Goal: Task Accomplishment & Management: Complete application form

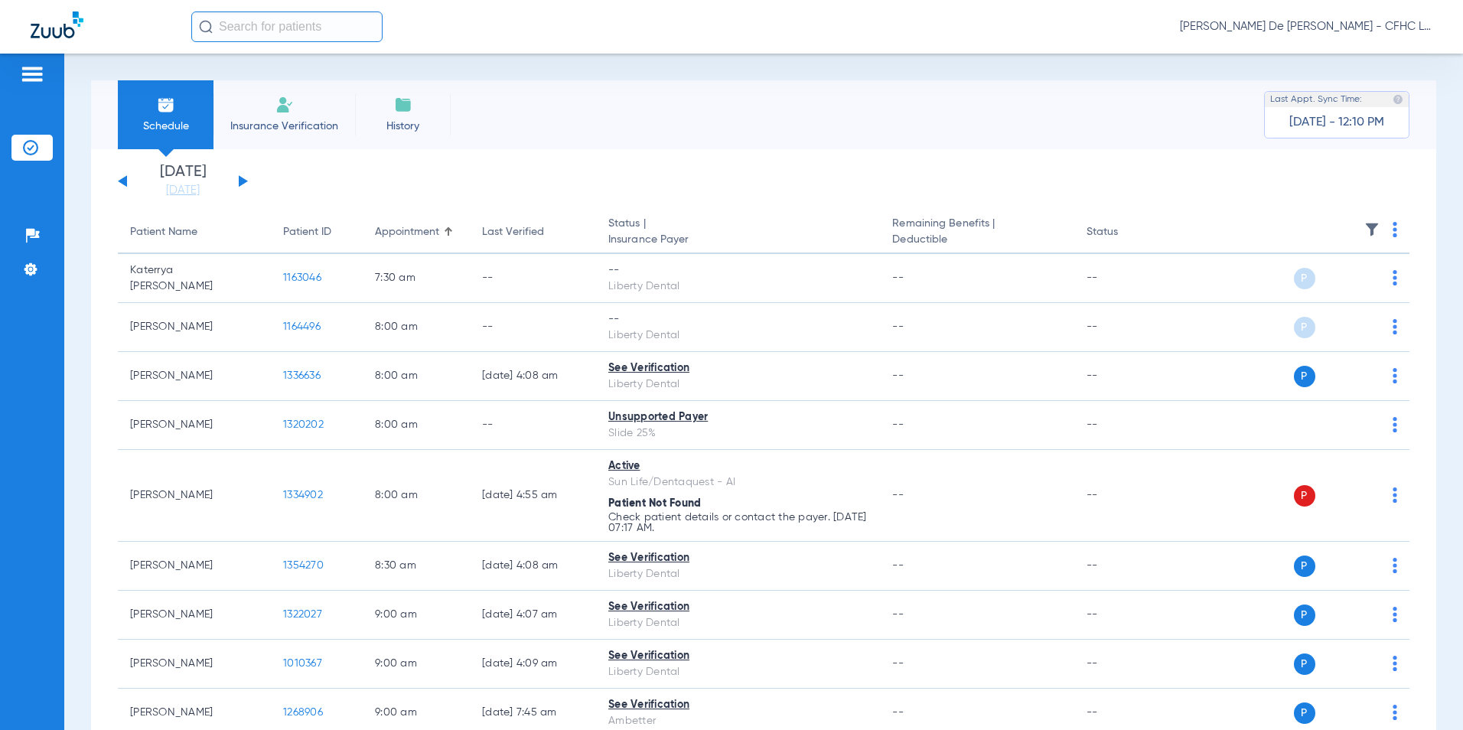
drag, startPoint x: 243, startPoint y: 180, endPoint x: 616, endPoint y: 167, distance: 373.6
click at [244, 180] on button at bounding box center [243, 180] width 9 height 11
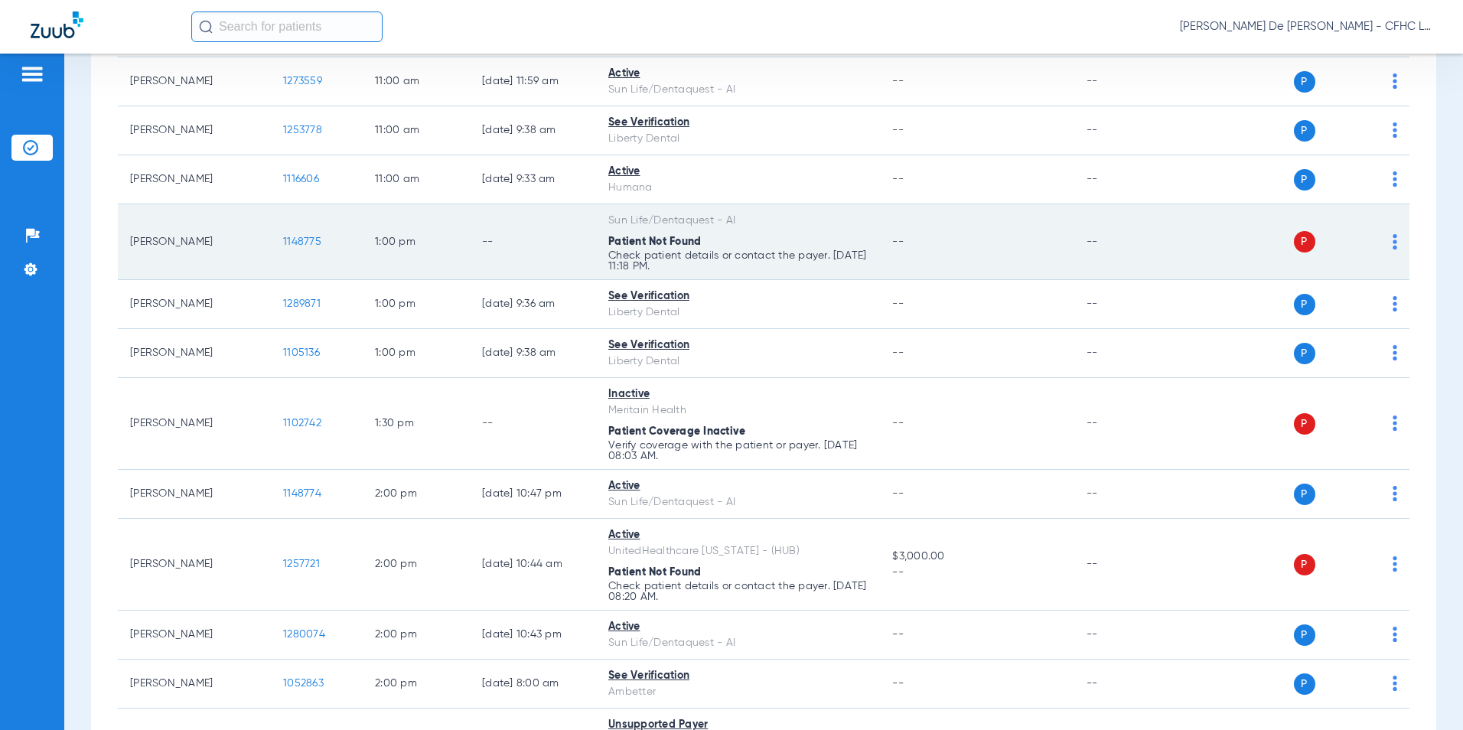
scroll to position [995, 0]
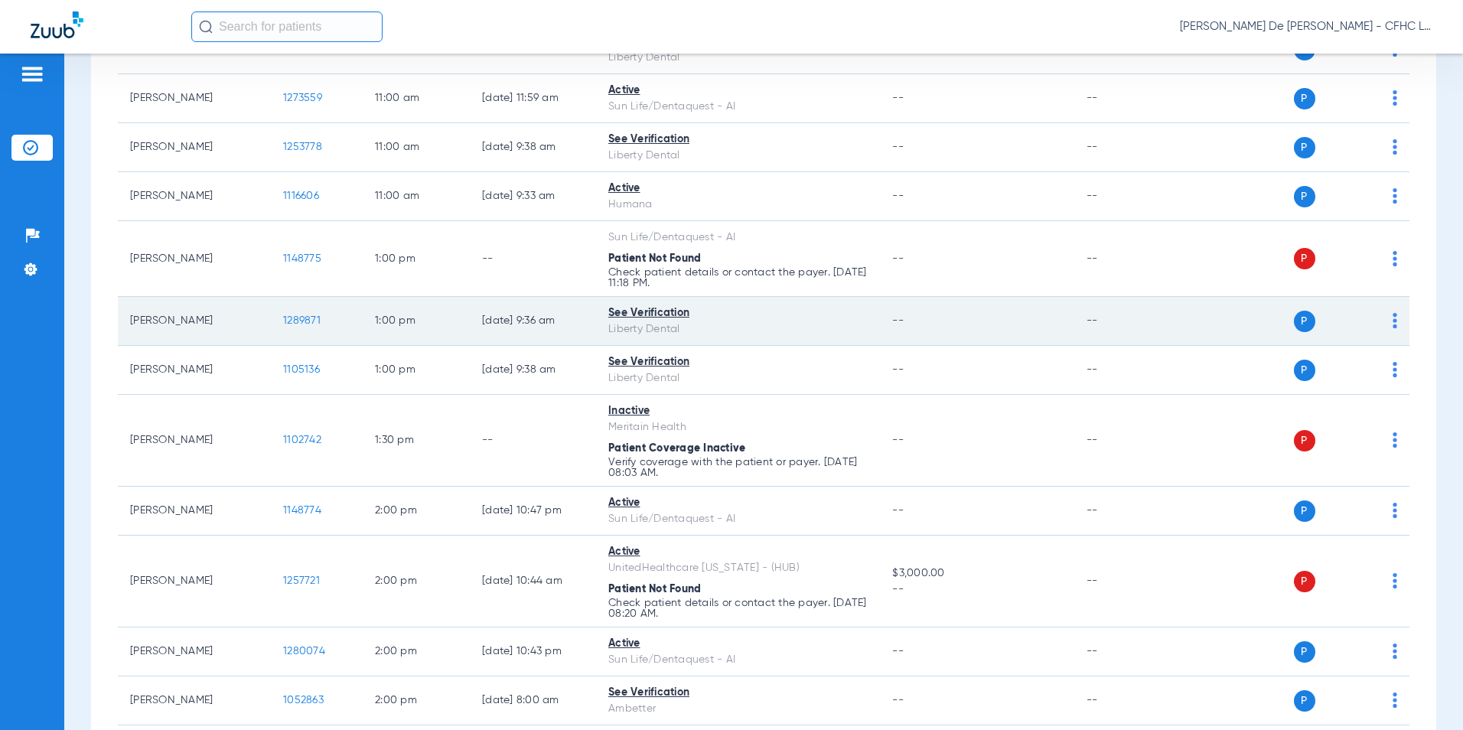
click at [301, 321] on span "1289871" at bounding box center [301, 320] width 37 height 11
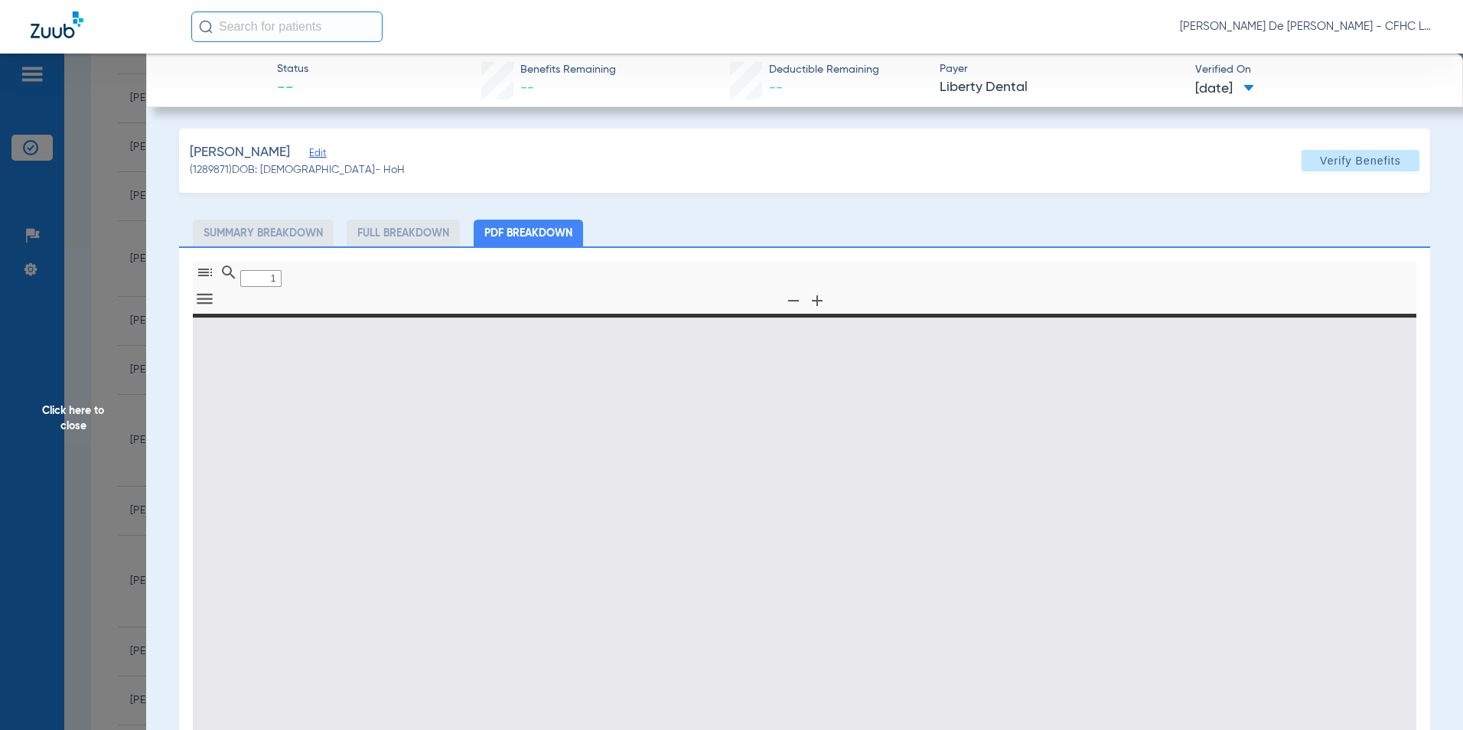
type input "0"
select select "page-width"
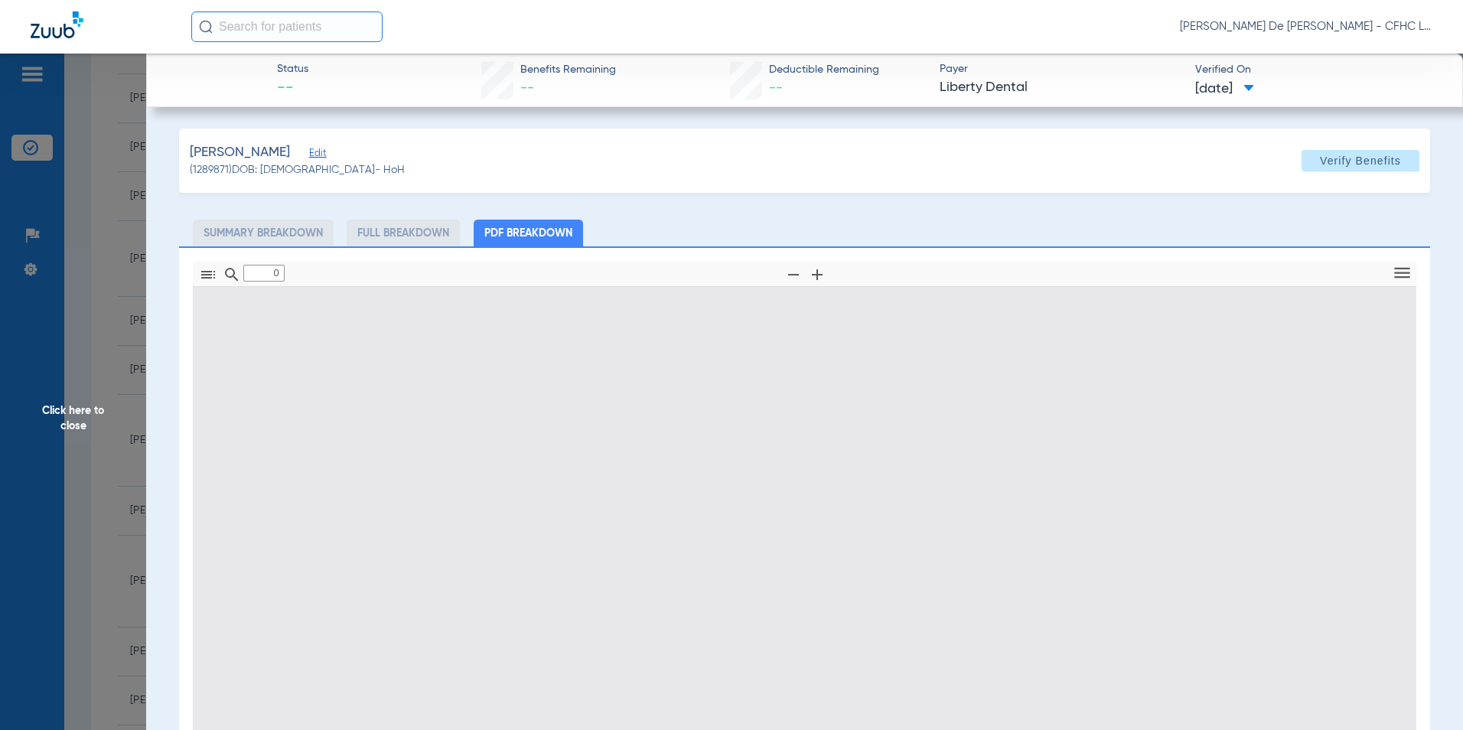
type input "1"
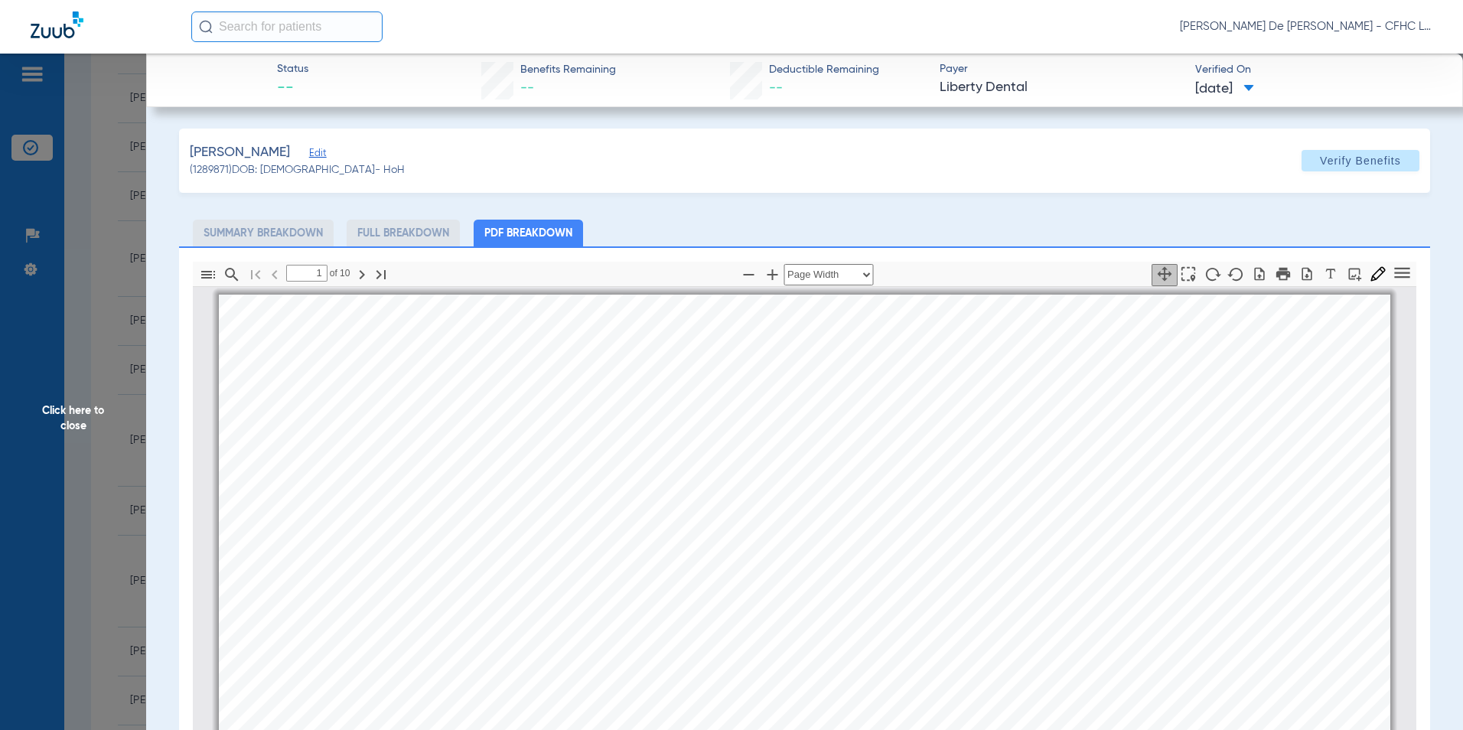
scroll to position [8, 0]
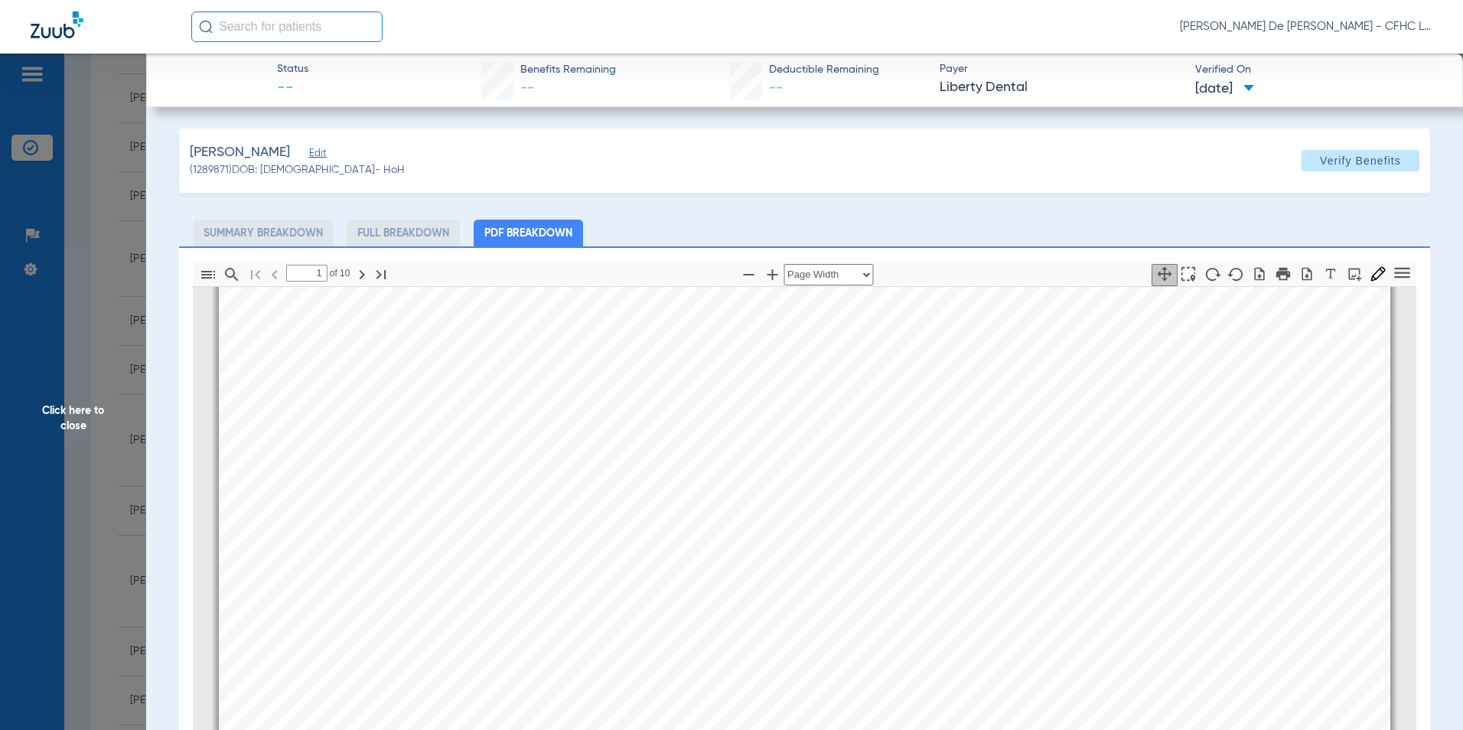
click at [77, 413] on span "Click here to close" at bounding box center [73, 419] width 146 height 730
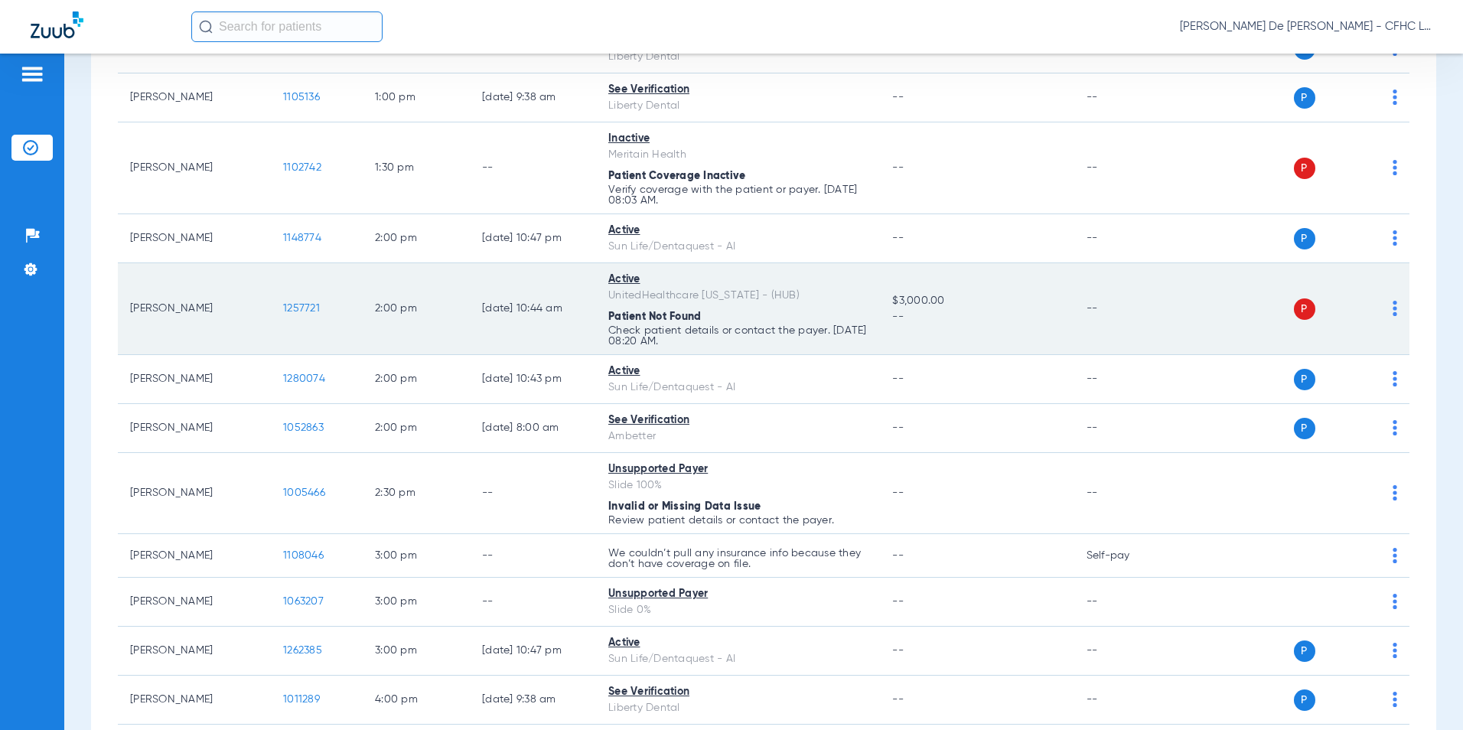
scroll to position [1301, 0]
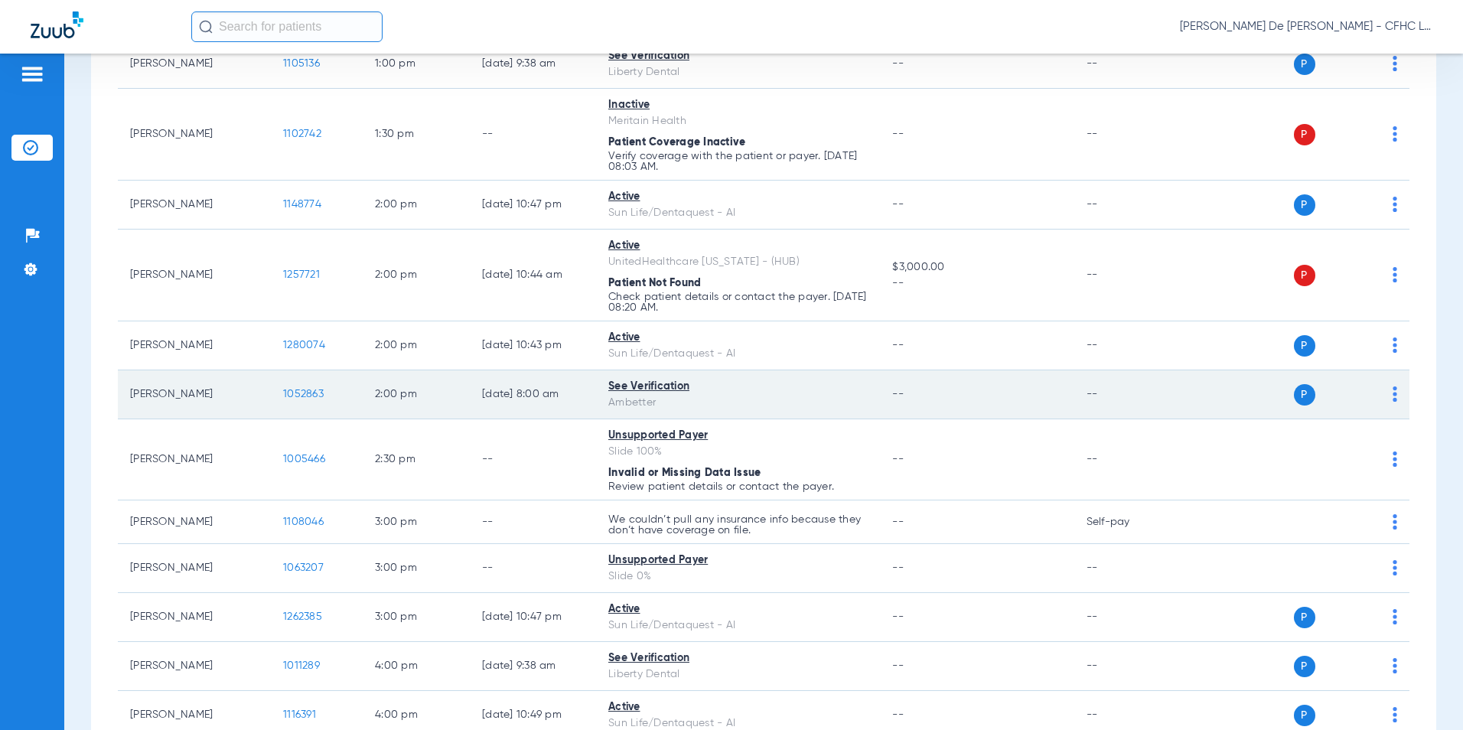
click at [309, 390] on span "1052863" at bounding box center [303, 394] width 41 height 11
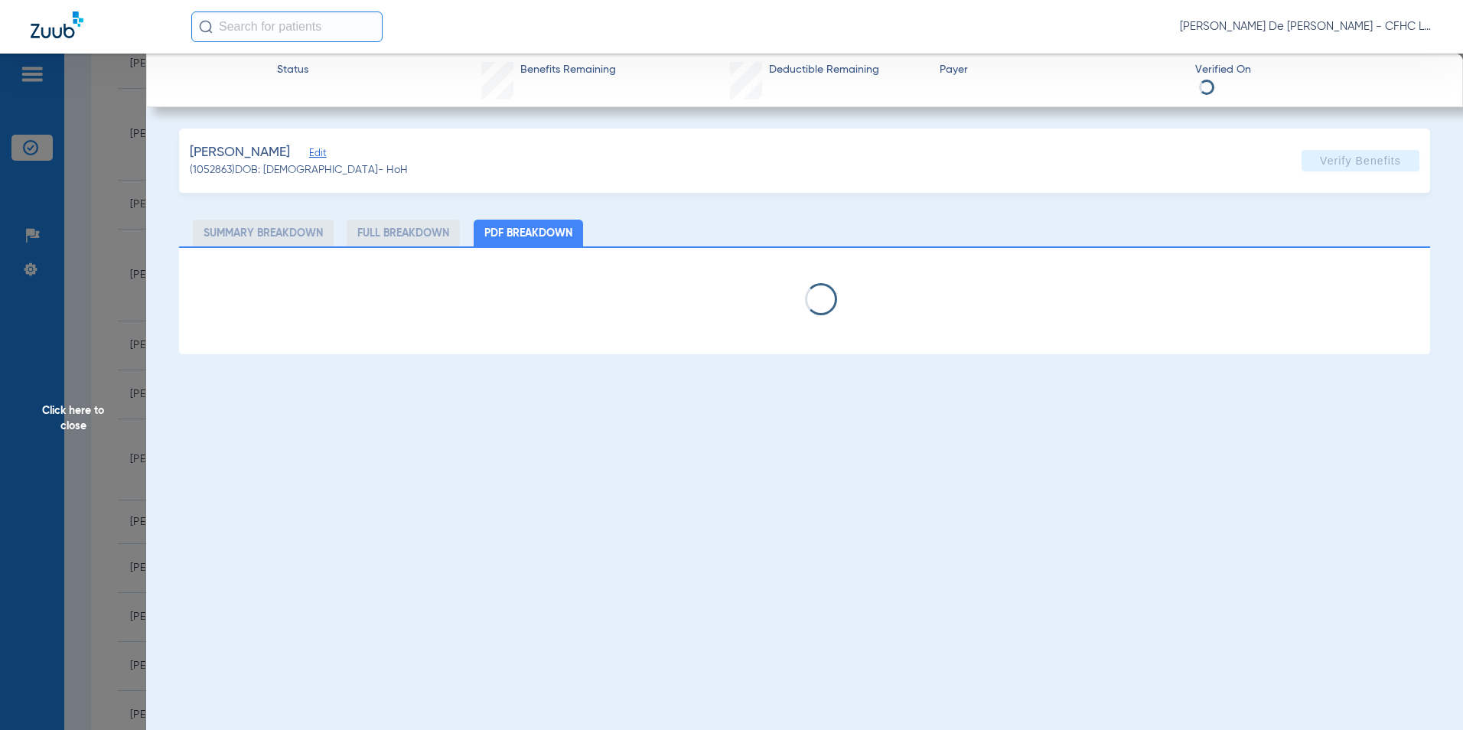
select select "page-width"
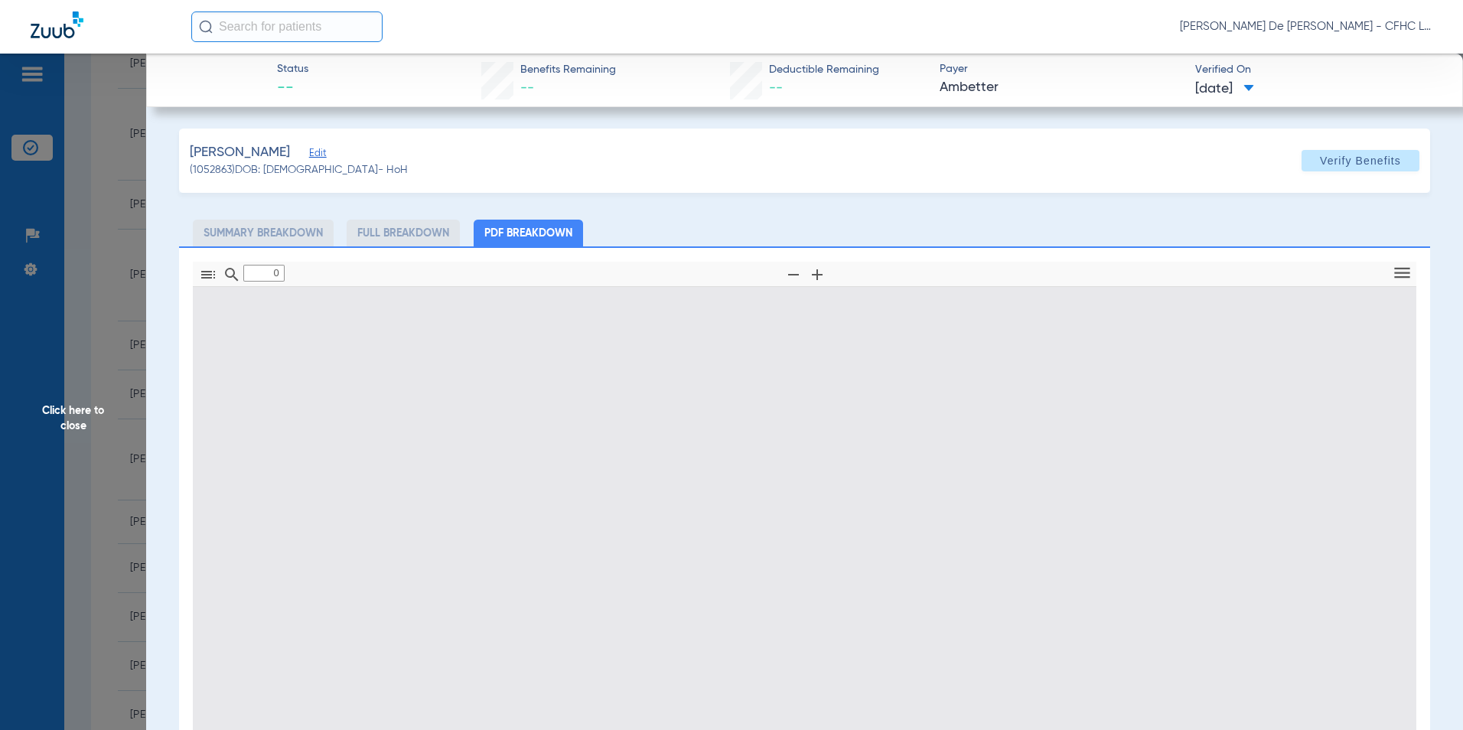
type input "1"
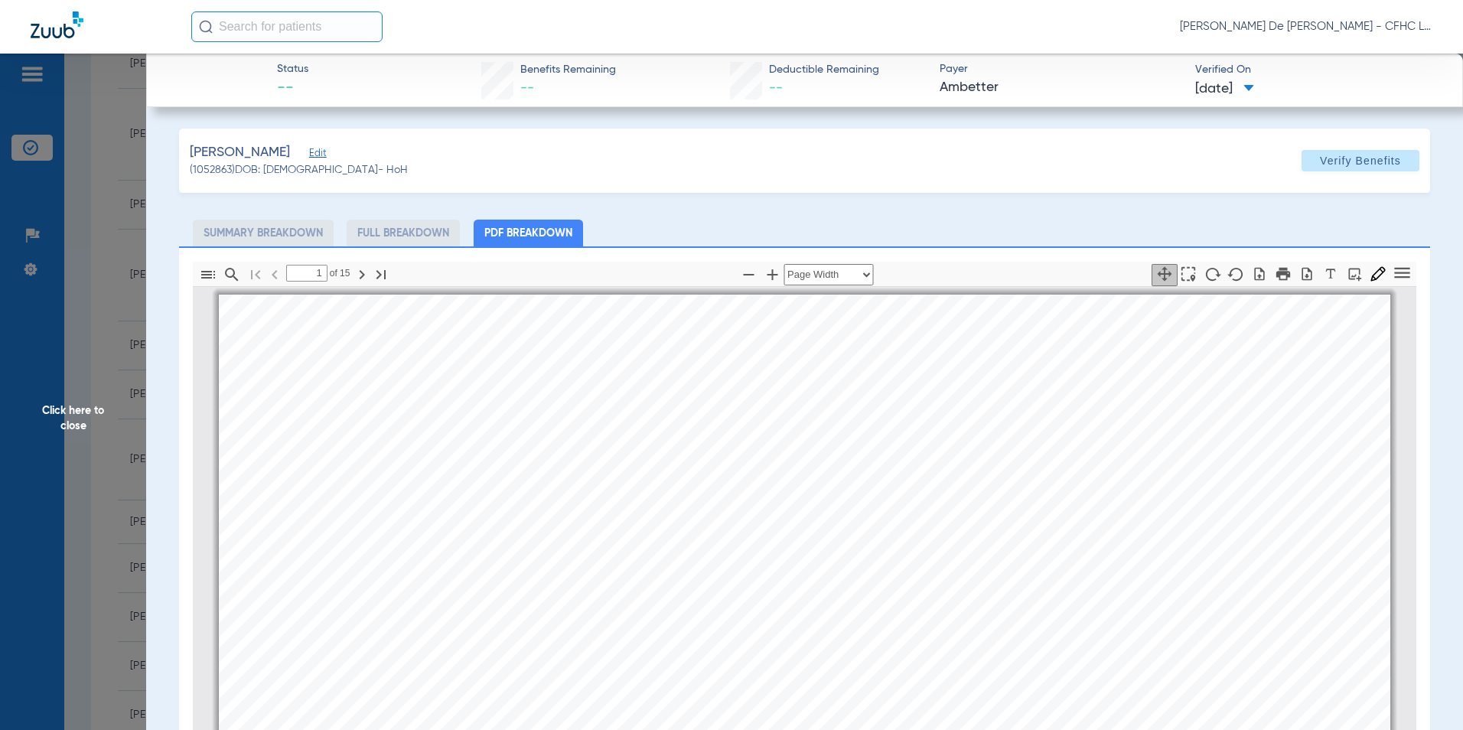
scroll to position [8, 0]
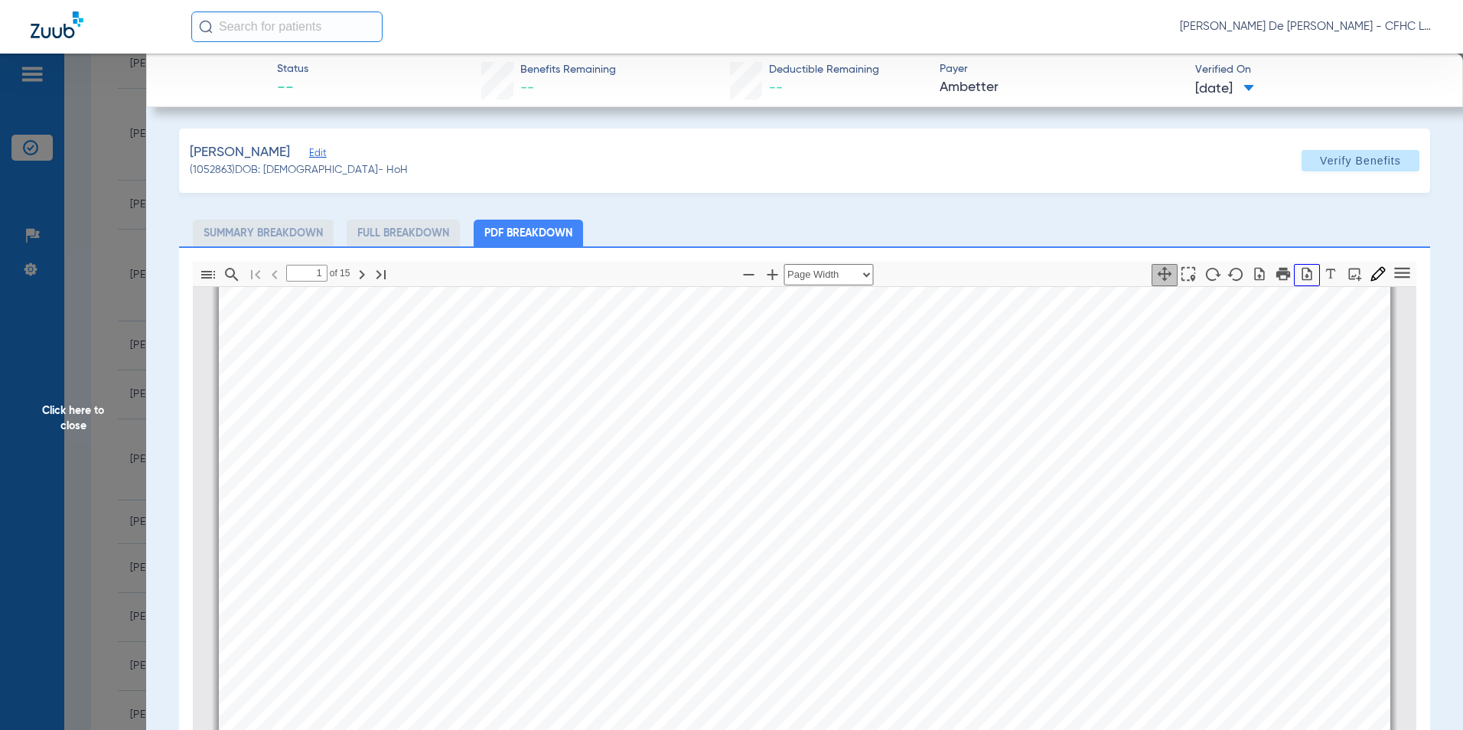
click at [1302, 275] on icon "button" at bounding box center [1307, 273] width 10 height 13
click at [66, 433] on span "Click here to close" at bounding box center [73, 419] width 146 height 730
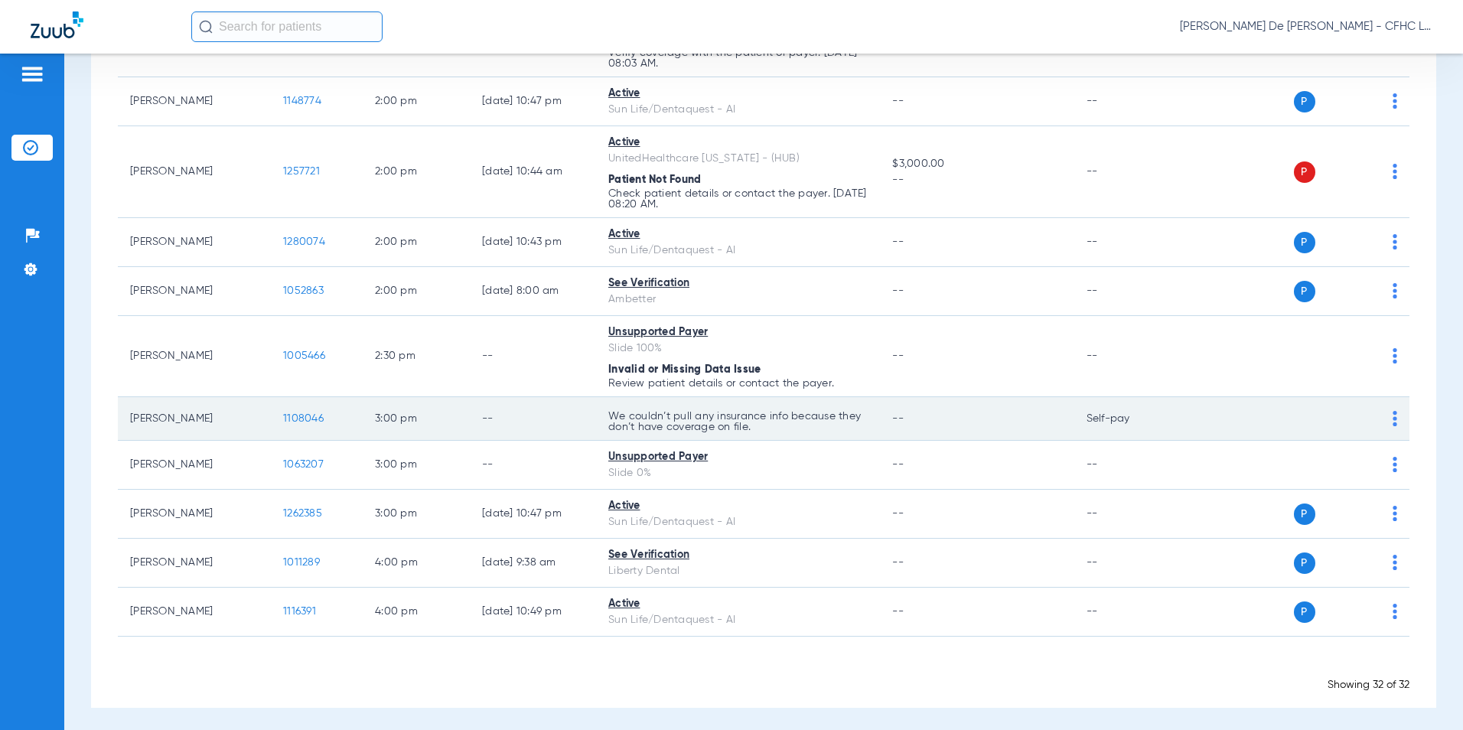
scroll to position [1408, 0]
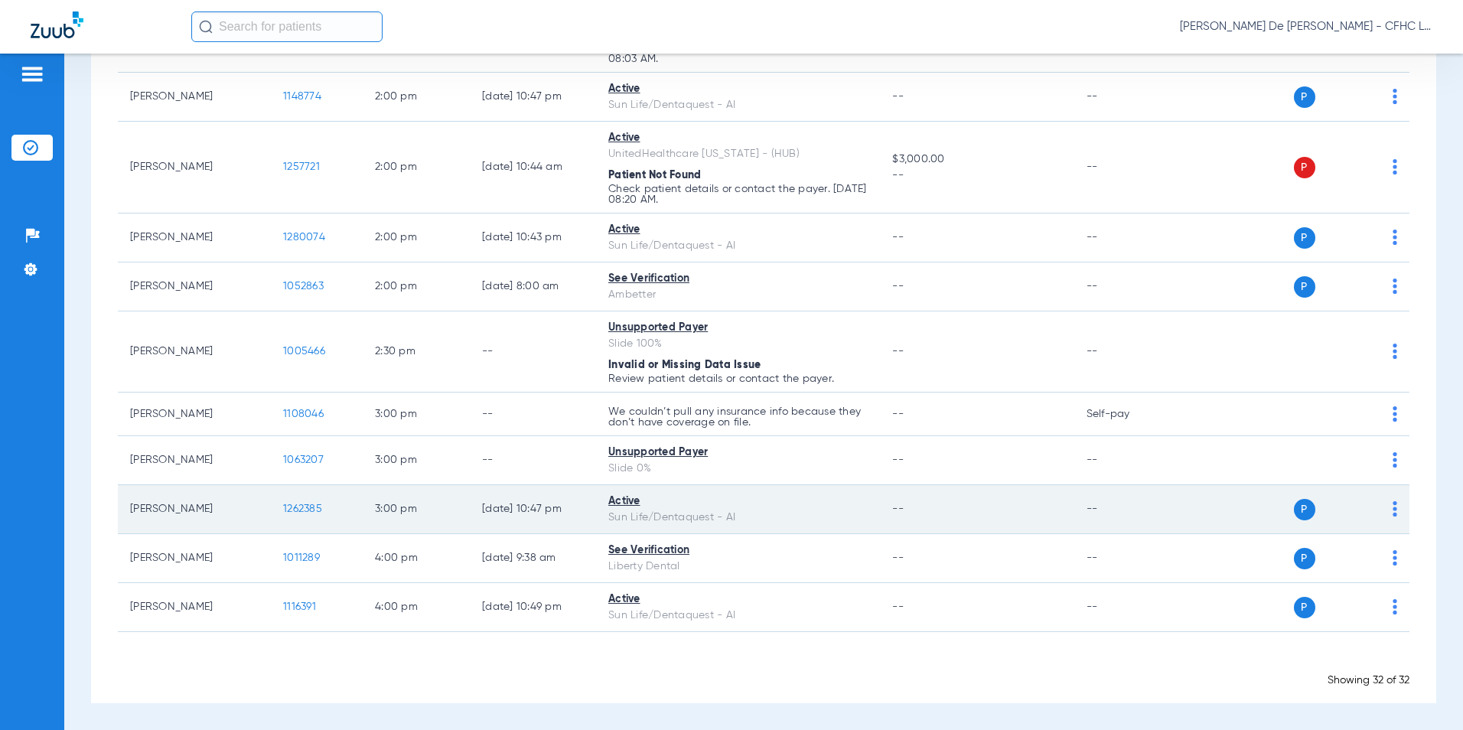
click at [291, 507] on span "1262385" at bounding box center [302, 508] width 39 height 11
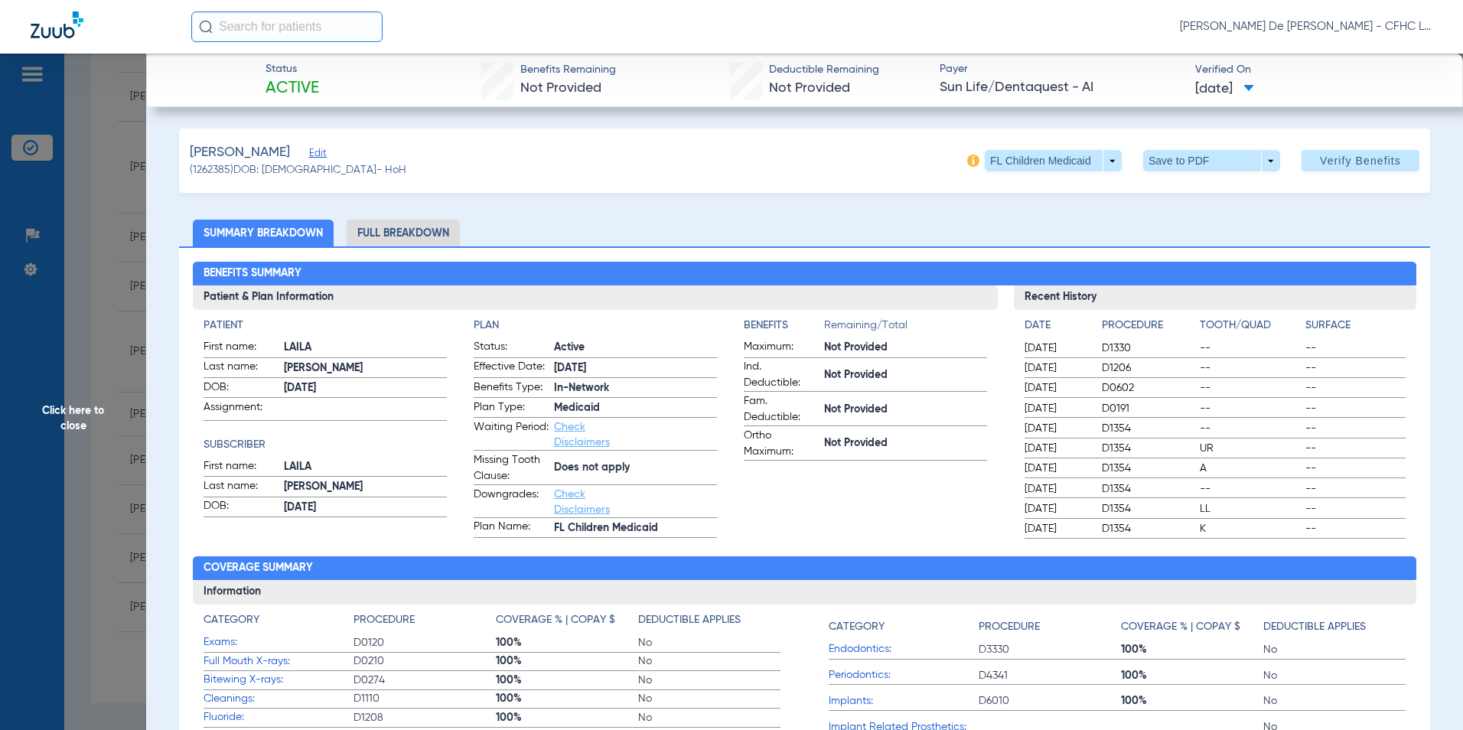
click at [381, 223] on li "Full Breakdown" at bounding box center [403, 233] width 113 height 27
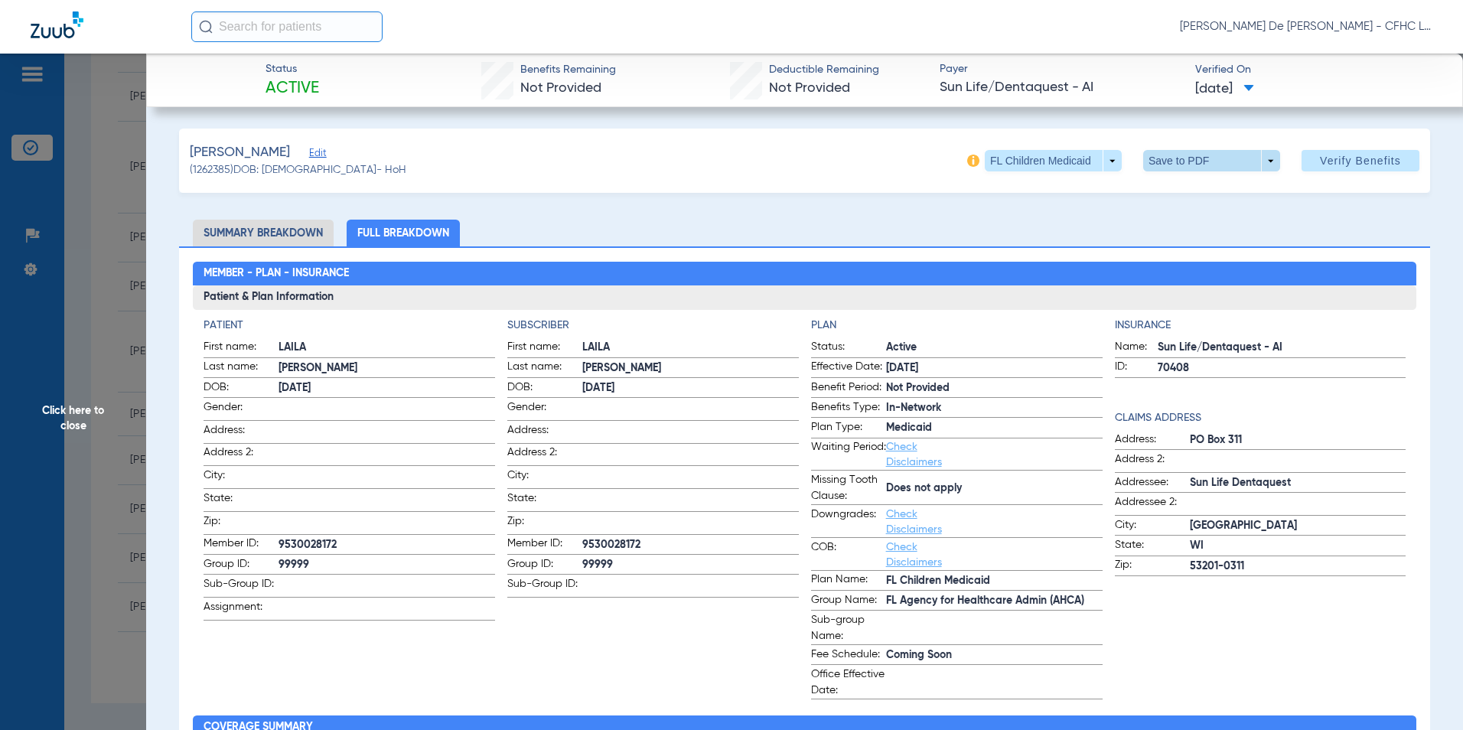
click at [1143, 153] on span at bounding box center [1211, 160] width 137 height 21
click at [1153, 185] on mat-icon "insert_drive_file" at bounding box center [1154, 191] width 18 height 18
click at [96, 413] on span "Click here to close" at bounding box center [73, 419] width 146 height 730
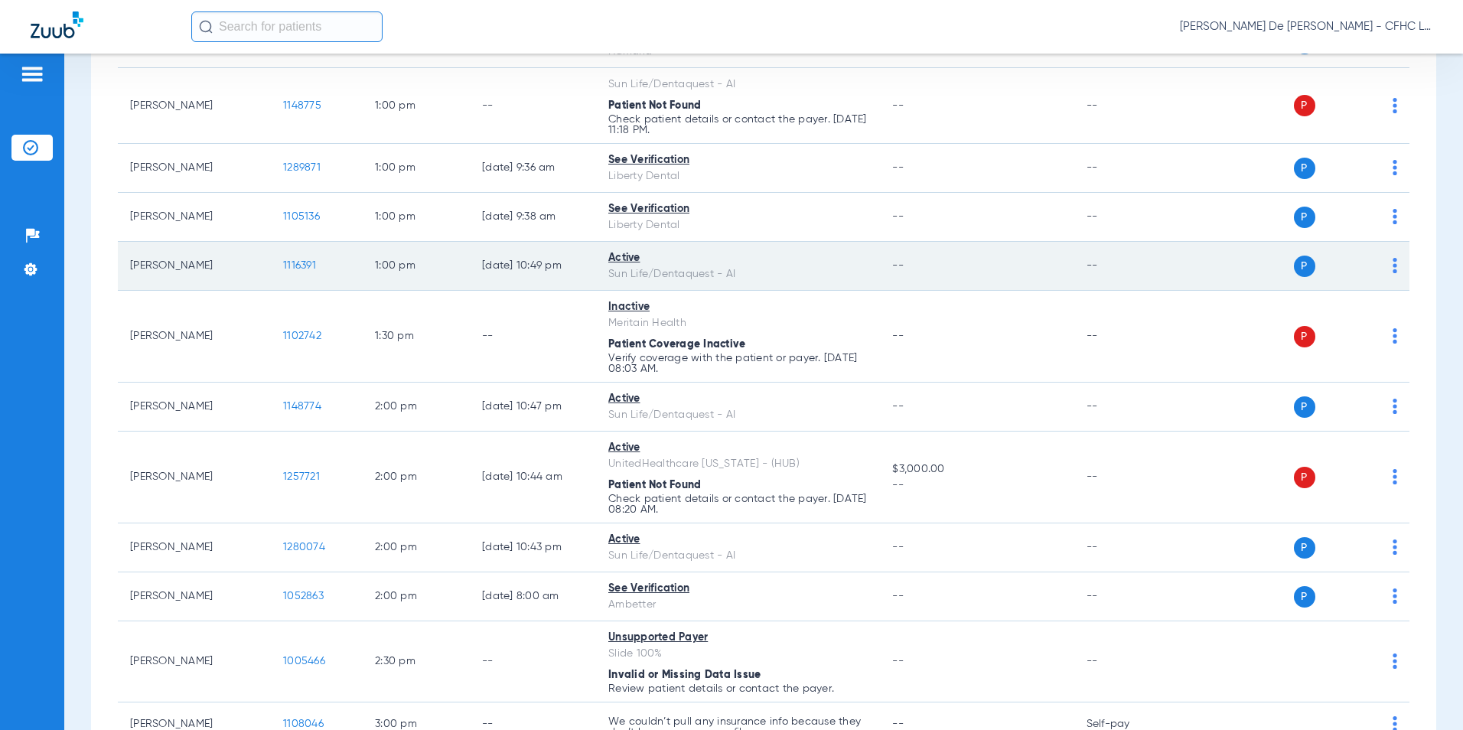
click at [730, 278] on tbody "[PERSON_NAME] 1377261 7:30 AM -- -- Humana -- -- [GEOGRAPHIC_DATA] 1063797 8:00…" at bounding box center [763, -1] width 1291 height 1786
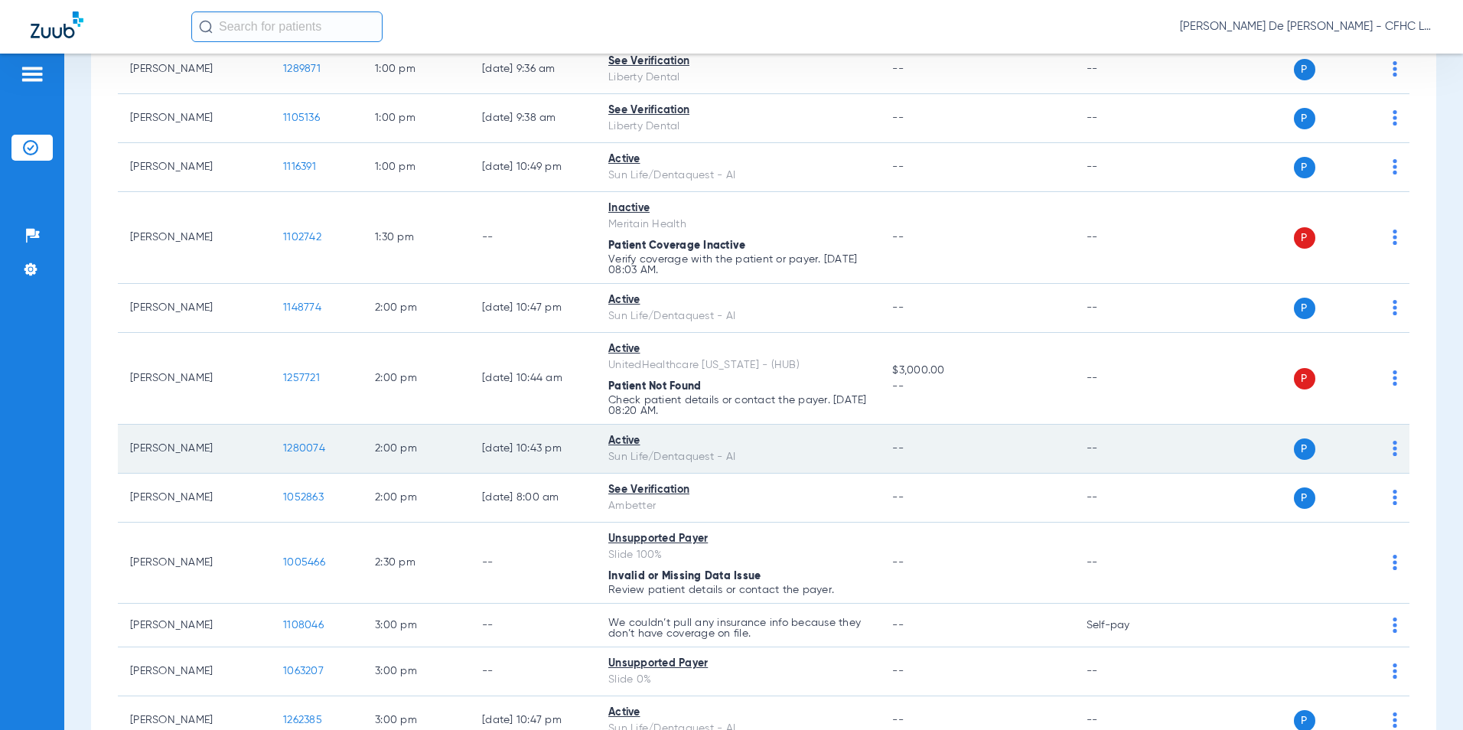
scroll to position [1408, 0]
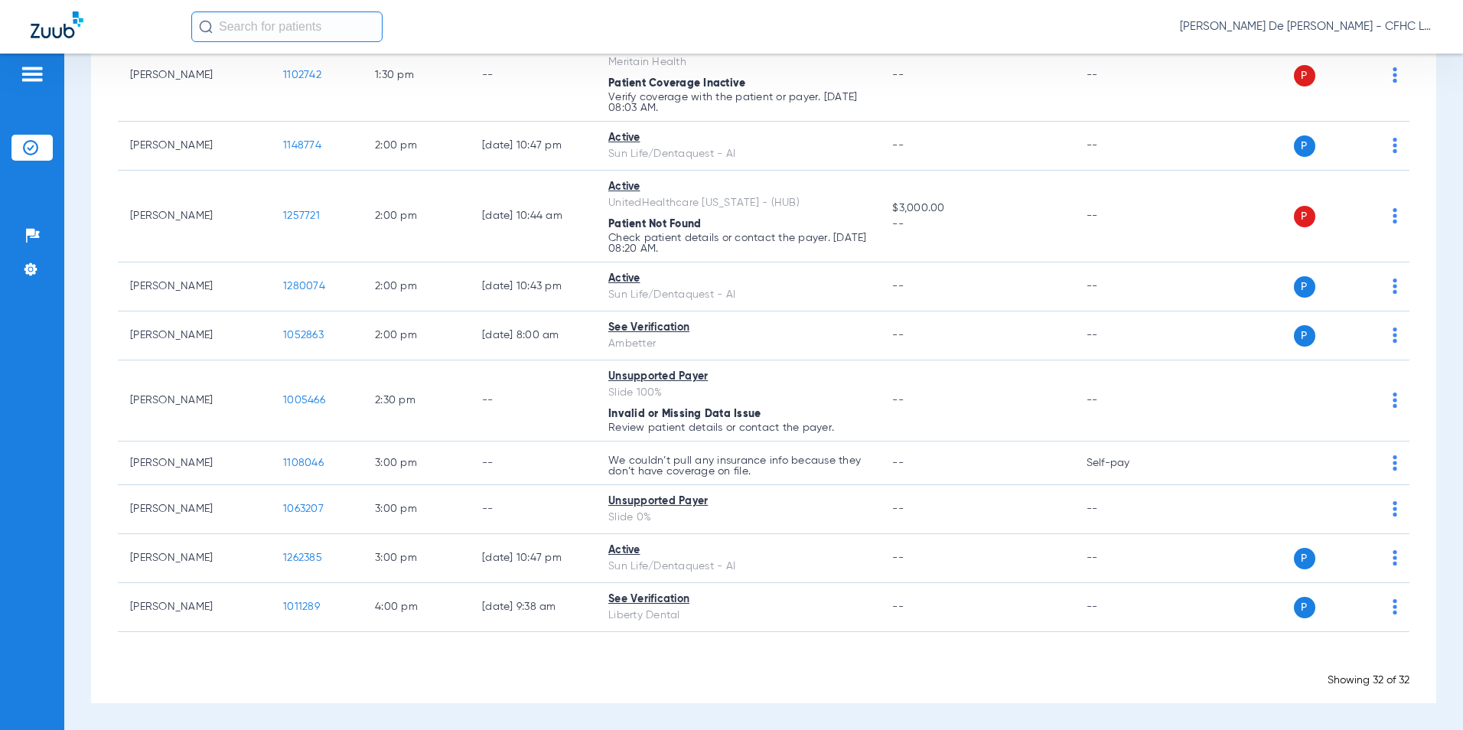
click at [70, 303] on div "Schedule Insurance Verification History Last Appt. Sync Time: [DATE] - 12:28 PM…" at bounding box center [763, 392] width 1399 height 676
click at [317, 20] on input "text" at bounding box center [286, 26] width 191 height 31
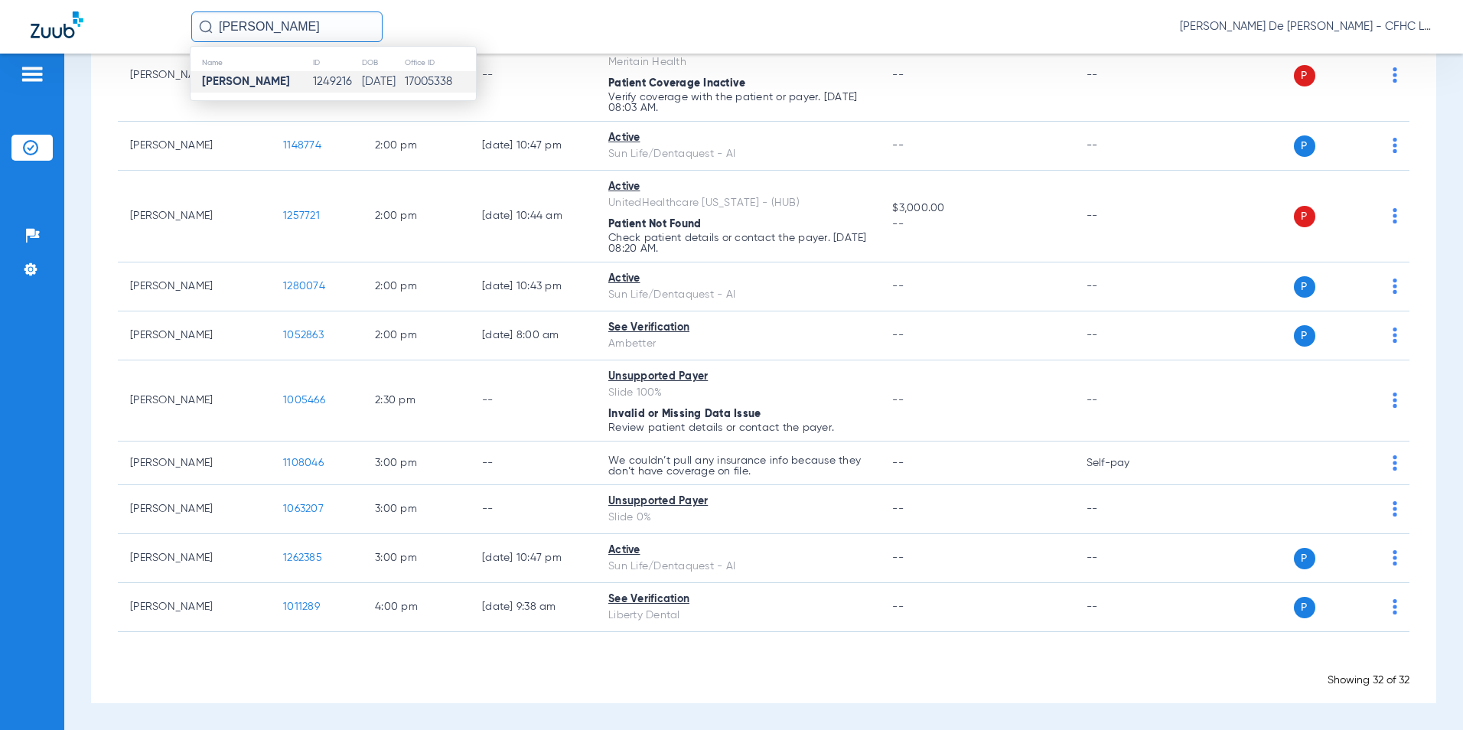
type input "[PERSON_NAME]"
click at [312, 79] on td "1249216" at bounding box center [336, 81] width 49 height 21
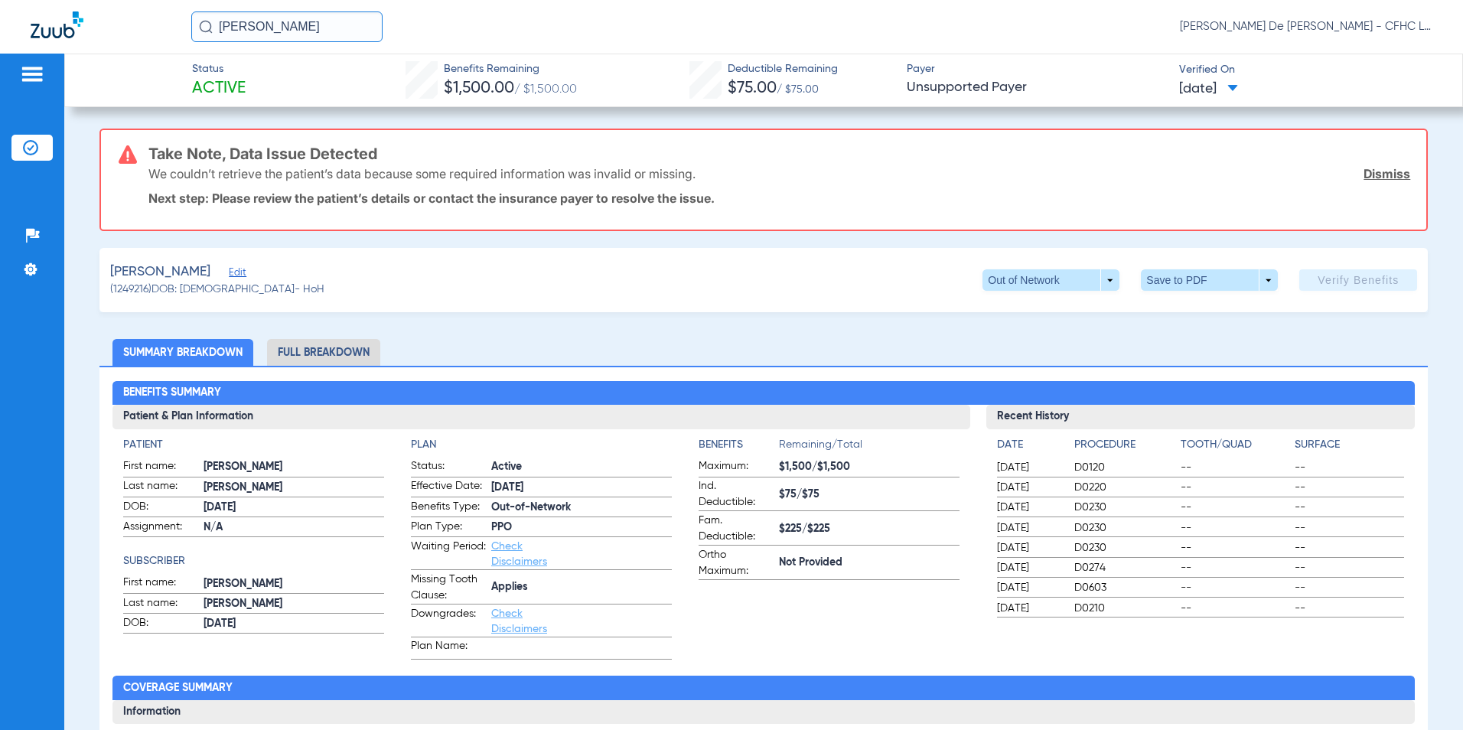
click at [1379, 175] on link "Dismiss" at bounding box center [1386, 173] width 47 height 15
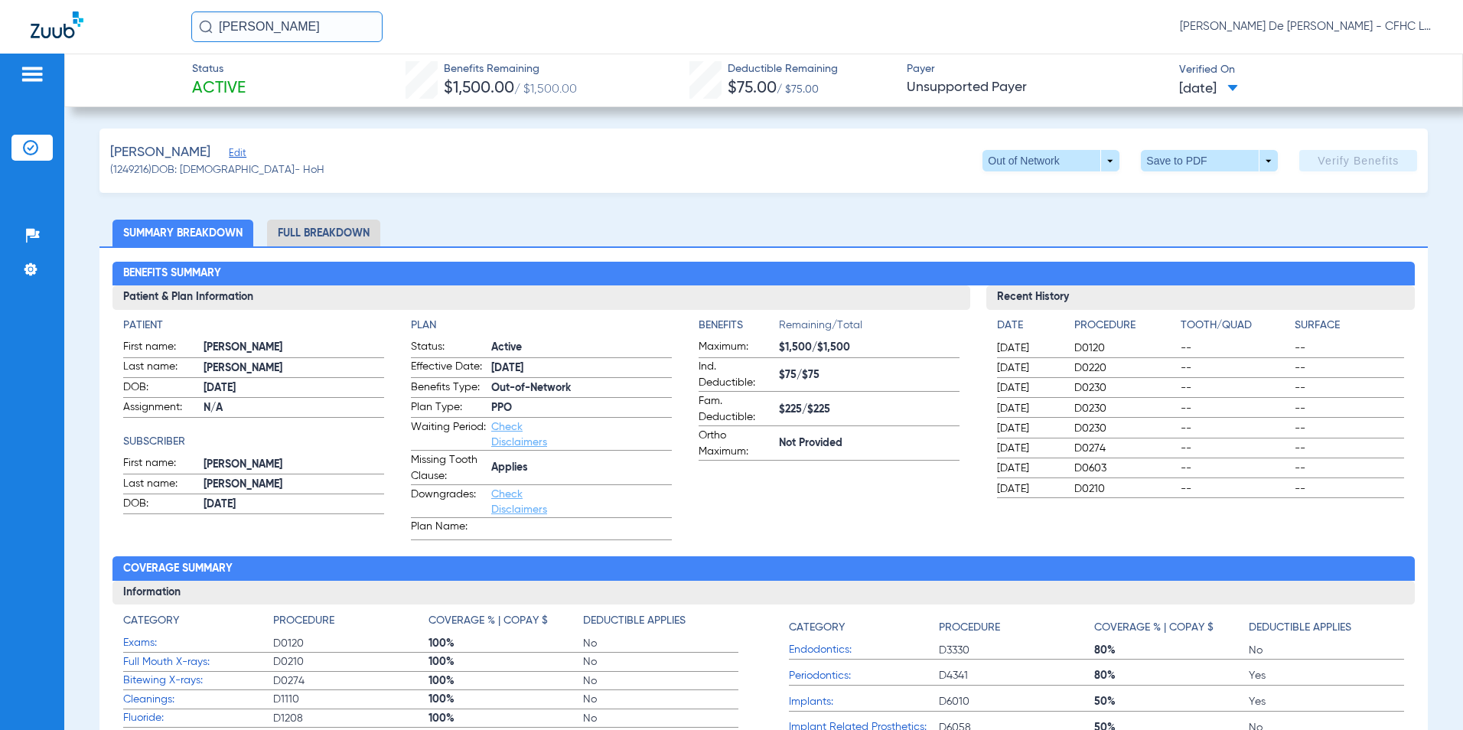
click at [239, 158] on span "Edit" at bounding box center [236, 155] width 14 height 15
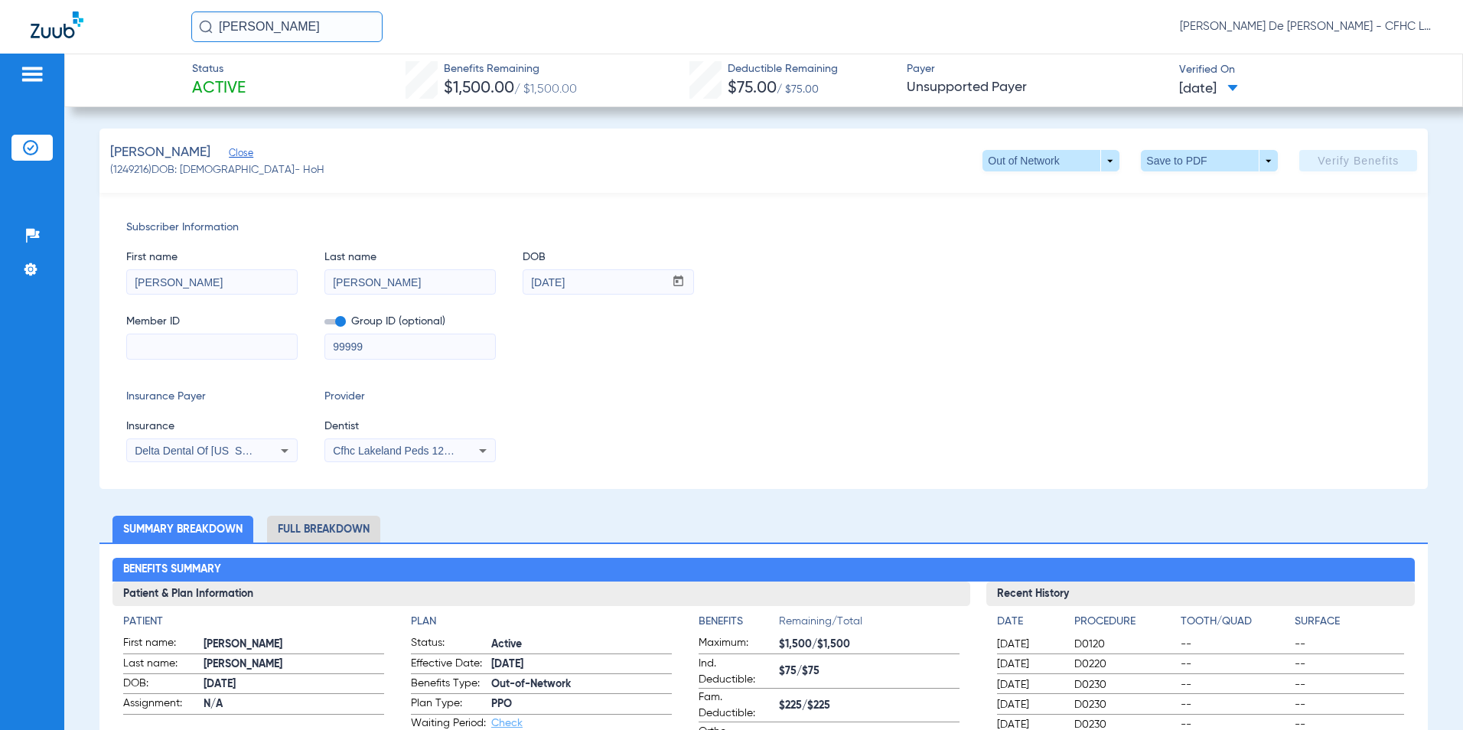
click at [180, 344] on input at bounding box center [212, 346] width 170 height 24
click at [216, 357] on input at bounding box center [212, 346] width 170 height 24
type input "08042829338"
drag, startPoint x: 321, startPoint y: 347, endPoint x: 261, endPoint y: 347, distance: 59.7
click at [261, 347] on div "Member ID 08042829338 Group ID (optional) 99999" at bounding box center [763, 329] width 1275 height 59
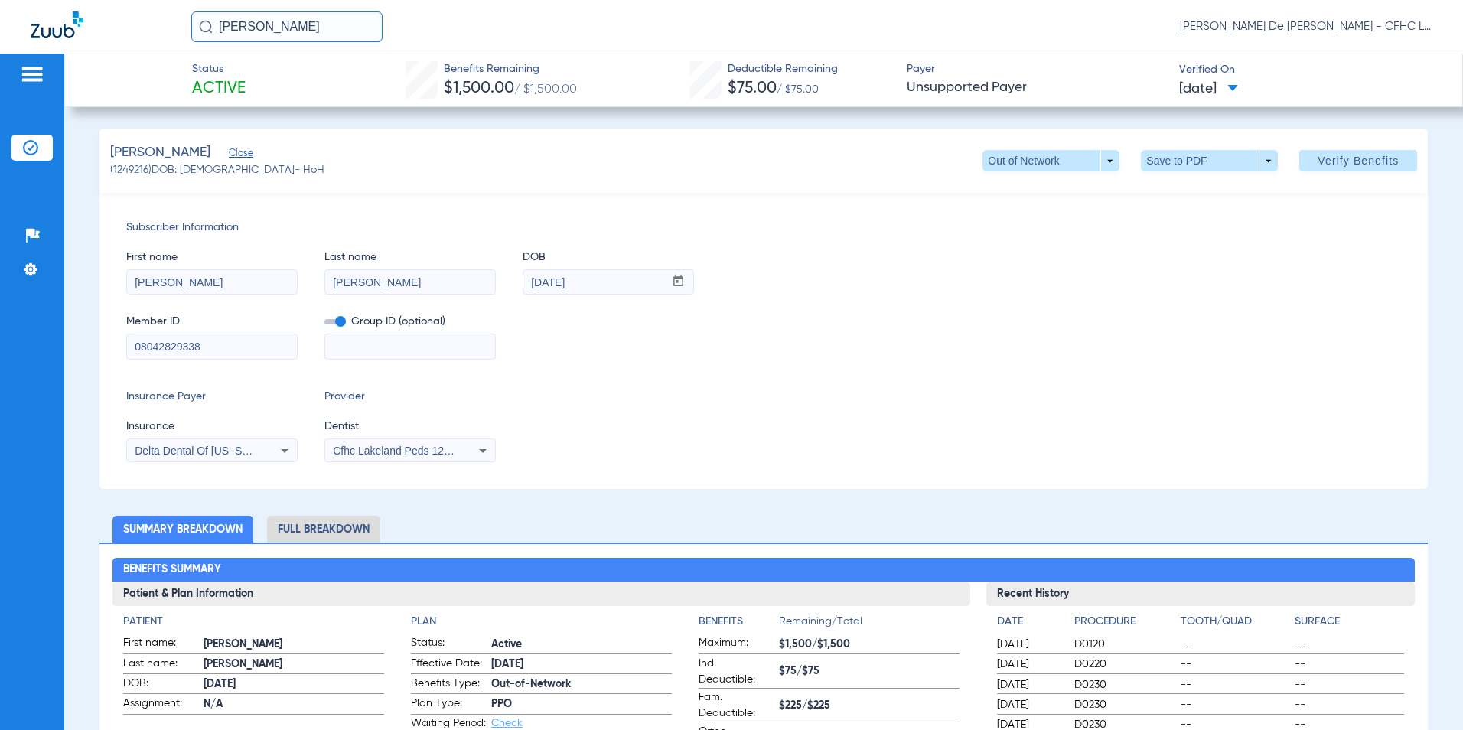
click at [417, 445] on span "Cfhc Lakeland Peds 1205336690" at bounding box center [412, 450] width 158 height 12
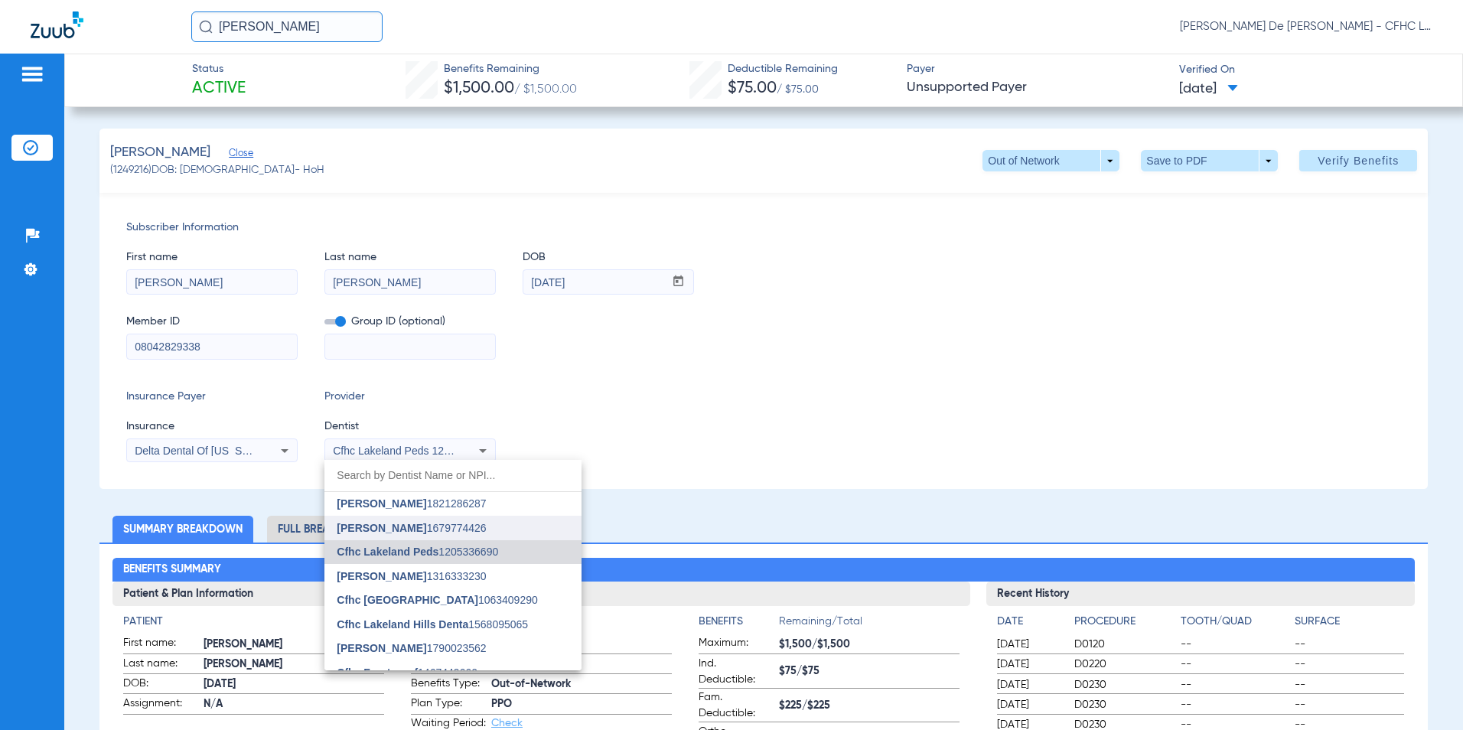
click at [396, 516] on mat-option "[PERSON_NAME] 1679774426" at bounding box center [452, 528] width 257 height 24
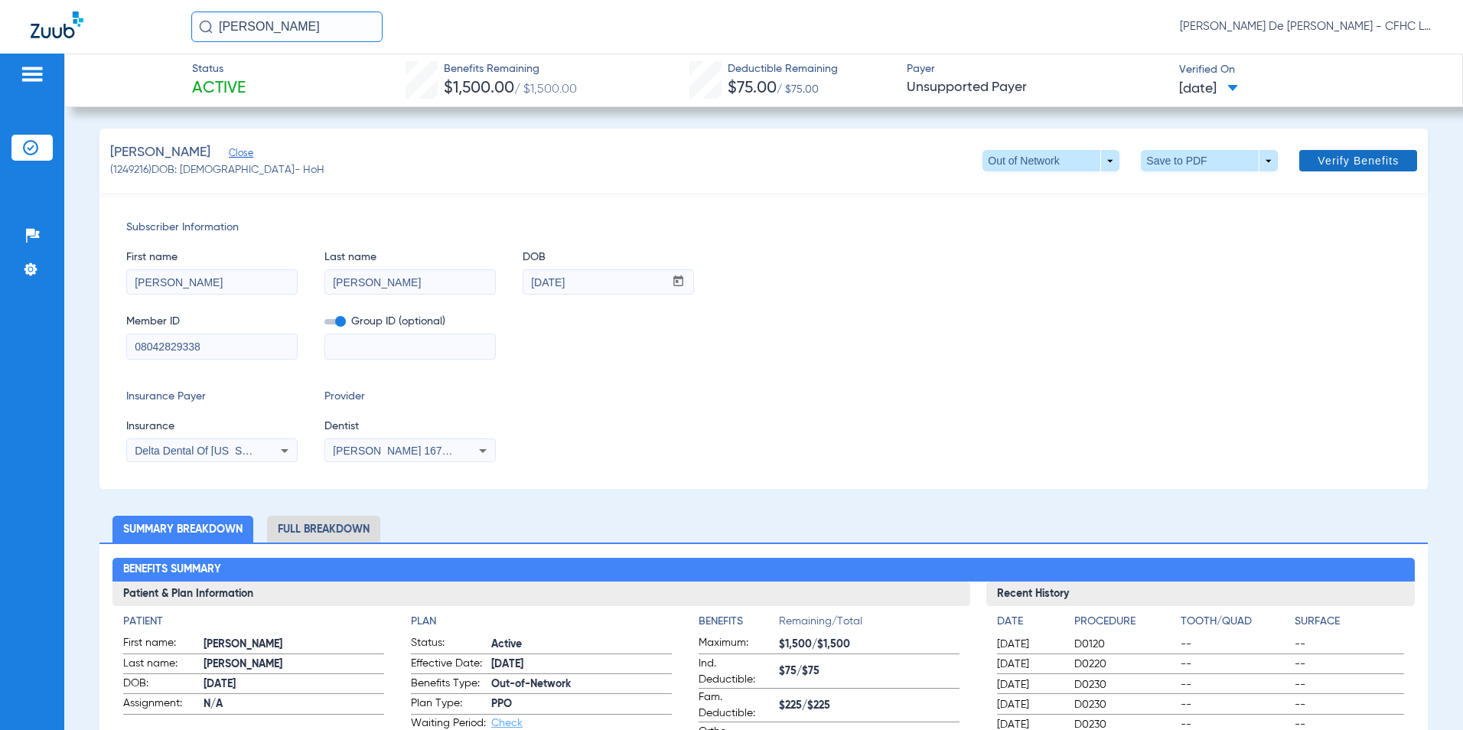
click at [1319, 157] on span "Verify Benefits" at bounding box center [1357, 161] width 81 height 12
click at [1159, 162] on span at bounding box center [1209, 160] width 137 height 21
click at [1172, 194] on button "insert_drive_file Save to PDF" at bounding box center [1189, 191] width 116 height 31
click at [49, 32] on img at bounding box center [57, 24] width 53 height 27
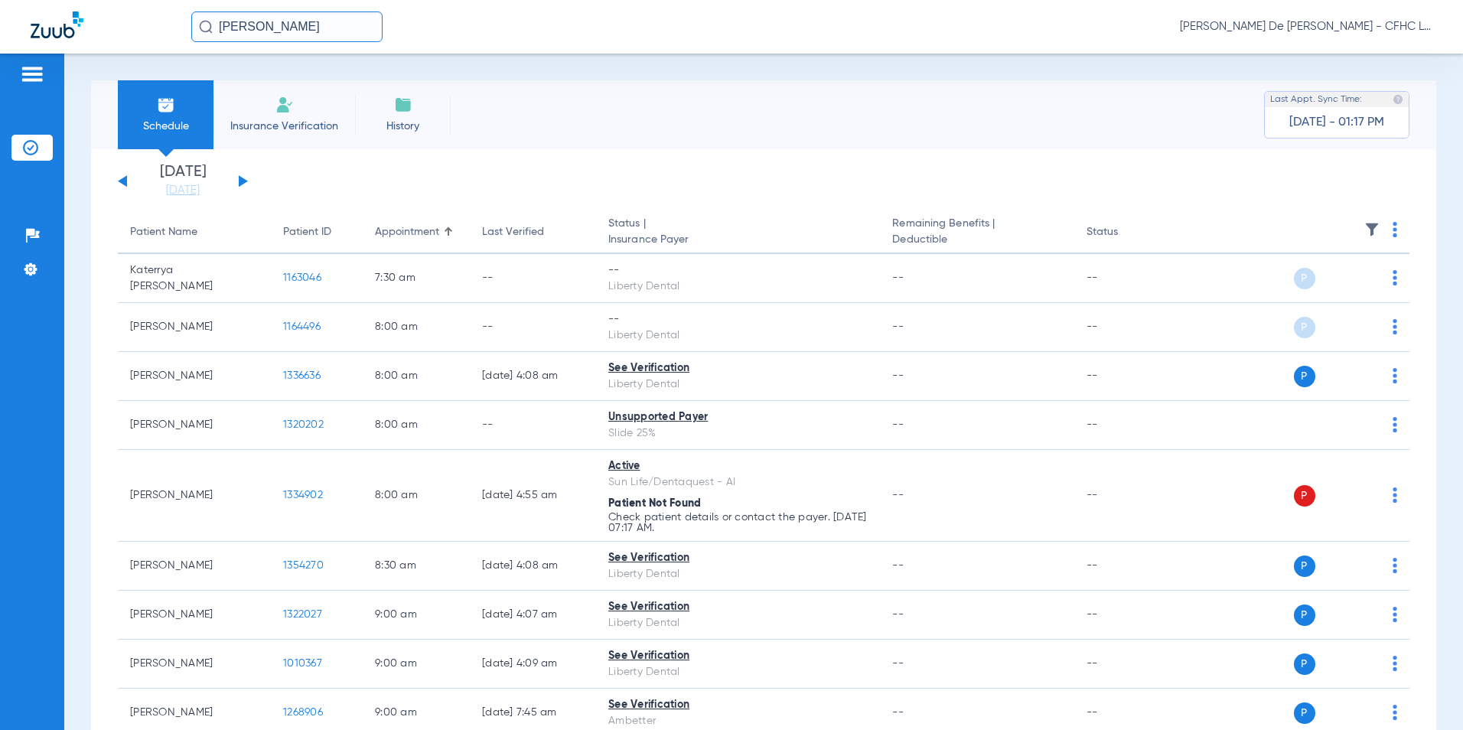
click at [279, 122] on span "Insurance Verification" at bounding box center [284, 126] width 119 height 15
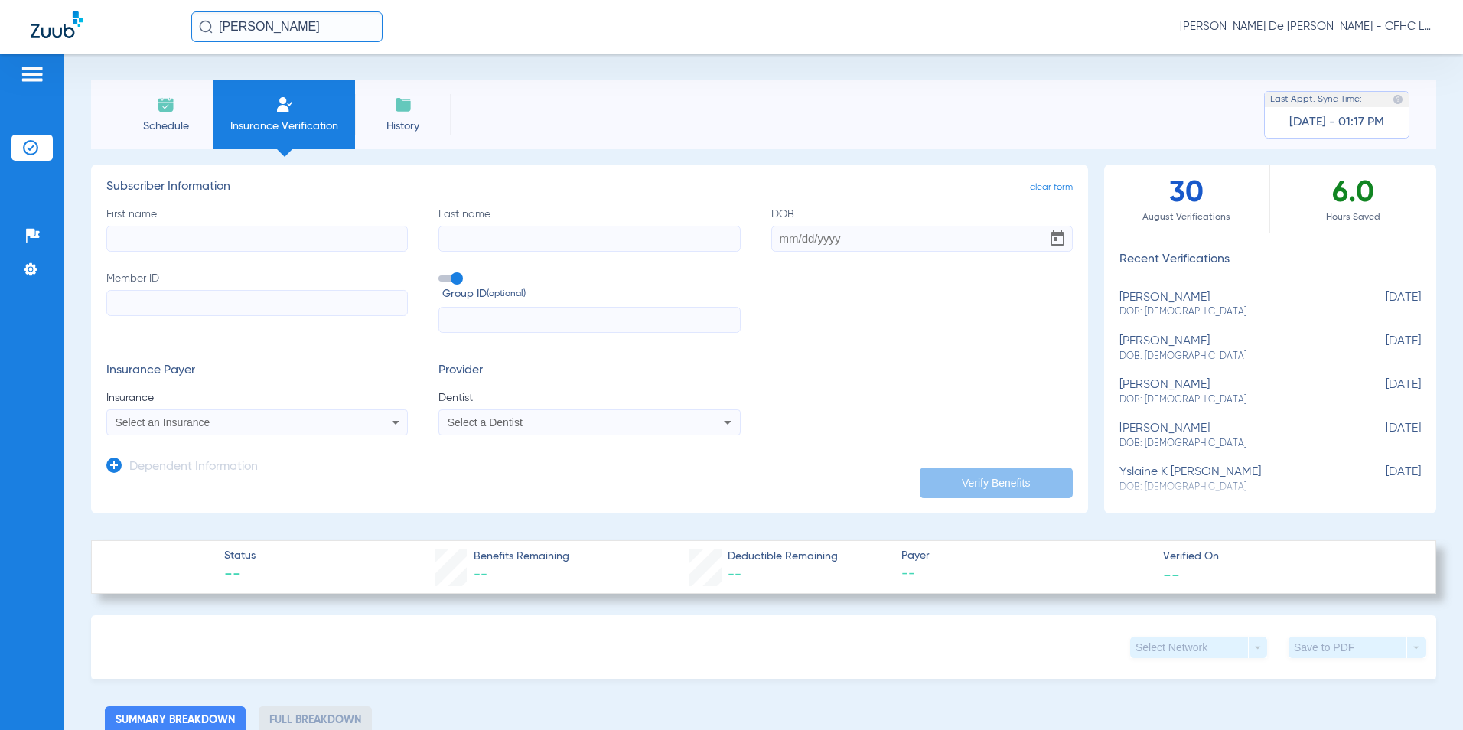
click at [232, 417] on div "Select an Insurance" at bounding box center [229, 422] width 227 height 11
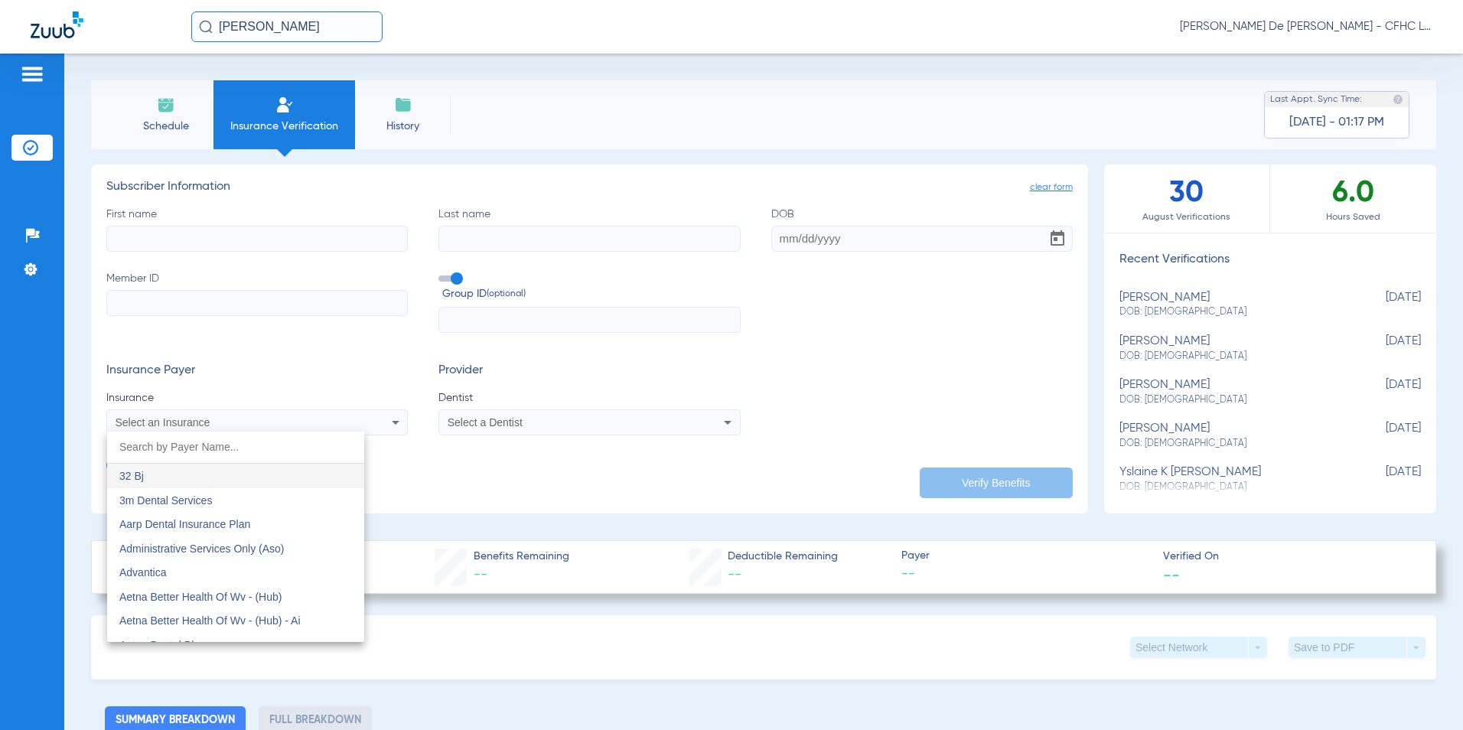
click at [220, 458] on input "dropdown search" at bounding box center [235, 446] width 257 height 31
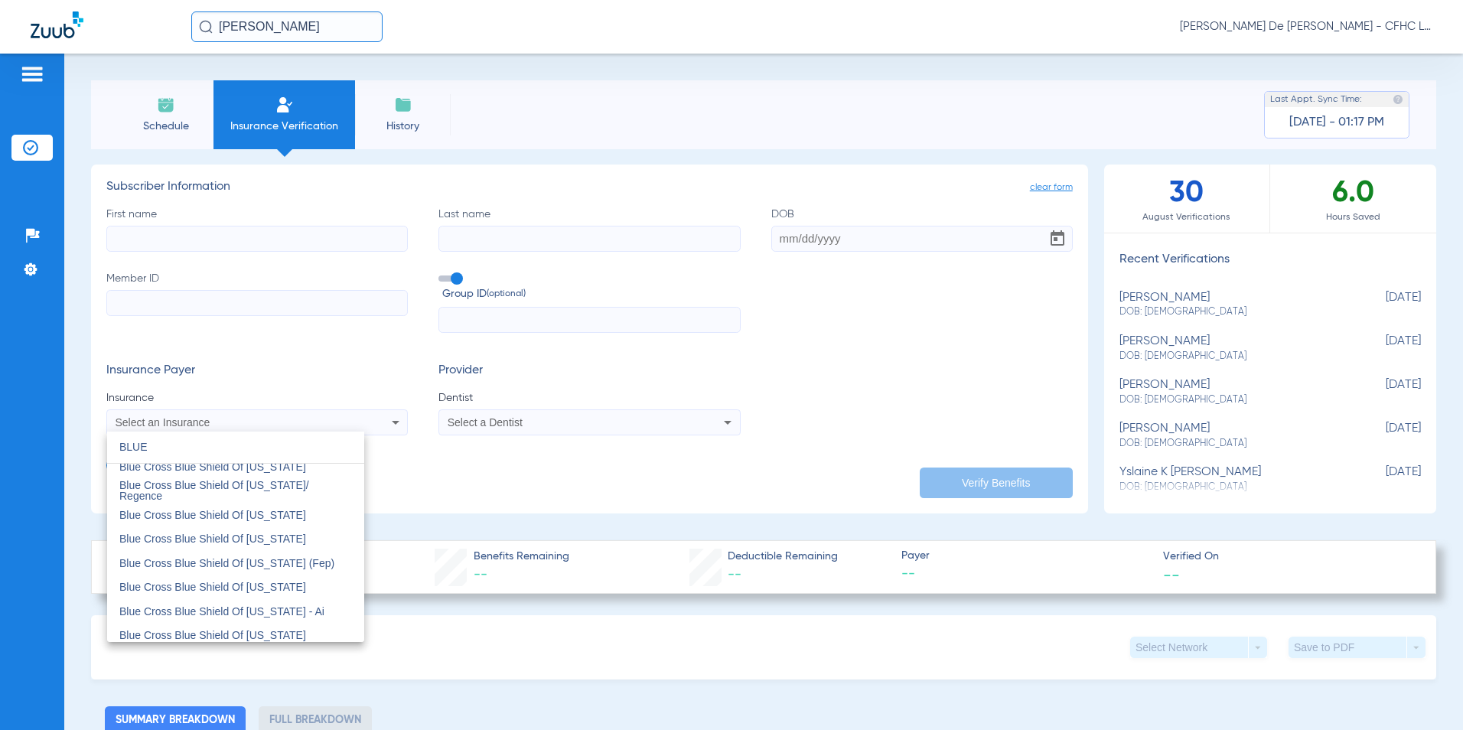
scroll to position [842, 0]
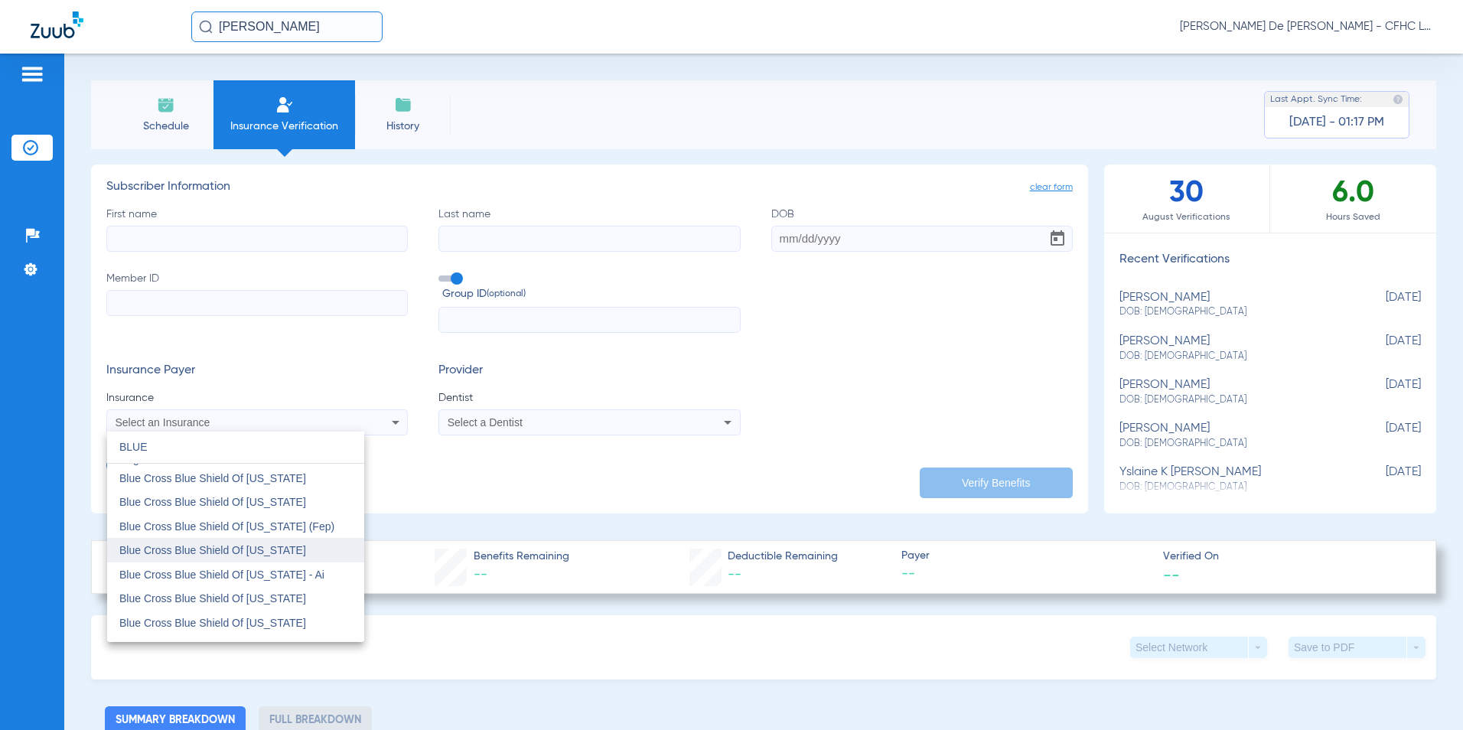
type input "BLUE"
click at [290, 547] on span "Blue Cross Blue Shield Of [US_STATE]" at bounding box center [212, 550] width 187 height 12
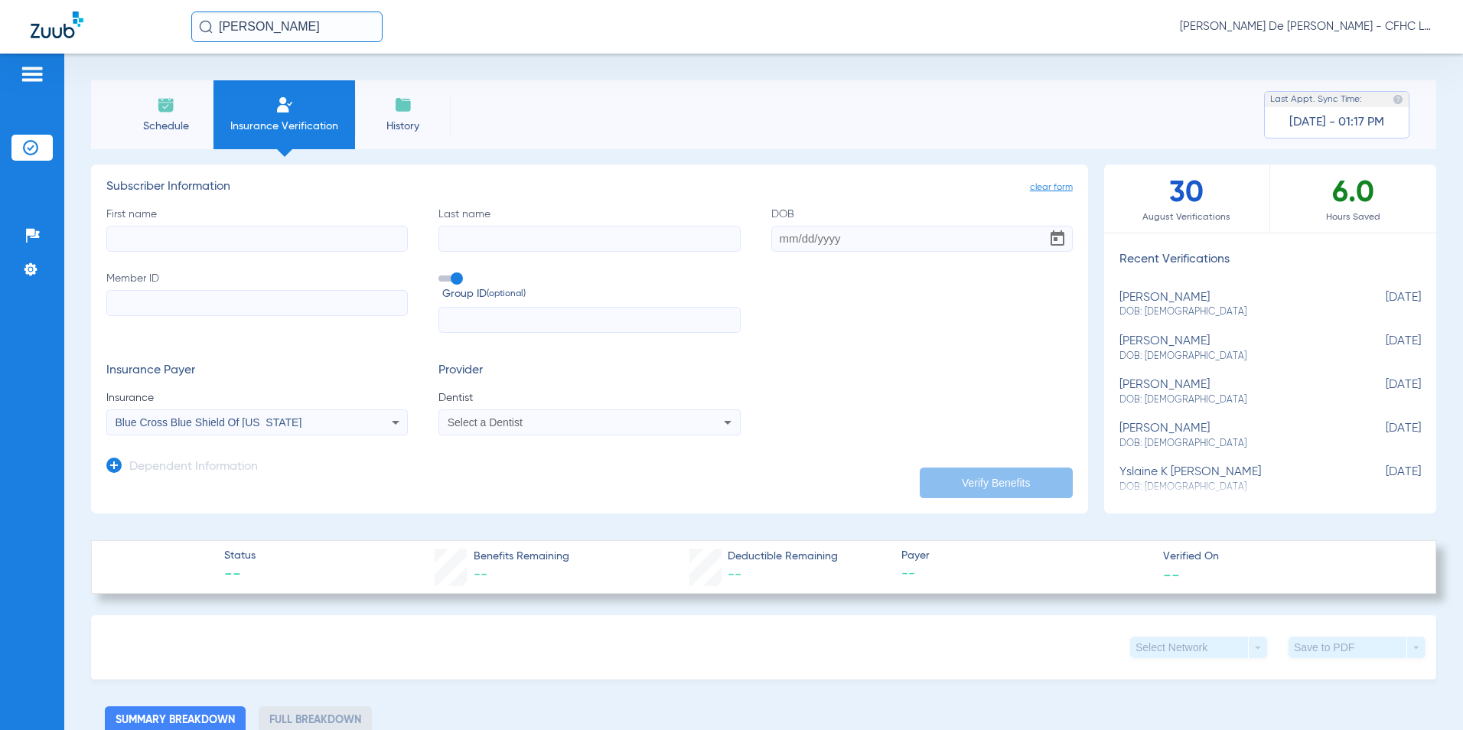
click at [523, 418] on div "Select a Dentist" at bounding box center [561, 422] width 227 height 11
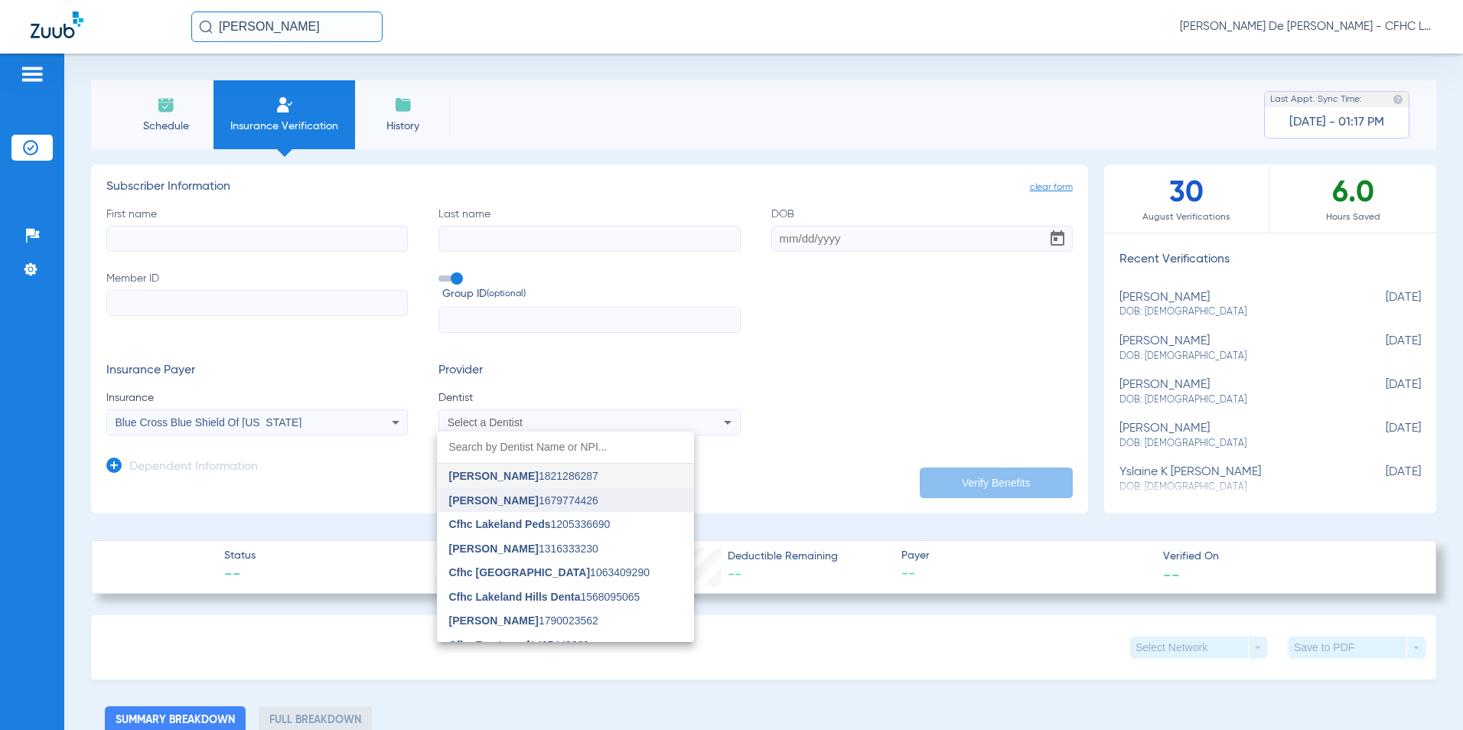
click at [529, 499] on span "[PERSON_NAME] 1679774426" at bounding box center [523, 500] width 149 height 11
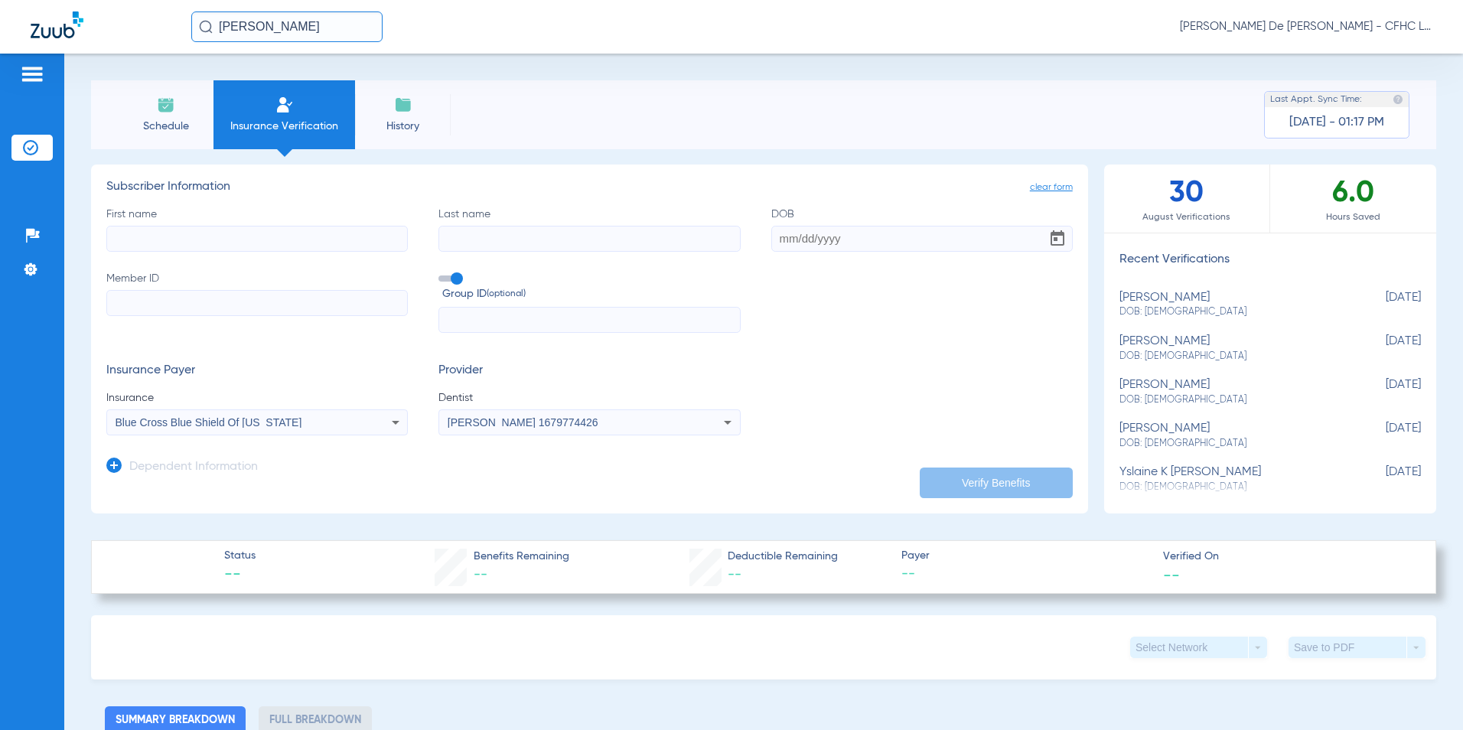
click at [311, 297] on input "Member ID" at bounding box center [256, 303] width 301 height 26
click at [288, 298] on input "Member ID Required" at bounding box center [256, 303] width 301 height 26
type input "910693813"
click at [288, 240] on input "First name" at bounding box center [256, 239] width 301 height 26
type input "[PERSON_NAME] M"
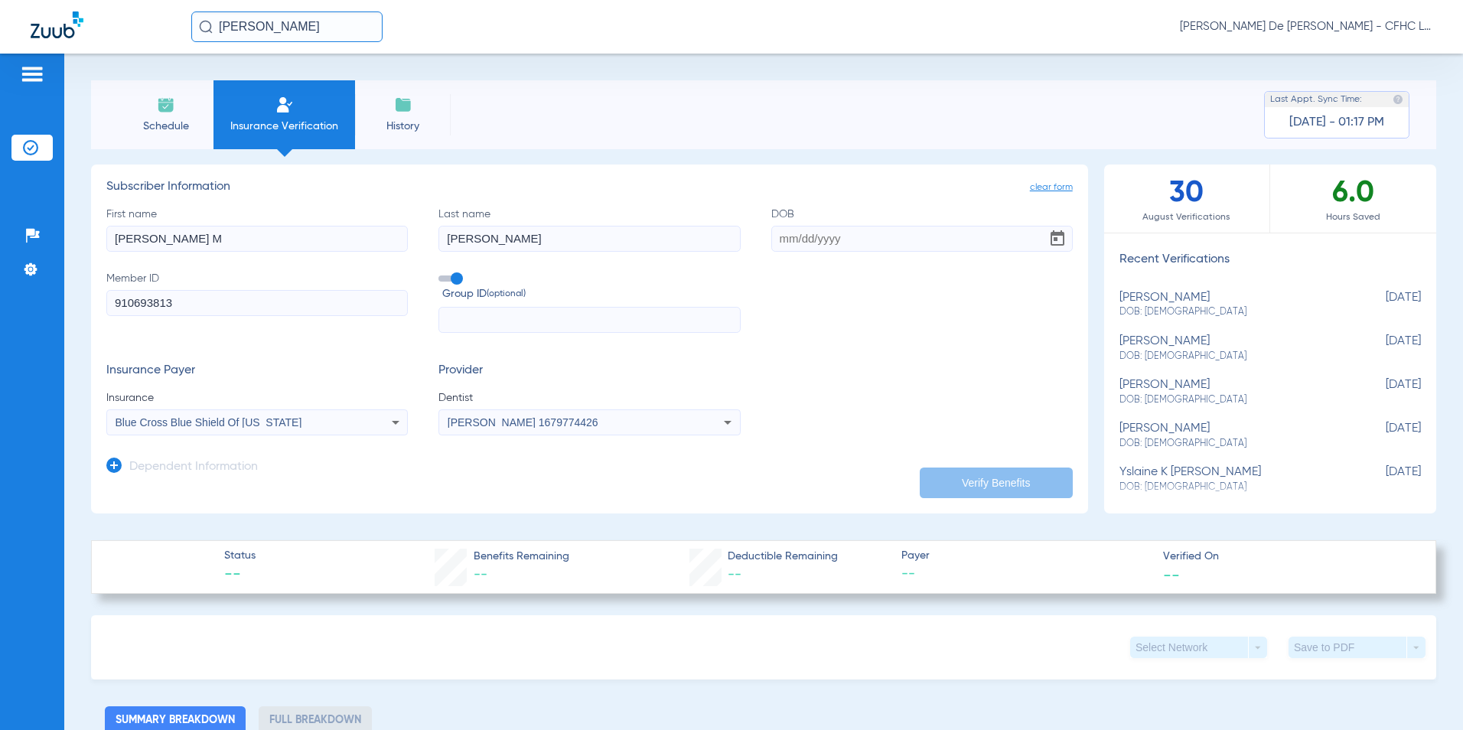
type input "[PERSON_NAME]"
type input "[DATE]"
click at [533, 321] on input "text" at bounding box center [588, 320] width 301 height 26
type input "130460"
click at [952, 474] on button "Verify Benefits" at bounding box center [996, 482] width 153 height 31
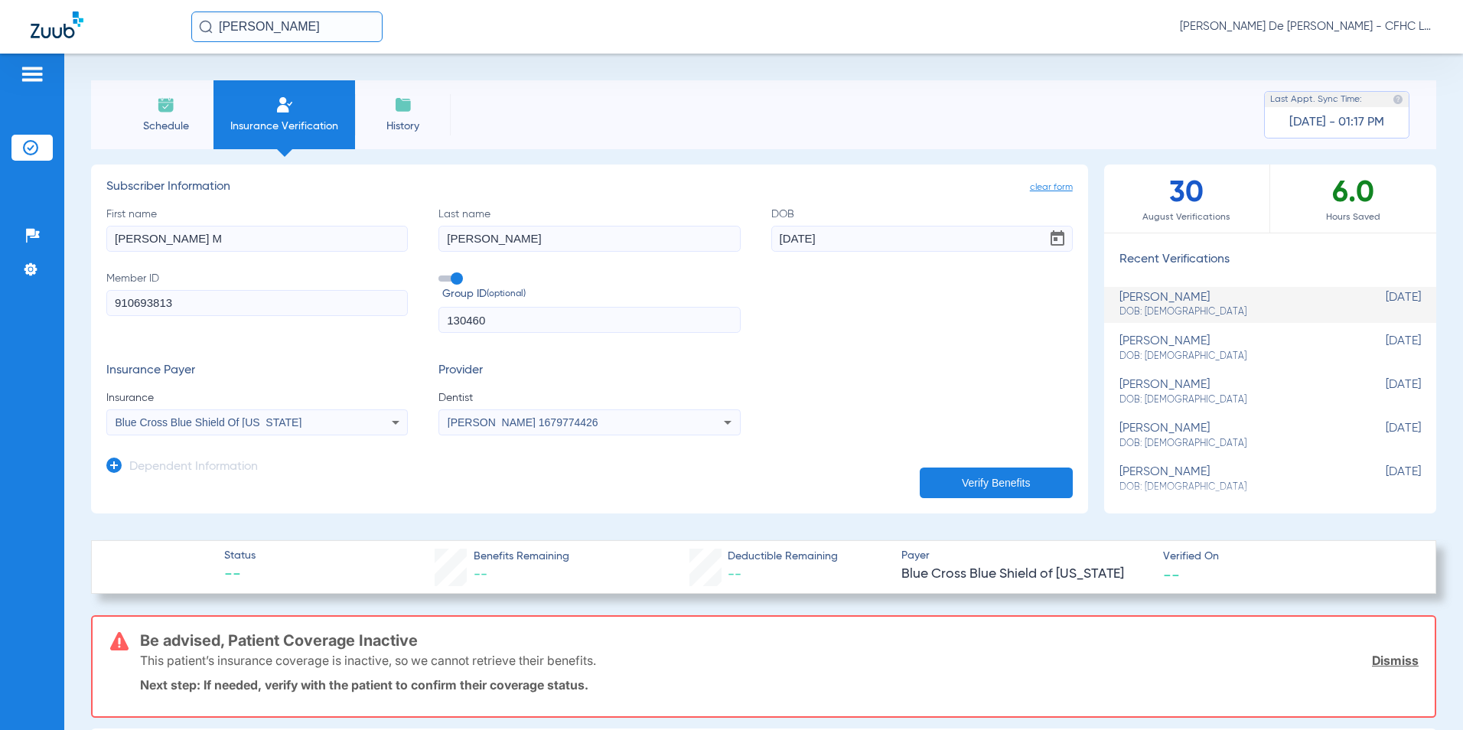
drag, startPoint x: 521, startPoint y: 324, endPoint x: 417, endPoint y: 314, distance: 104.5
click at [417, 314] on div "First name [PERSON_NAME] M Last name [PERSON_NAME] DOB [DEMOGRAPHIC_DATA] Membe…" at bounding box center [589, 270] width 966 height 127
click at [321, 424] on div "Blue Cross Blue Shield Of [US_STATE]" at bounding box center [229, 422] width 227 height 11
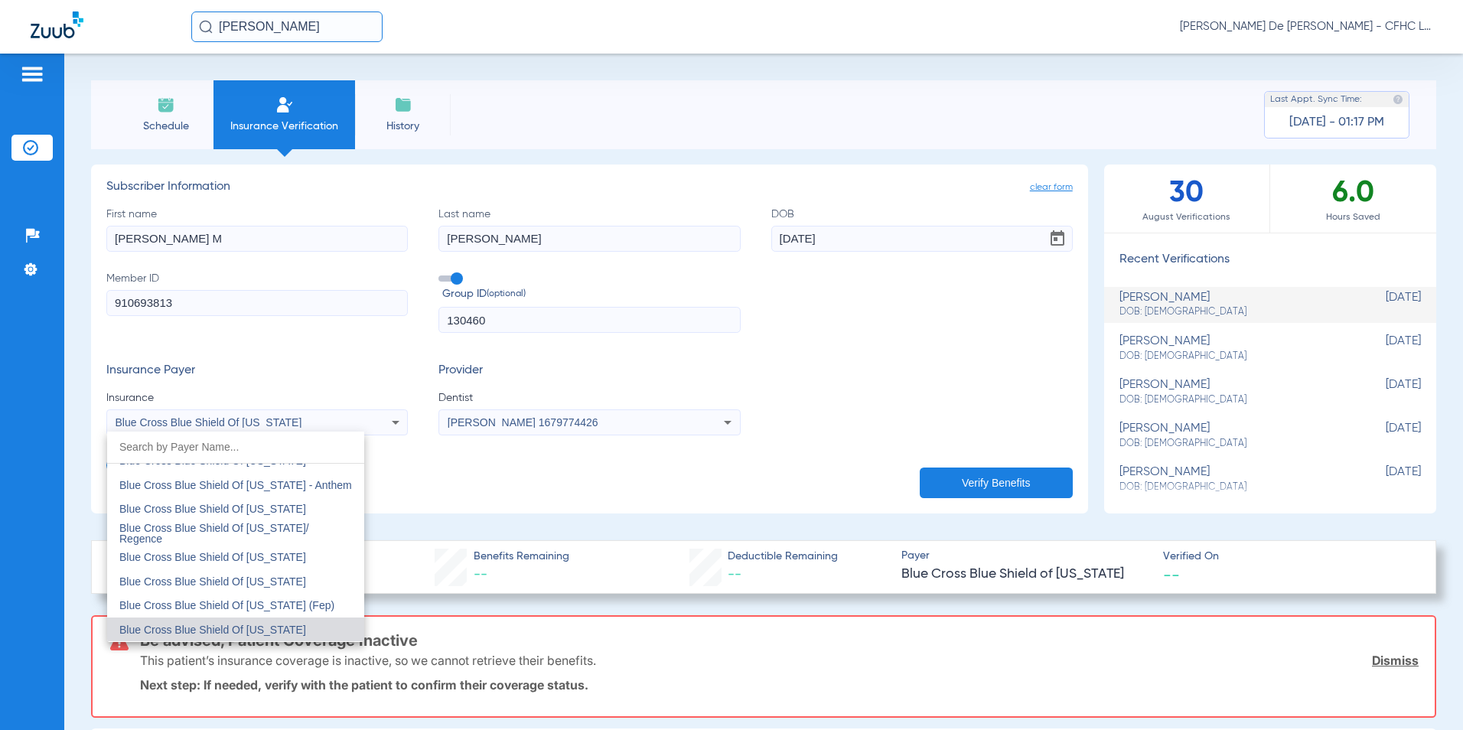
scroll to position [1779, 0]
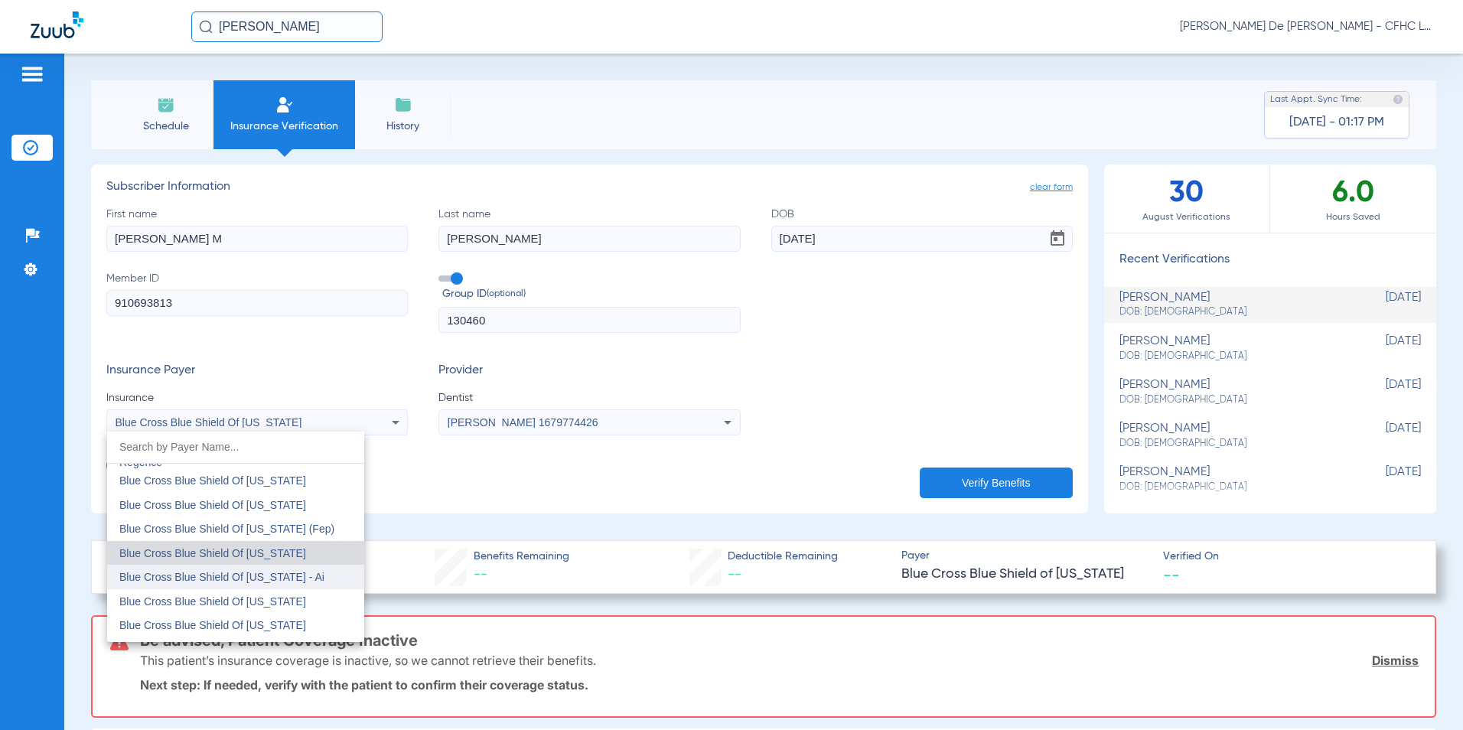
click at [294, 576] on span "Blue Cross Blue Shield Of [US_STATE] - Ai" at bounding box center [221, 577] width 205 height 12
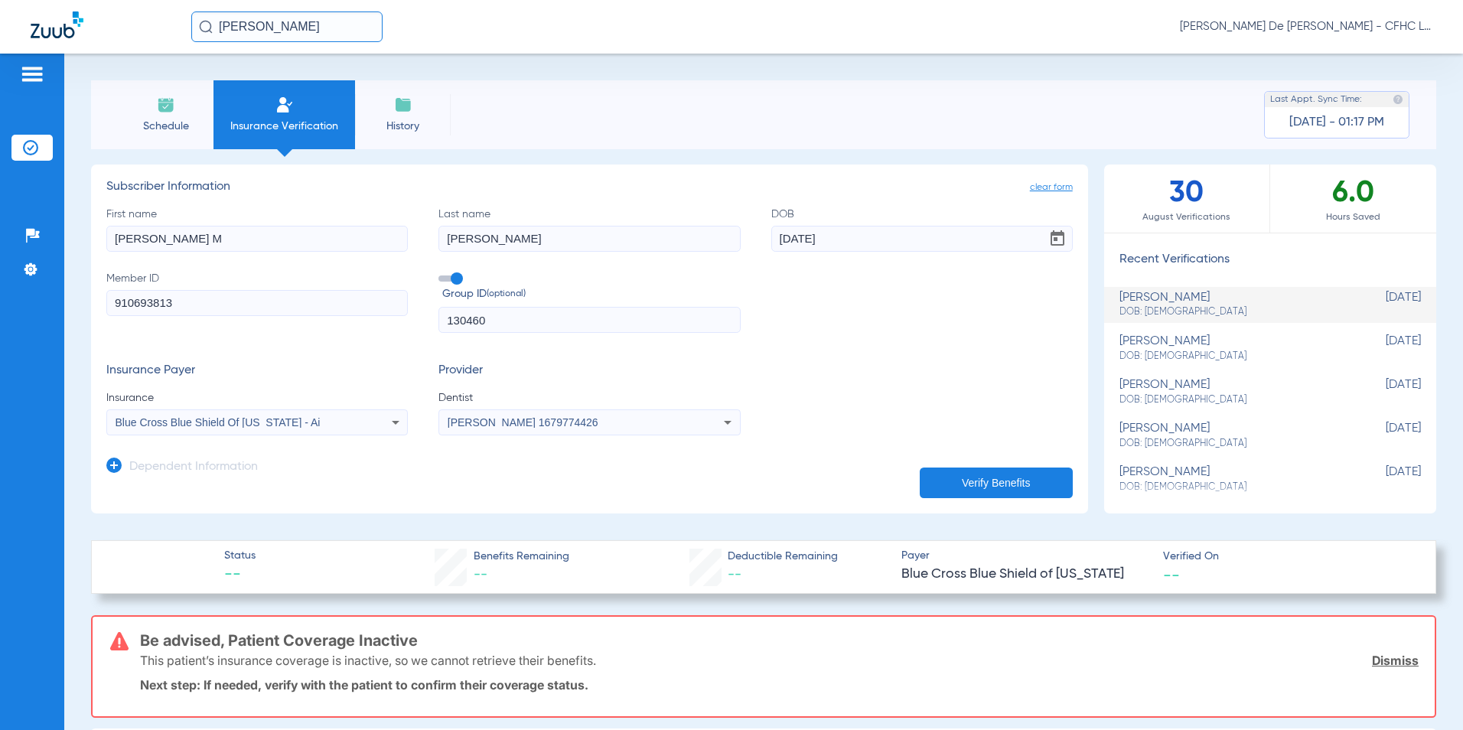
click at [1045, 471] on button "Verify Benefits" at bounding box center [996, 482] width 153 height 31
click at [344, 427] on div "Blue Cross Blue Shield Of [US_STATE] - Ai" at bounding box center [257, 422] width 300 height 18
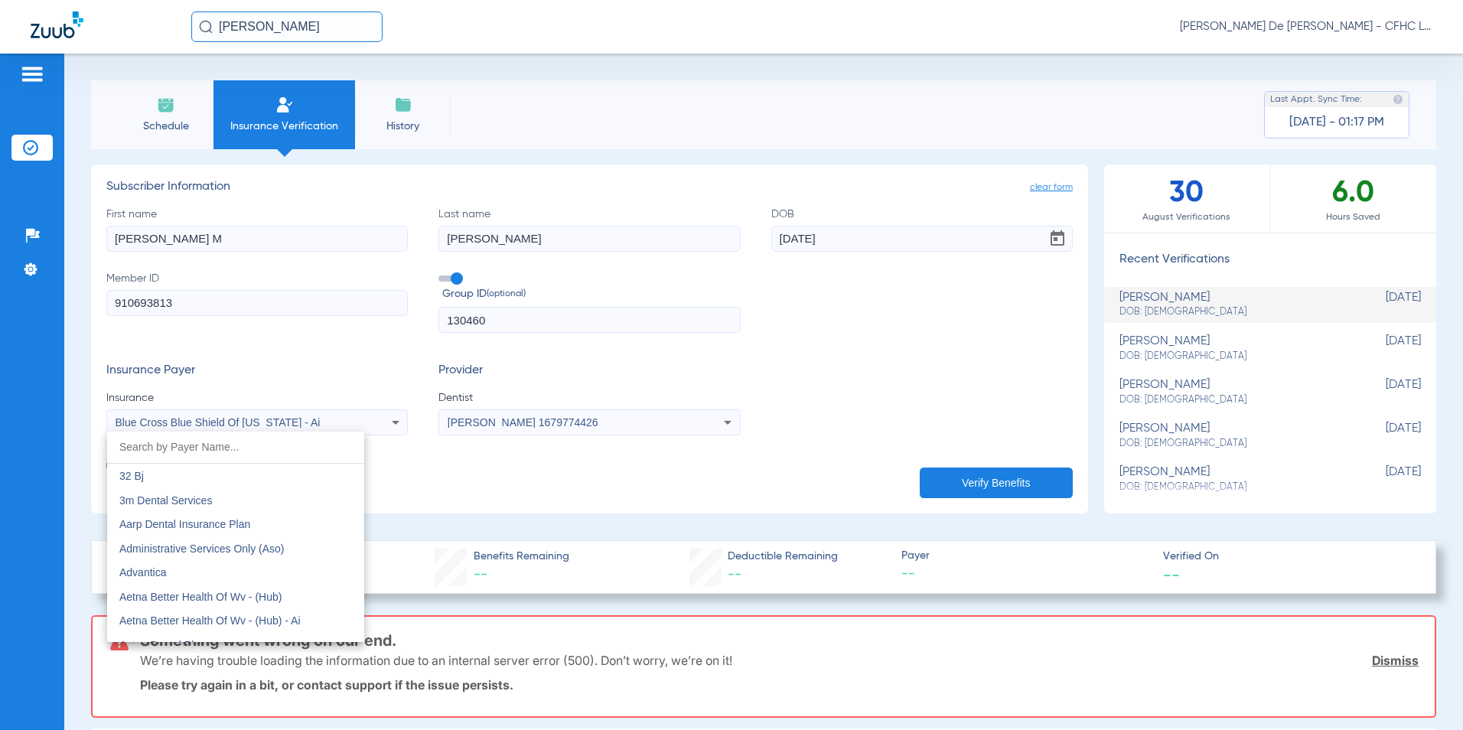
scroll to position [1726, 0]
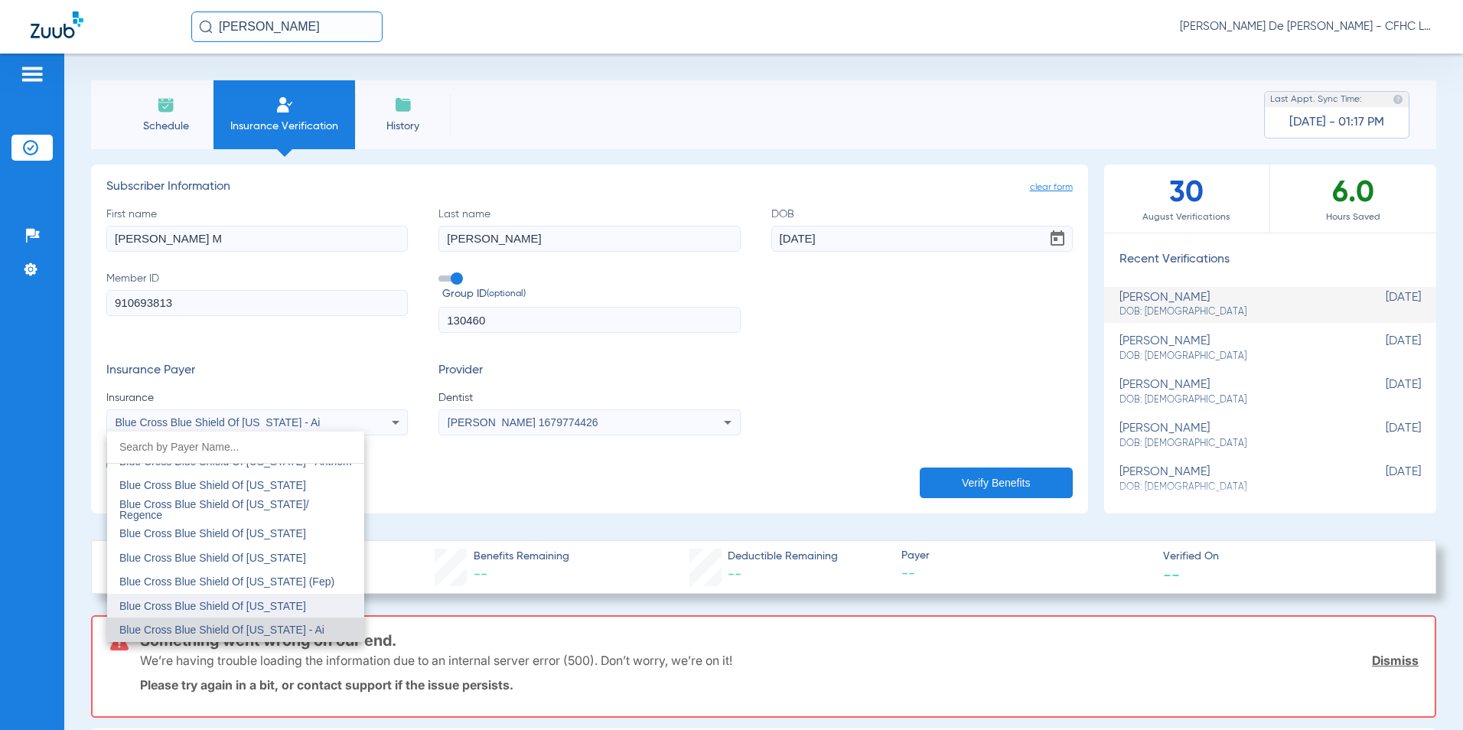
click at [289, 605] on span "Blue Cross Blue Shield Of [US_STATE]" at bounding box center [212, 606] width 187 height 12
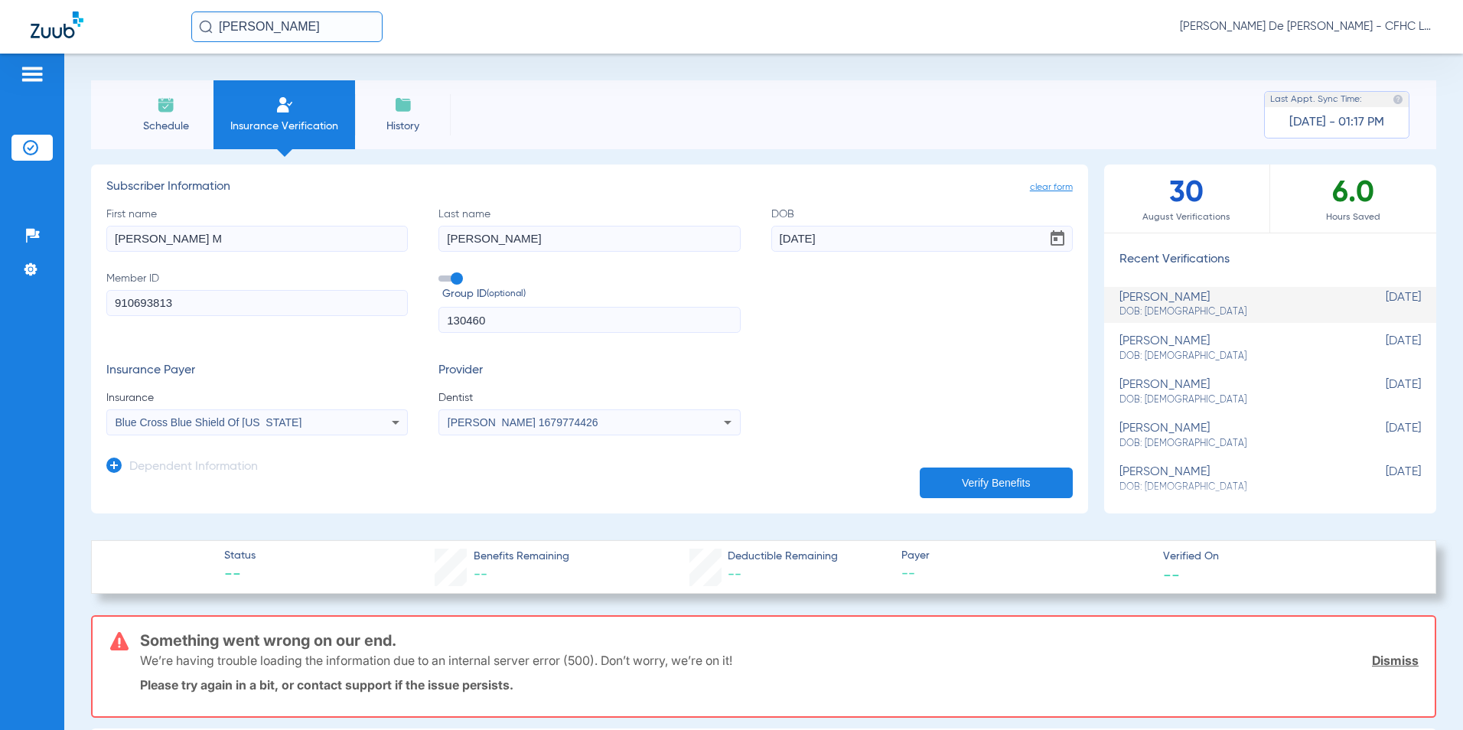
click at [1014, 475] on button "Verify Benefits" at bounding box center [996, 482] width 153 height 31
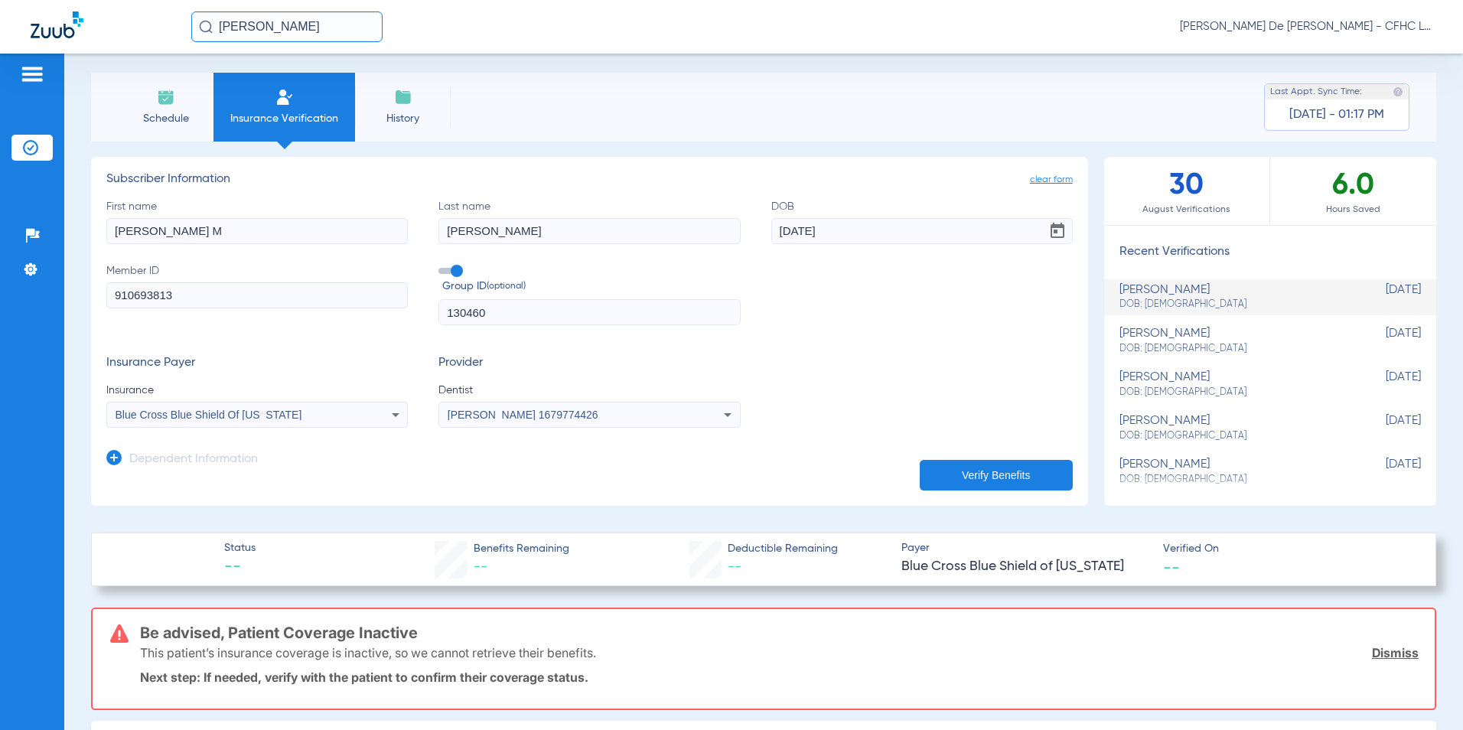
scroll to position [0, 0]
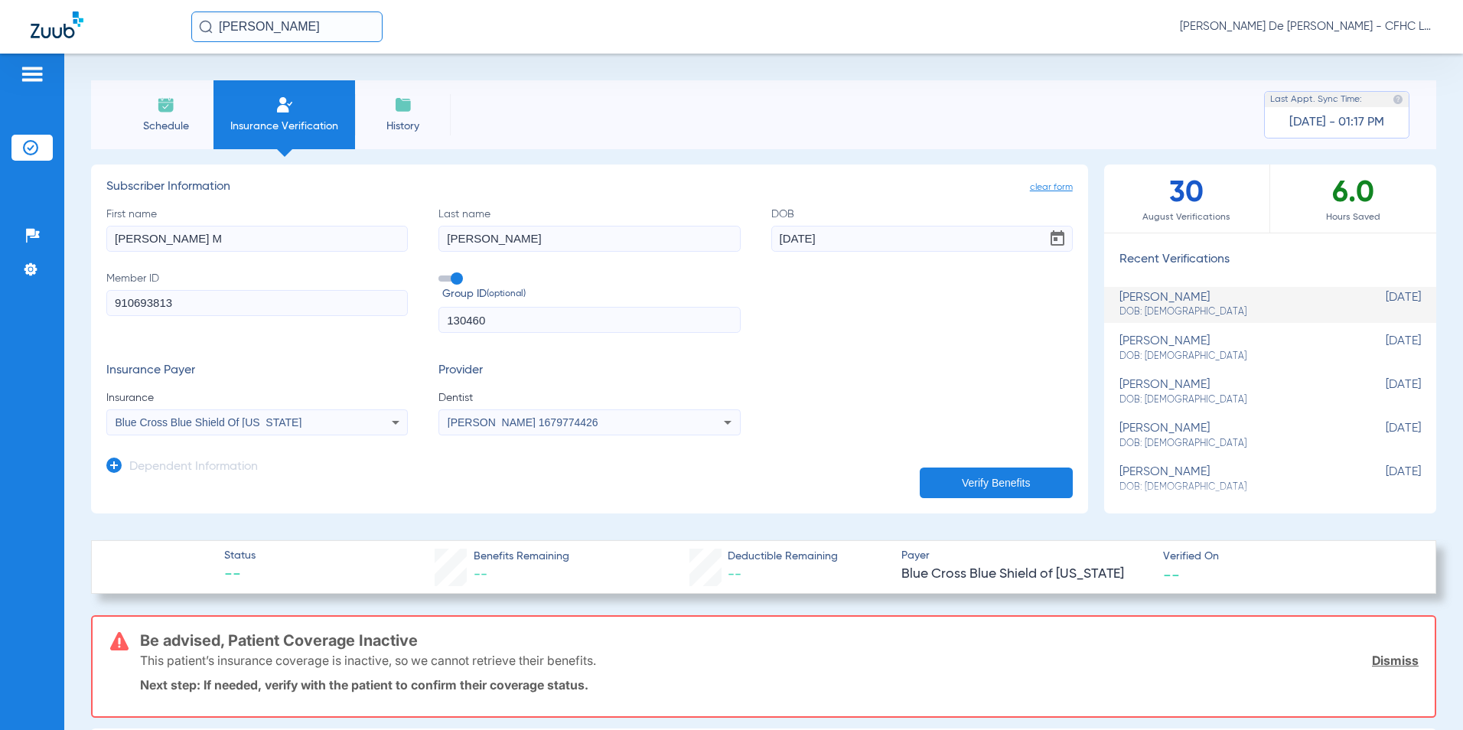
click at [227, 247] on input "[PERSON_NAME] M" at bounding box center [256, 239] width 301 height 26
type input "[PERSON_NAME]"
click at [945, 482] on button "Verify Benefits" at bounding box center [996, 482] width 153 height 31
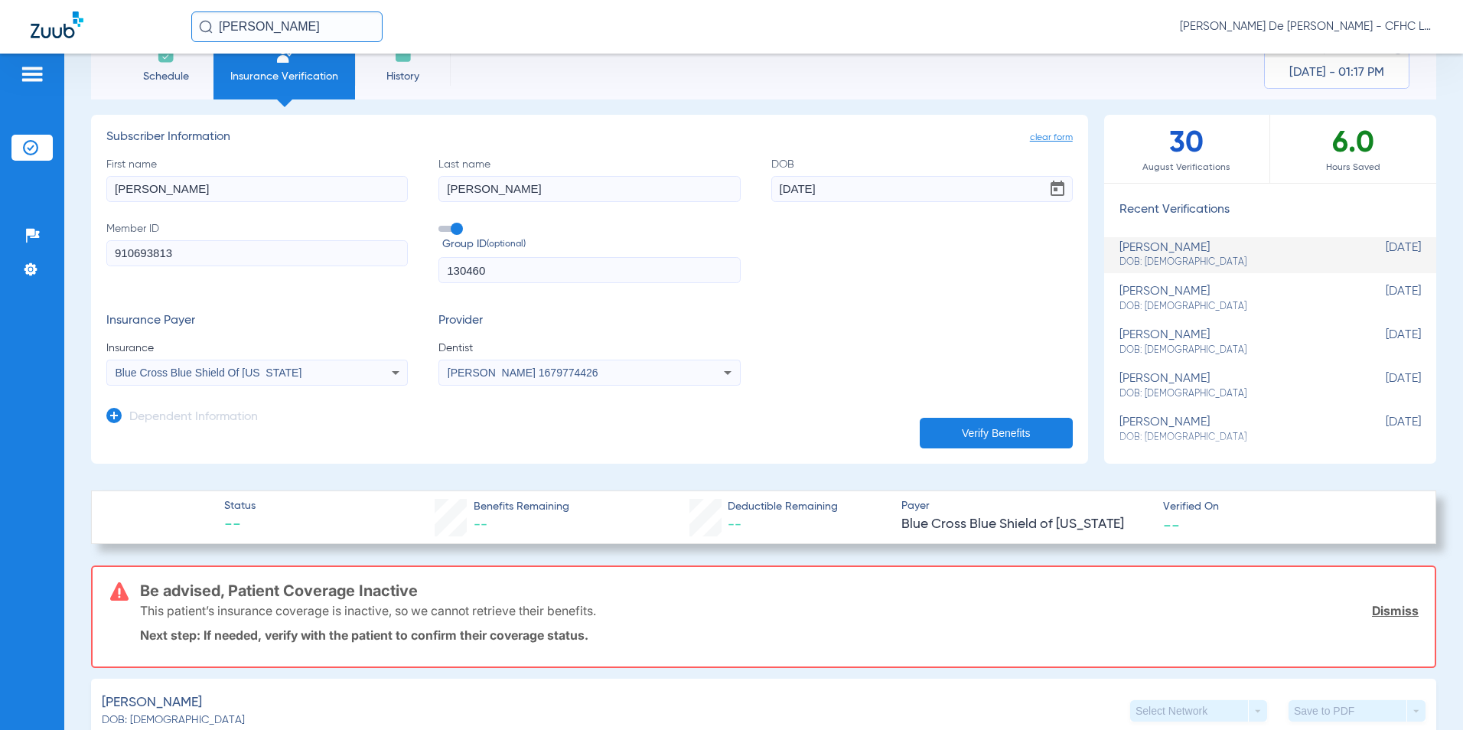
scroll to position [77, 0]
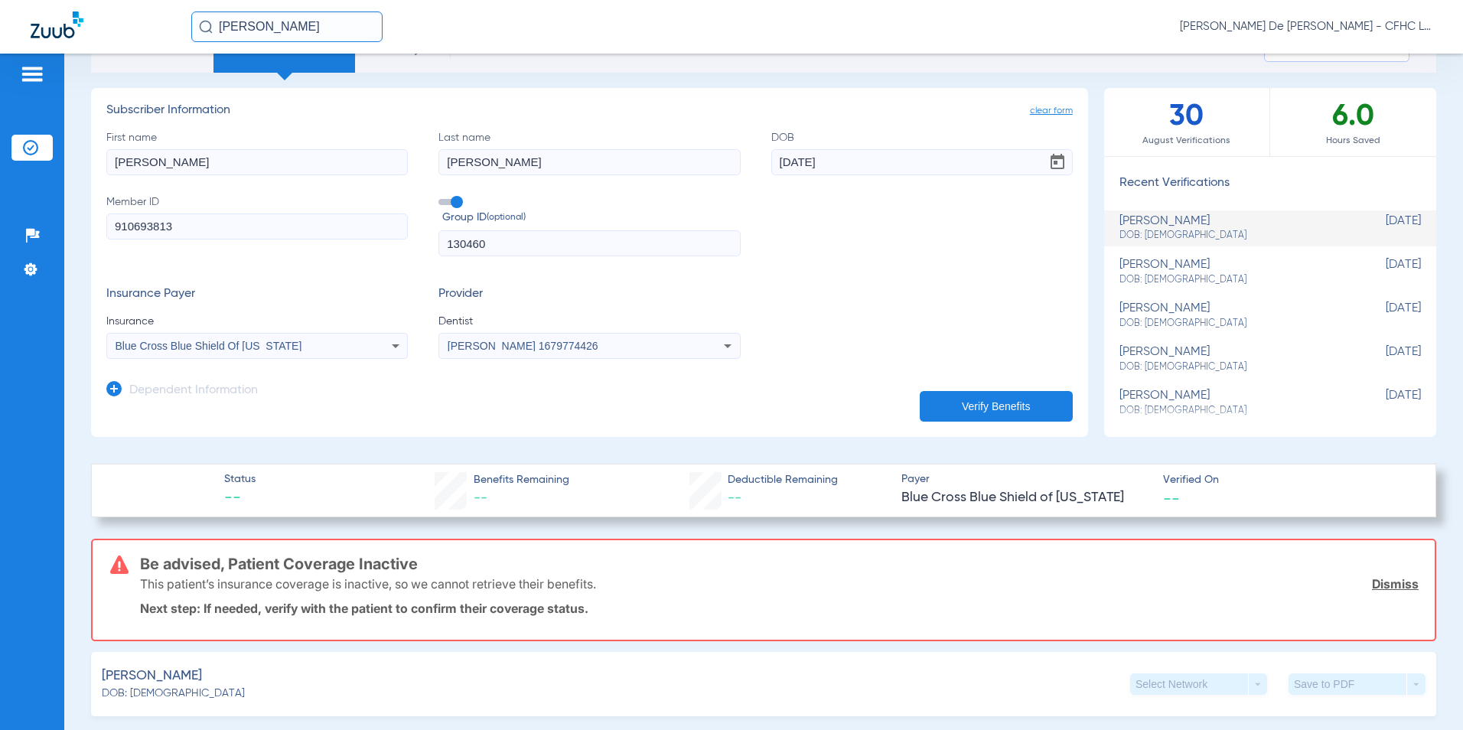
drag, startPoint x: 553, startPoint y: 249, endPoint x: 316, endPoint y: 250, distance: 237.2
click at [317, 250] on div "First name [PERSON_NAME] Last name [PERSON_NAME] DOB [DEMOGRAPHIC_DATA] Member …" at bounding box center [589, 193] width 966 height 127
click at [936, 410] on button "Verify Benefits" at bounding box center [996, 406] width 153 height 31
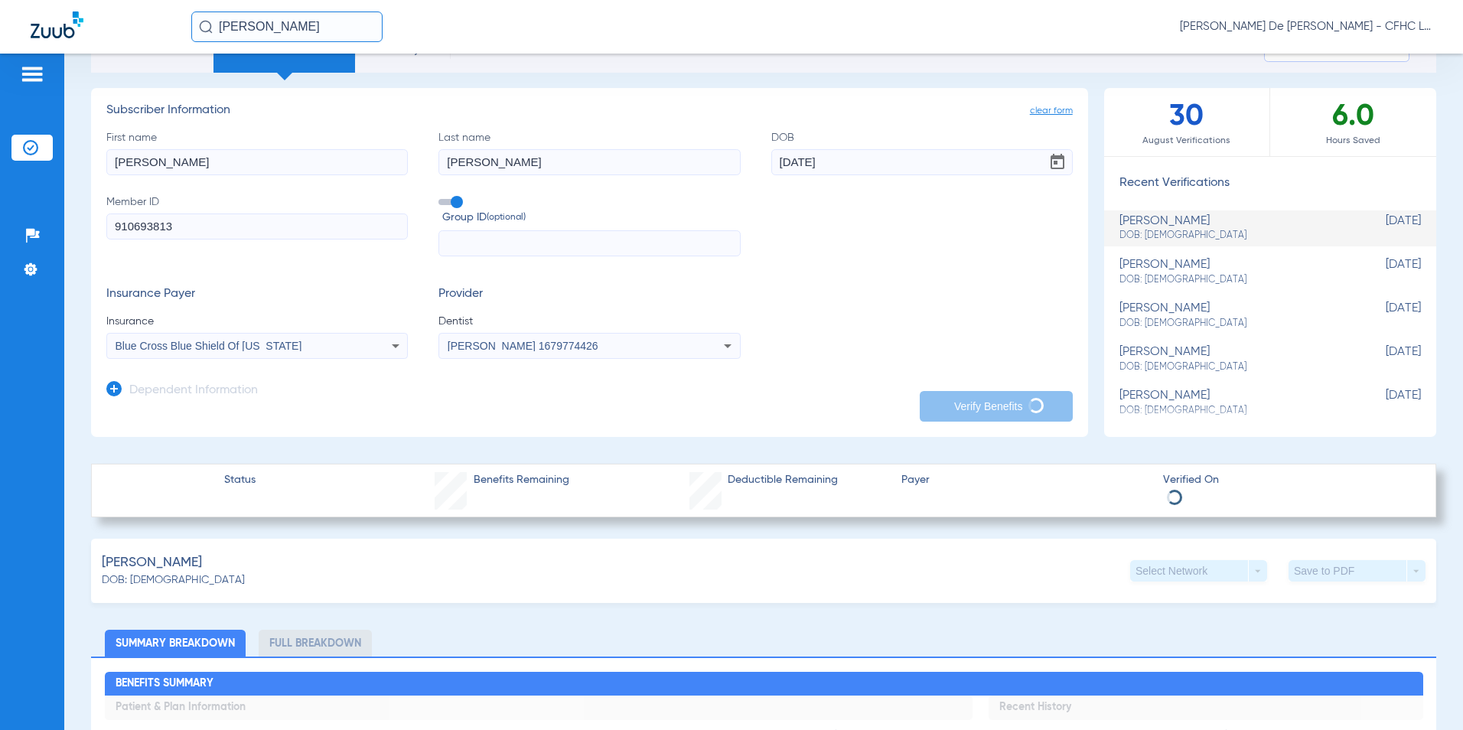
scroll to position [0, 0]
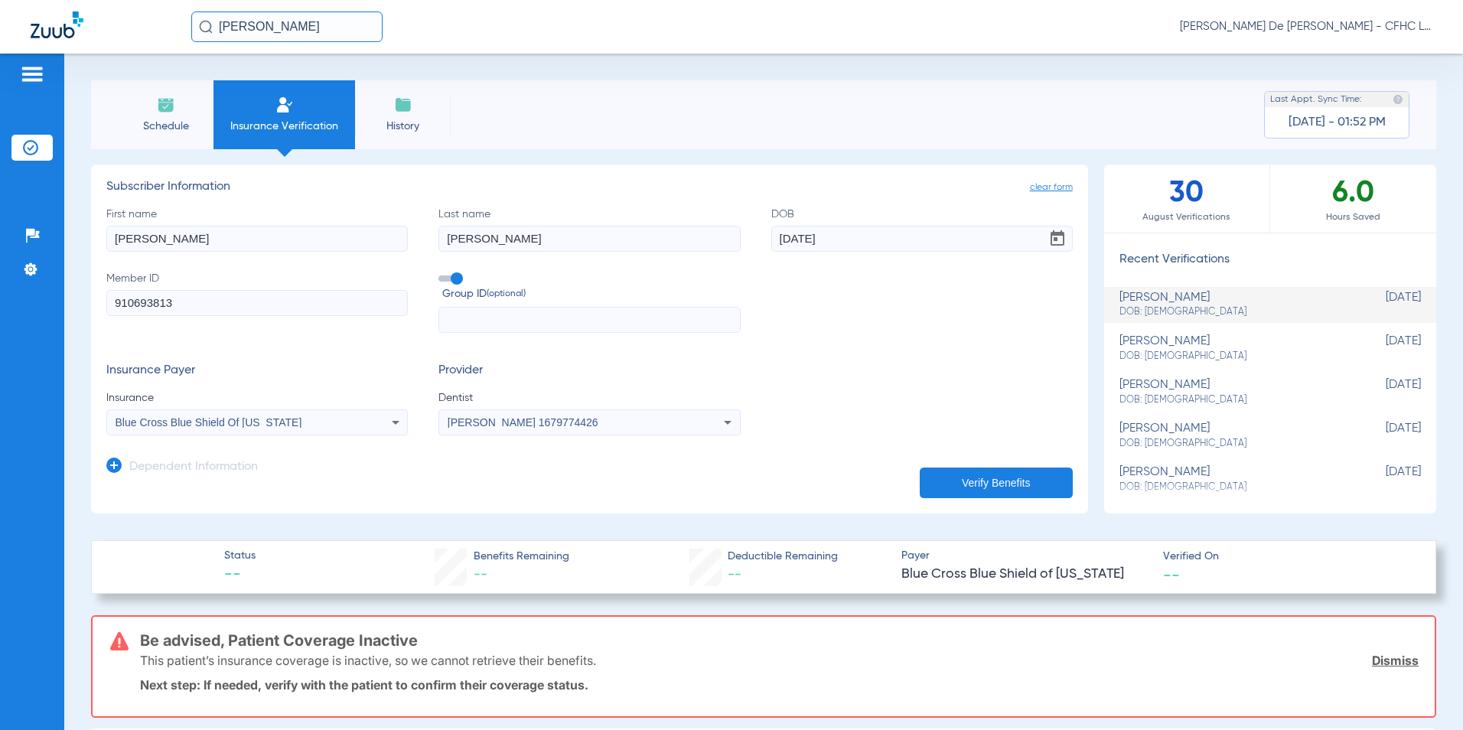
click at [121, 301] on input "910693813" at bounding box center [256, 303] width 301 height 26
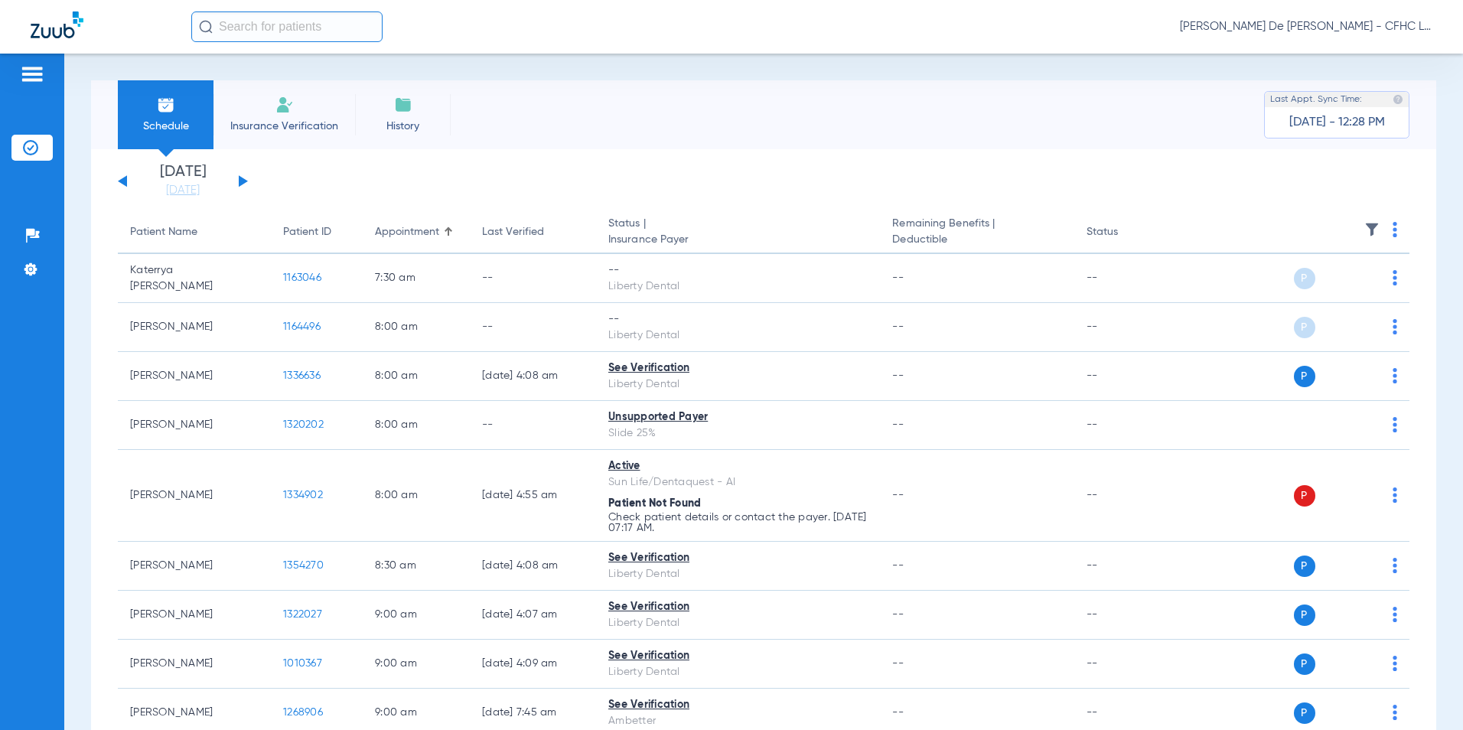
click at [241, 181] on button at bounding box center [243, 180] width 9 height 11
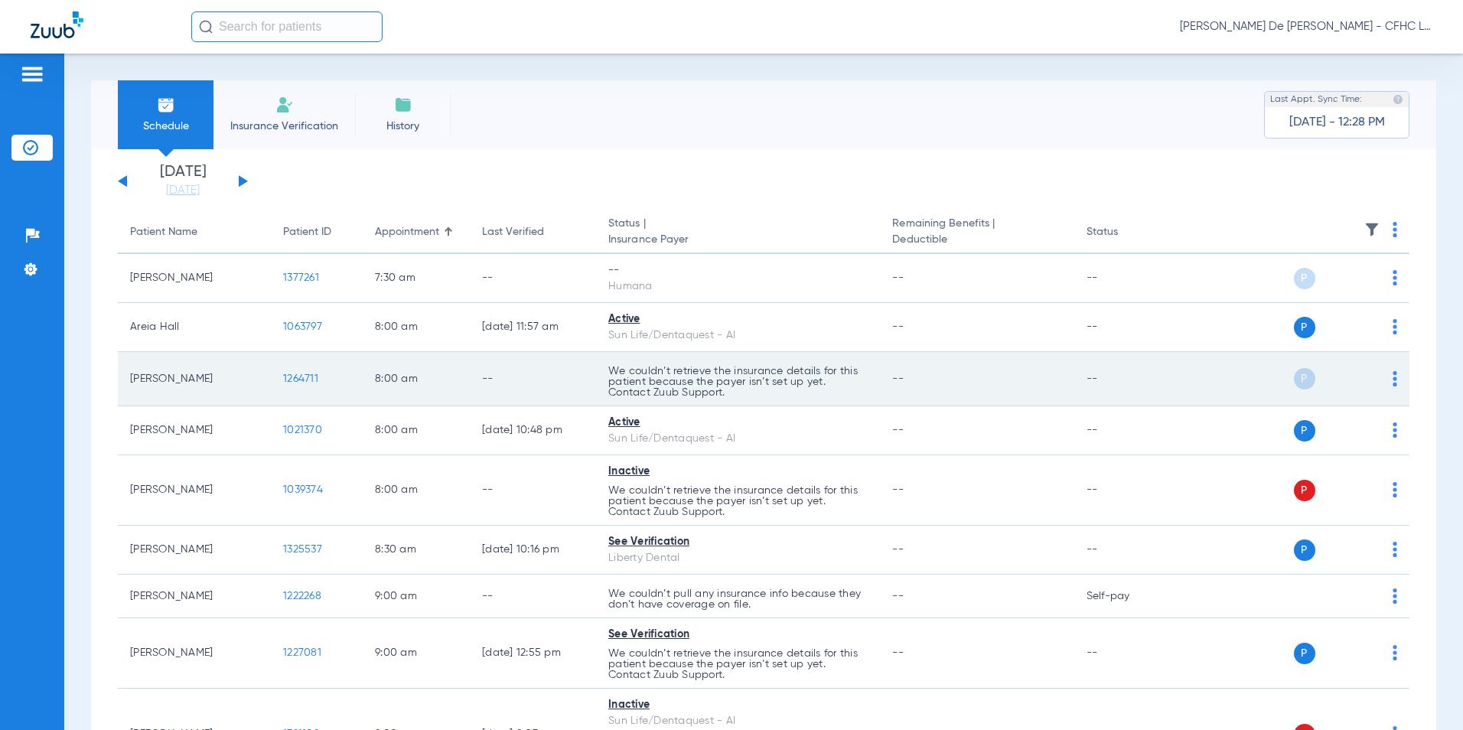
click at [307, 378] on span "1264711" at bounding box center [300, 378] width 35 height 11
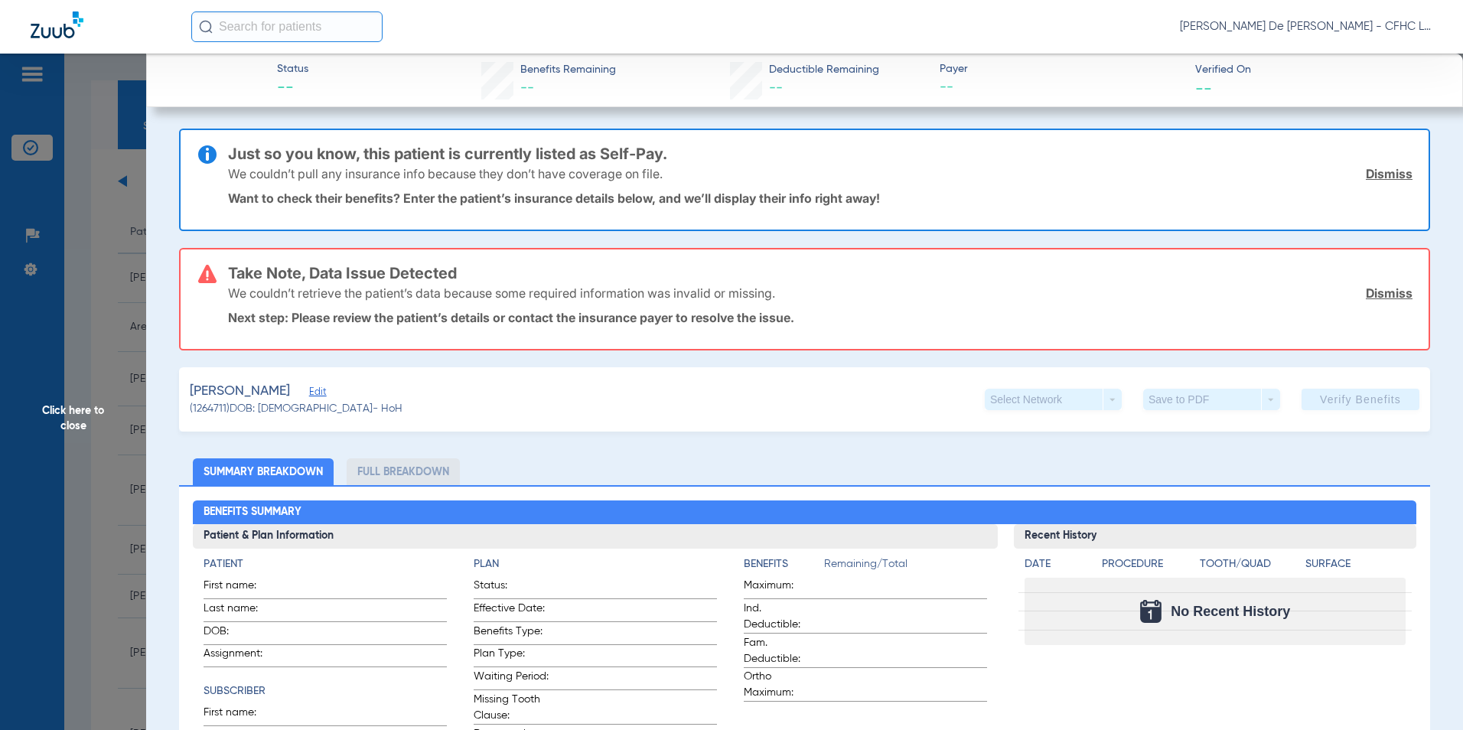
click at [83, 417] on span "Click here to close" at bounding box center [73, 419] width 146 height 730
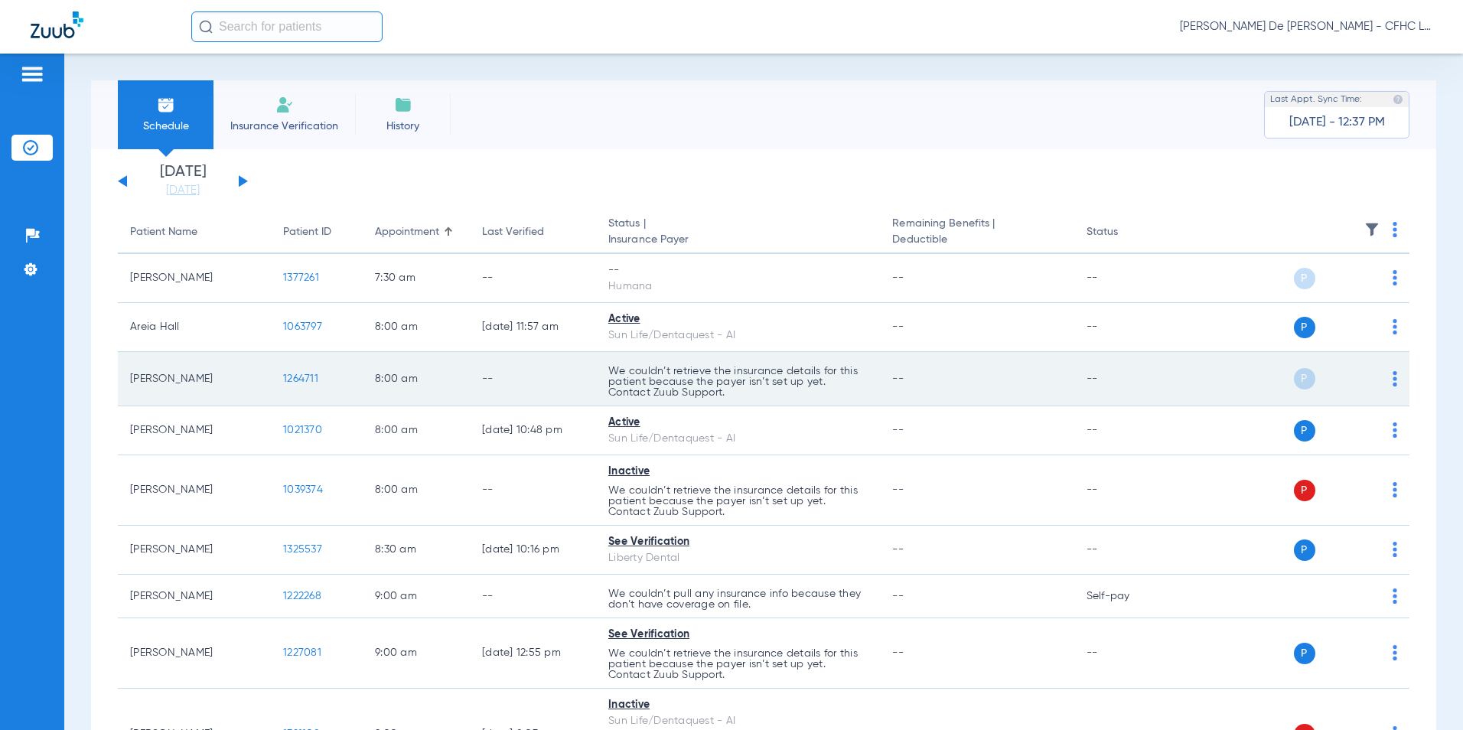
click at [303, 380] on span "1264711" at bounding box center [300, 378] width 35 height 11
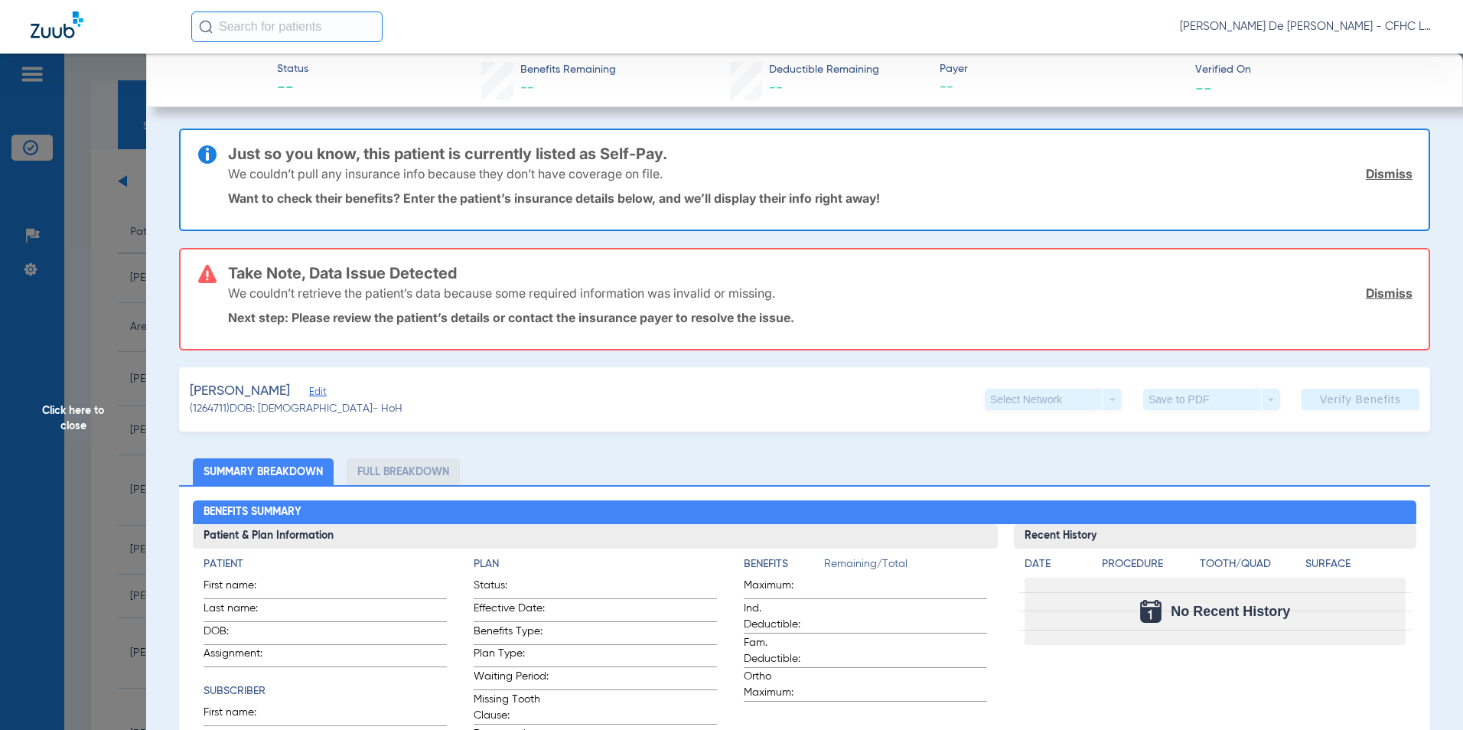
drag, startPoint x: 73, startPoint y: 427, endPoint x: 65, endPoint y: 429, distance: 8.7
click at [73, 427] on span "Click here to close" at bounding box center [73, 419] width 146 height 730
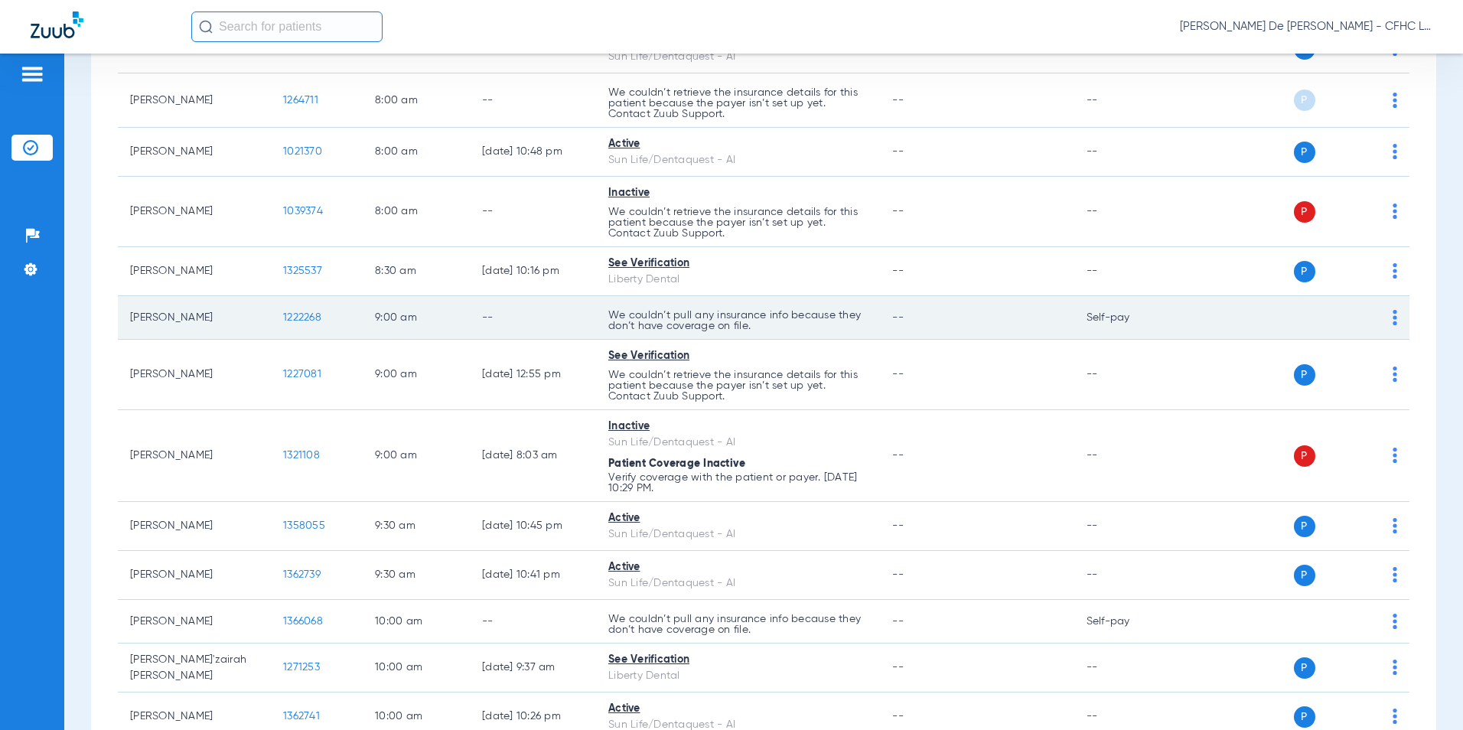
scroll to position [306, 0]
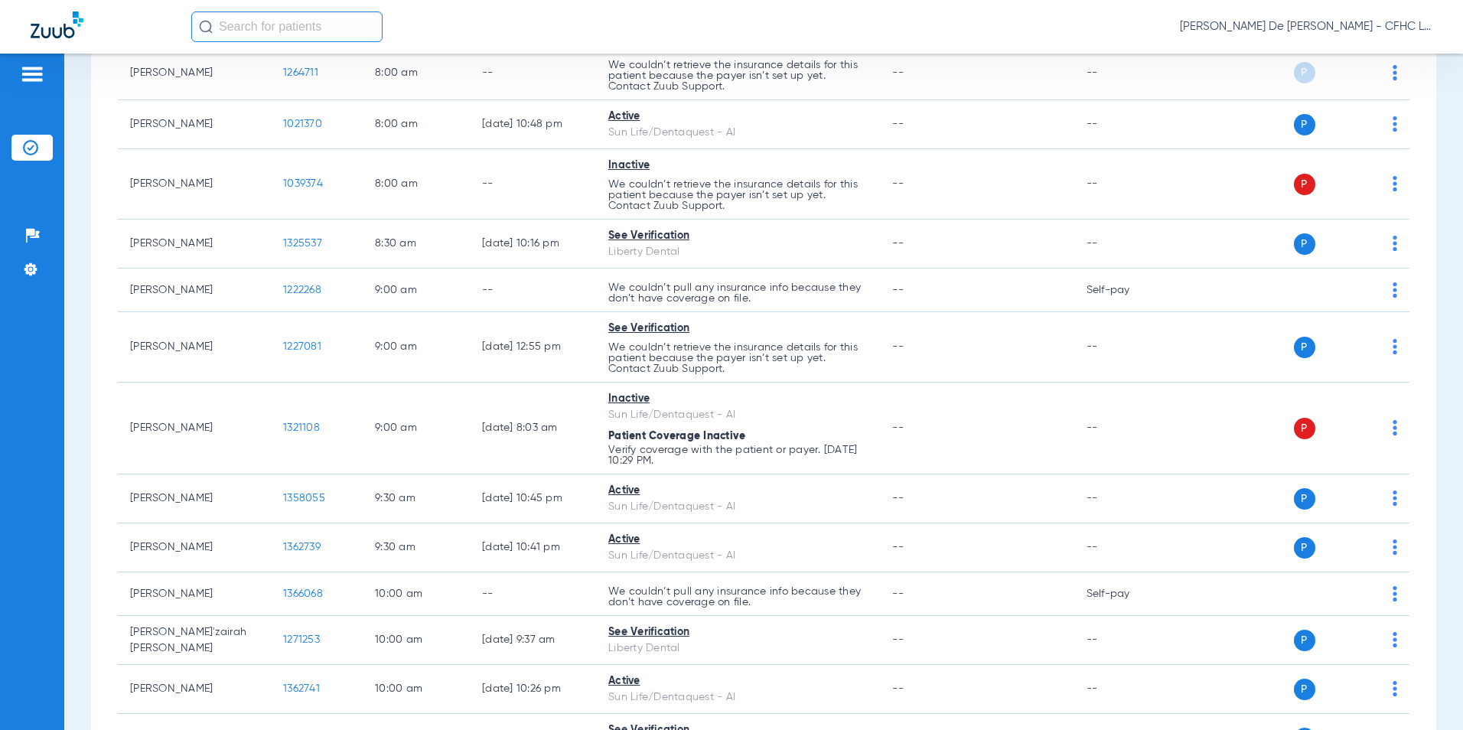
click at [263, 28] on input "text" at bounding box center [286, 26] width 191 height 31
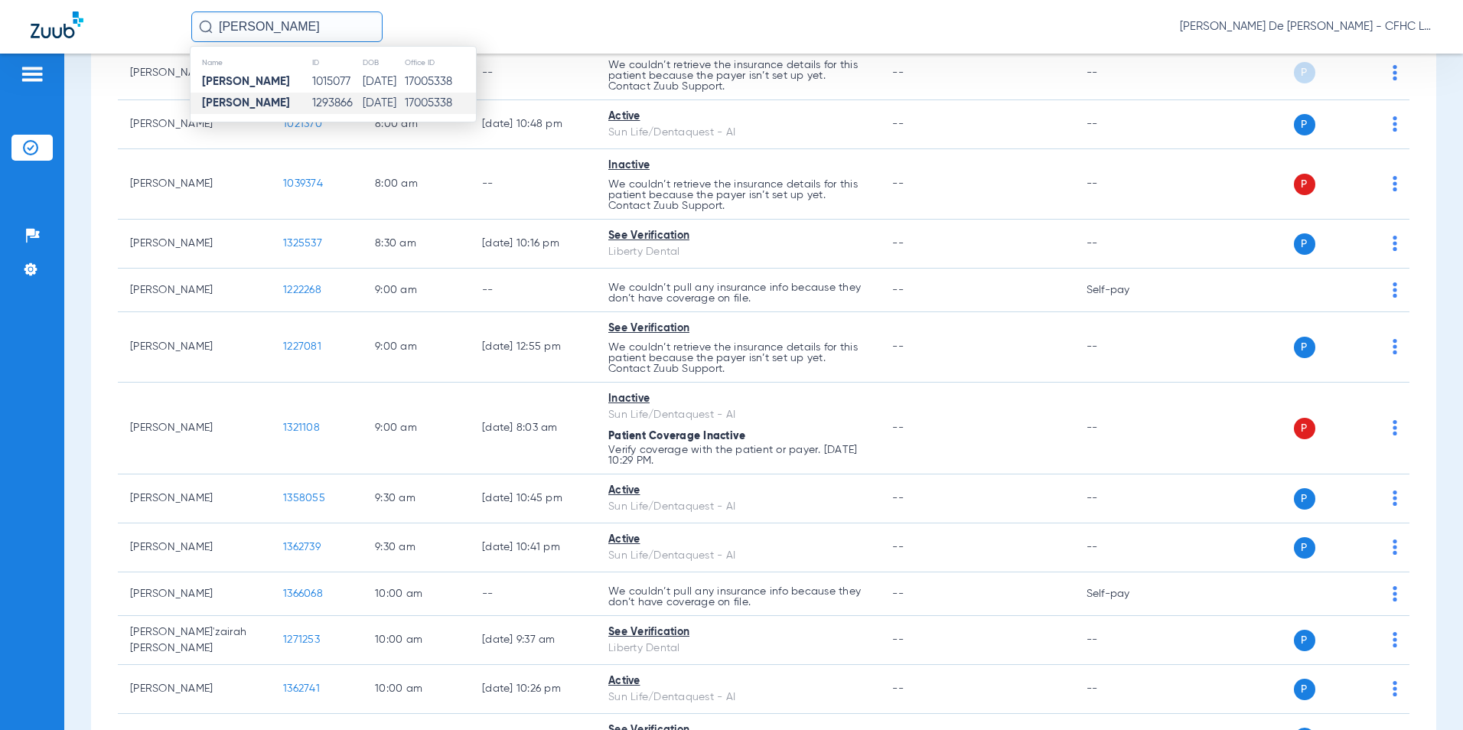
type input "erika rivera"
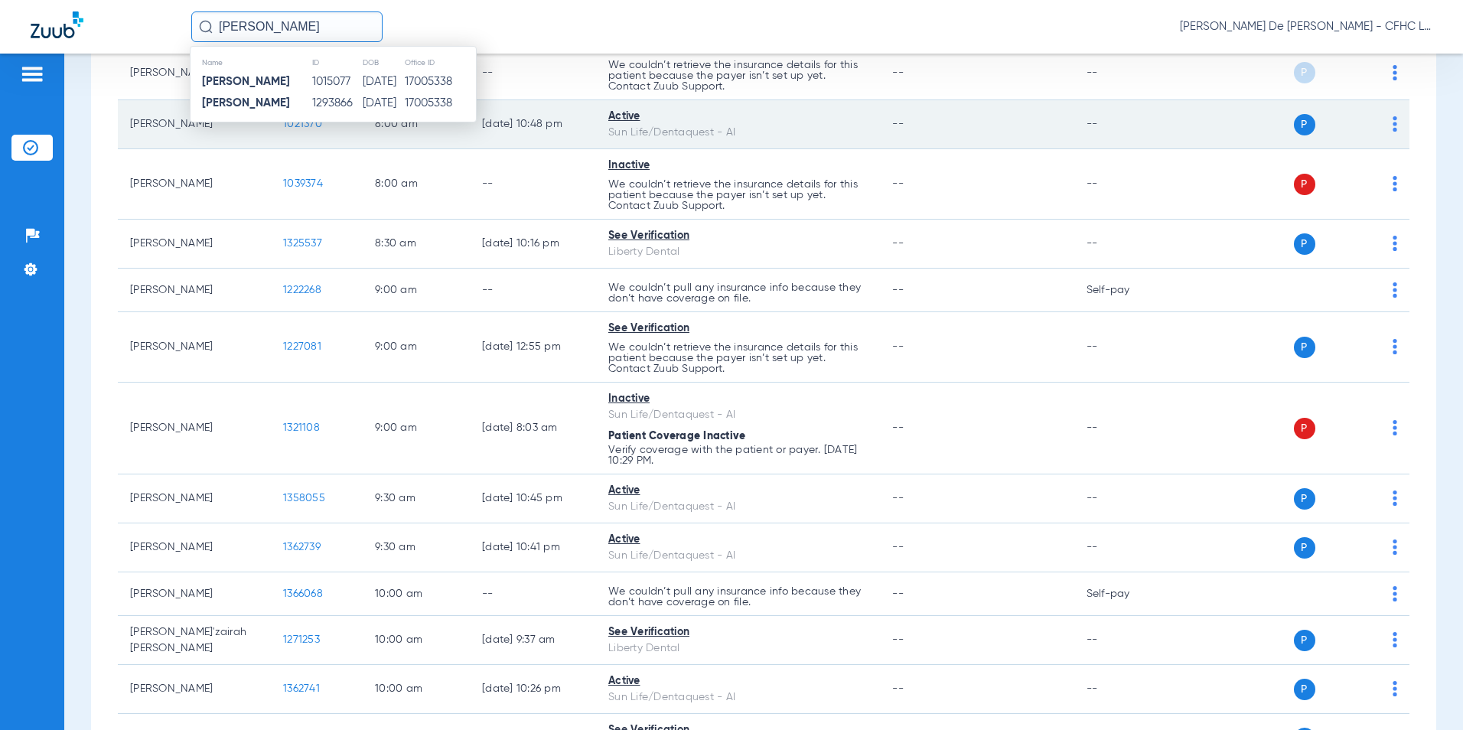
click at [433, 106] on td "17005338" at bounding box center [440, 103] width 72 height 21
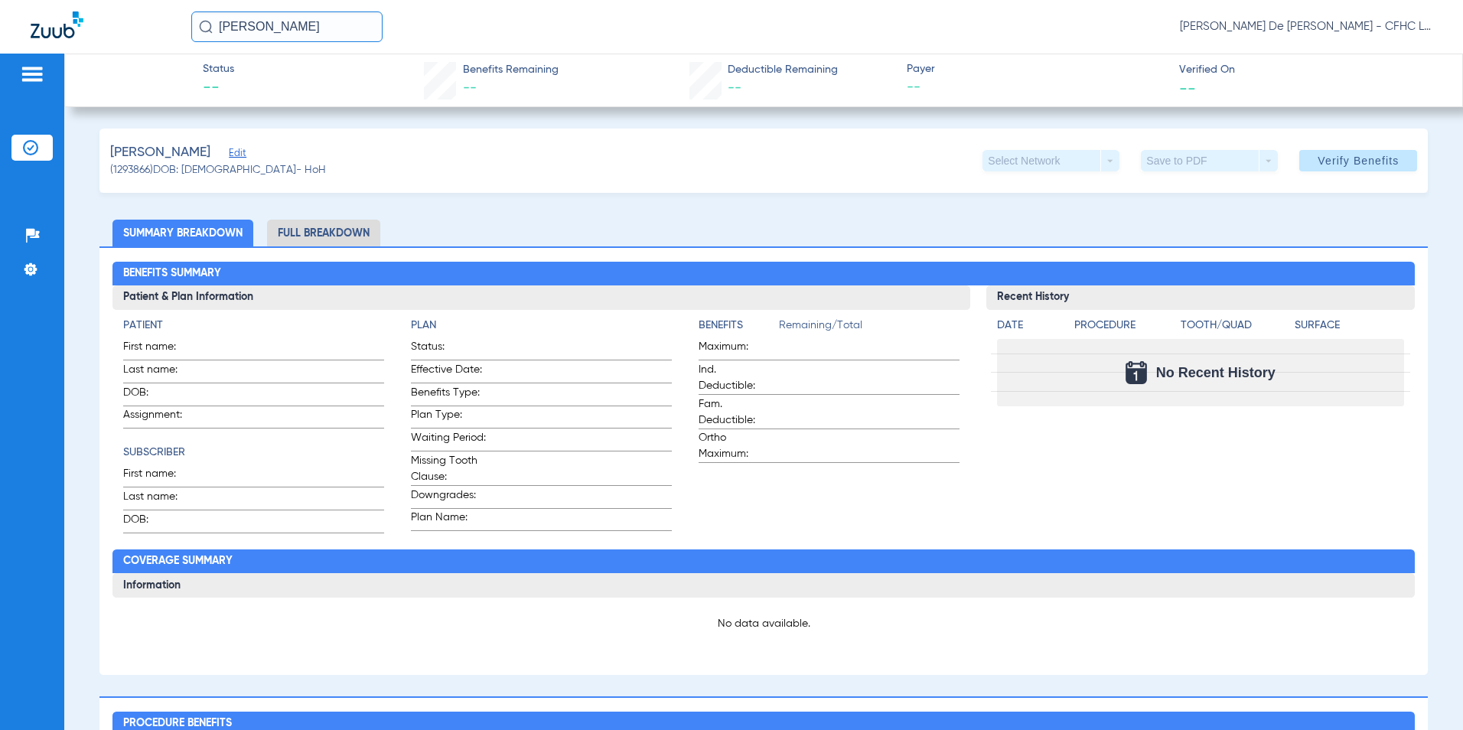
drag, startPoint x: 291, startPoint y: 33, endPoint x: 116, endPoint y: 35, distance: 175.2
click at [116, 35] on div "erika rivera Priscilla De La Cerda - CFHC Lake Wales Dental" at bounding box center [731, 27] width 1463 height 54
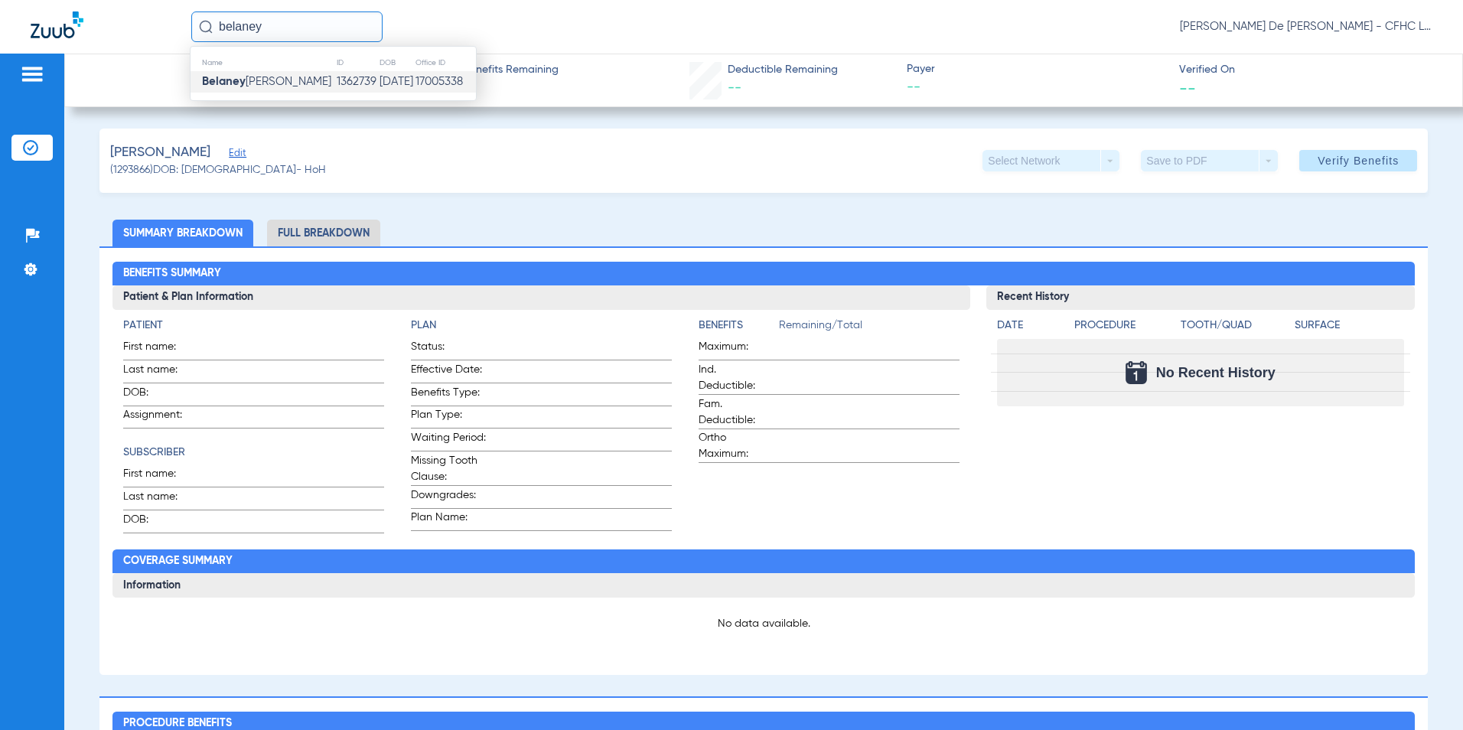
type input "belaney"
click at [258, 84] on span "Belaney Tapia" at bounding box center [266, 81] width 129 height 11
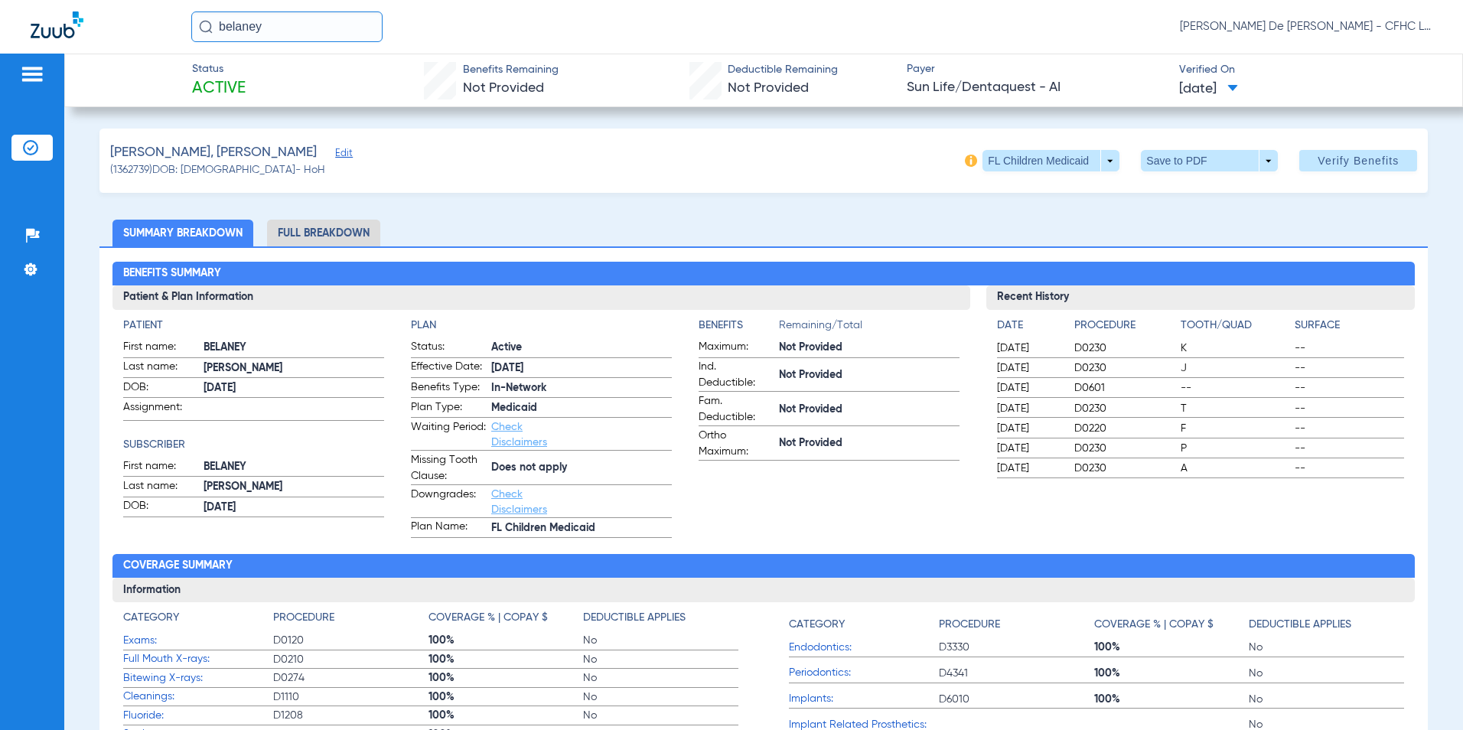
click at [353, 224] on li "Full Breakdown" at bounding box center [323, 233] width 113 height 27
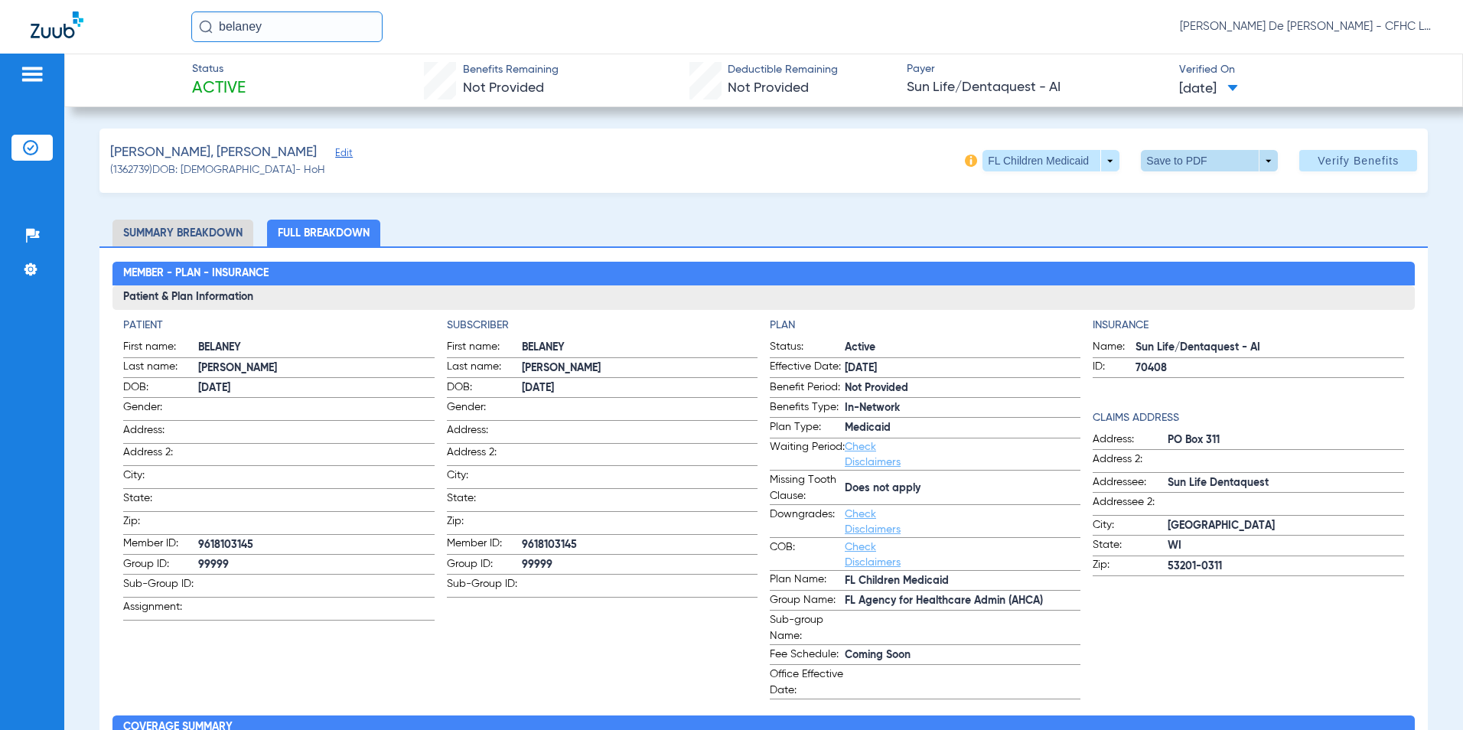
click at [1204, 171] on span at bounding box center [1209, 160] width 37 height 37
click at [1208, 194] on span "Save to PDF" at bounding box center [1204, 191] width 60 height 11
drag, startPoint x: 299, startPoint y: 23, endPoint x: -25, endPoint y: 25, distance: 324.4
click at [0, 25] on html "belaney Priscilla De La Cerda - CFHC Lake Wales Dental Patients Insurance Verif…" at bounding box center [731, 365] width 1463 height 730
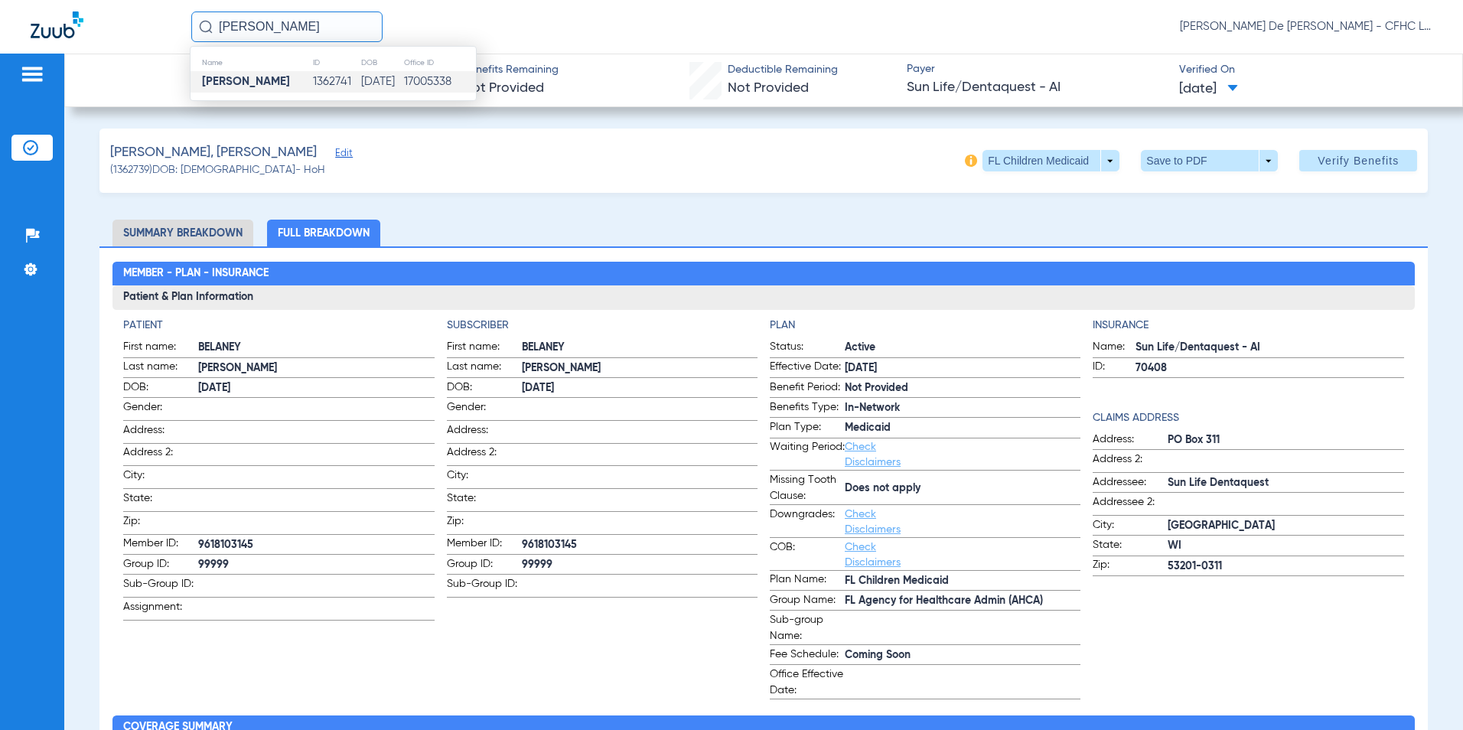
type input "delilah tapia"
click at [389, 84] on td "11/11/2021" at bounding box center [381, 81] width 43 height 21
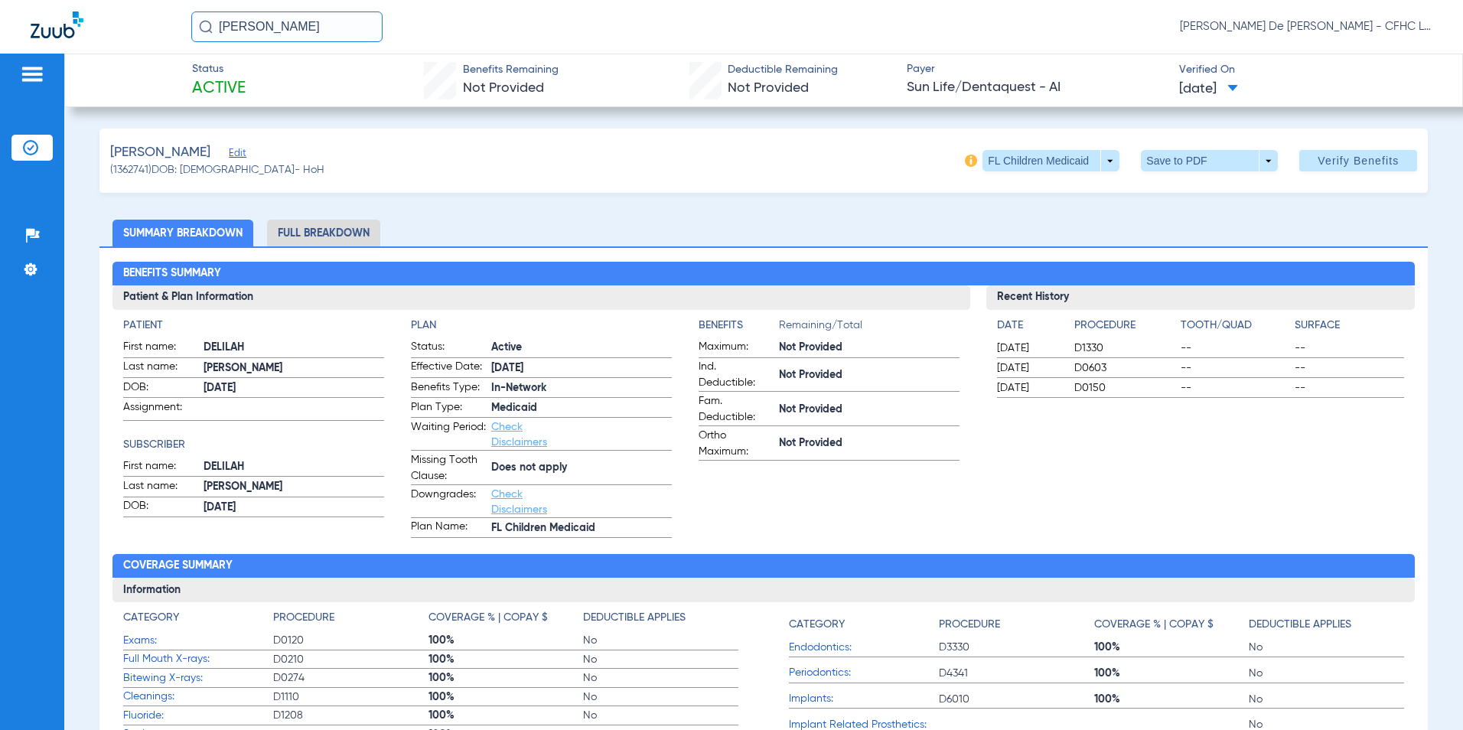
click at [317, 235] on li "Full Breakdown" at bounding box center [323, 233] width 113 height 27
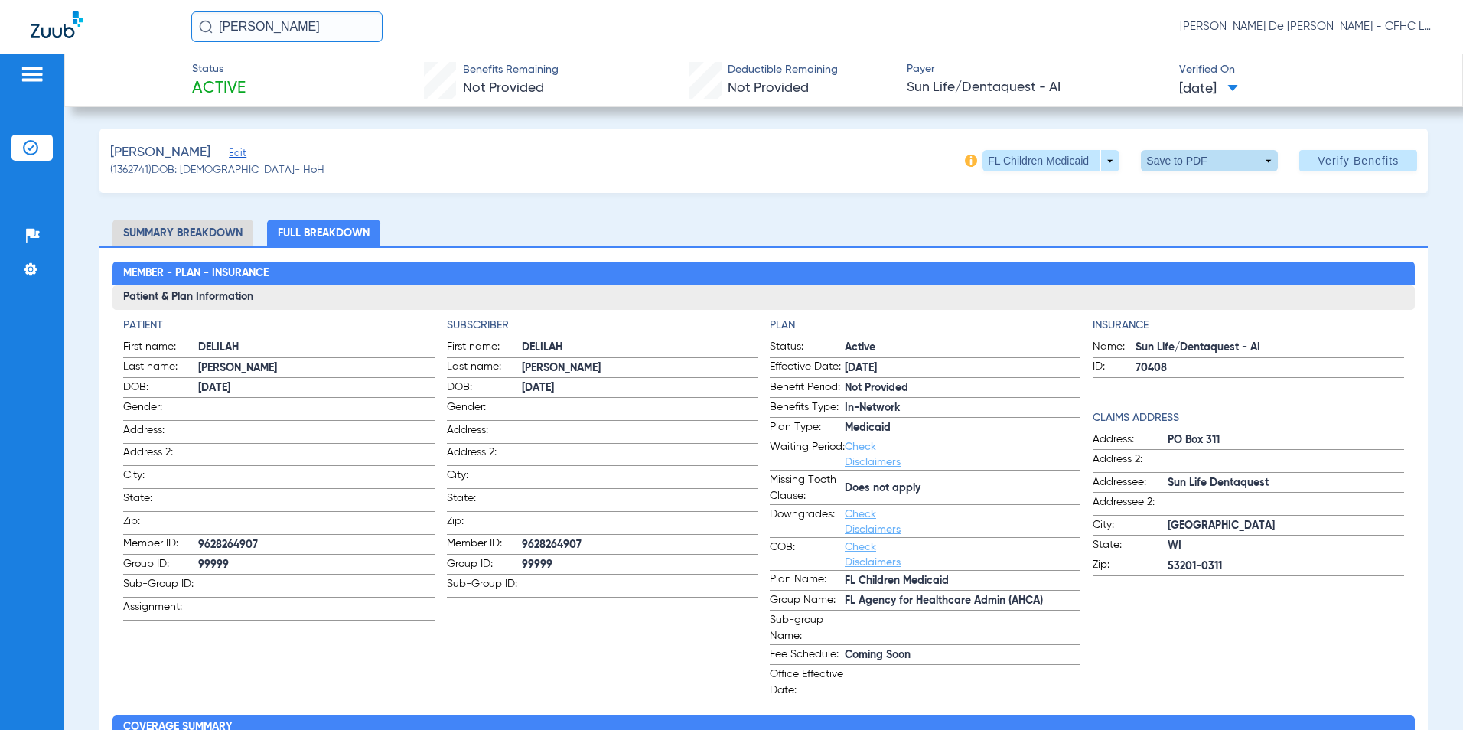
click at [1198, 156] on span at bounding box center [1209, 160] width 37 height 37
click at [1196, 191] on span "Save to PDF" at bounding box center [1204, 191] width 60 height 11
drag, startPoint x: 332, startPoint y: 31, endPoint x: 86, endPoint y: 26, distance: 245.6
click at [93, 25] on div "delilah tapia Priscilla De La Cerda - CFHC Lake Wales Dental" at bounding box center [731, 27] width 1463 height 54
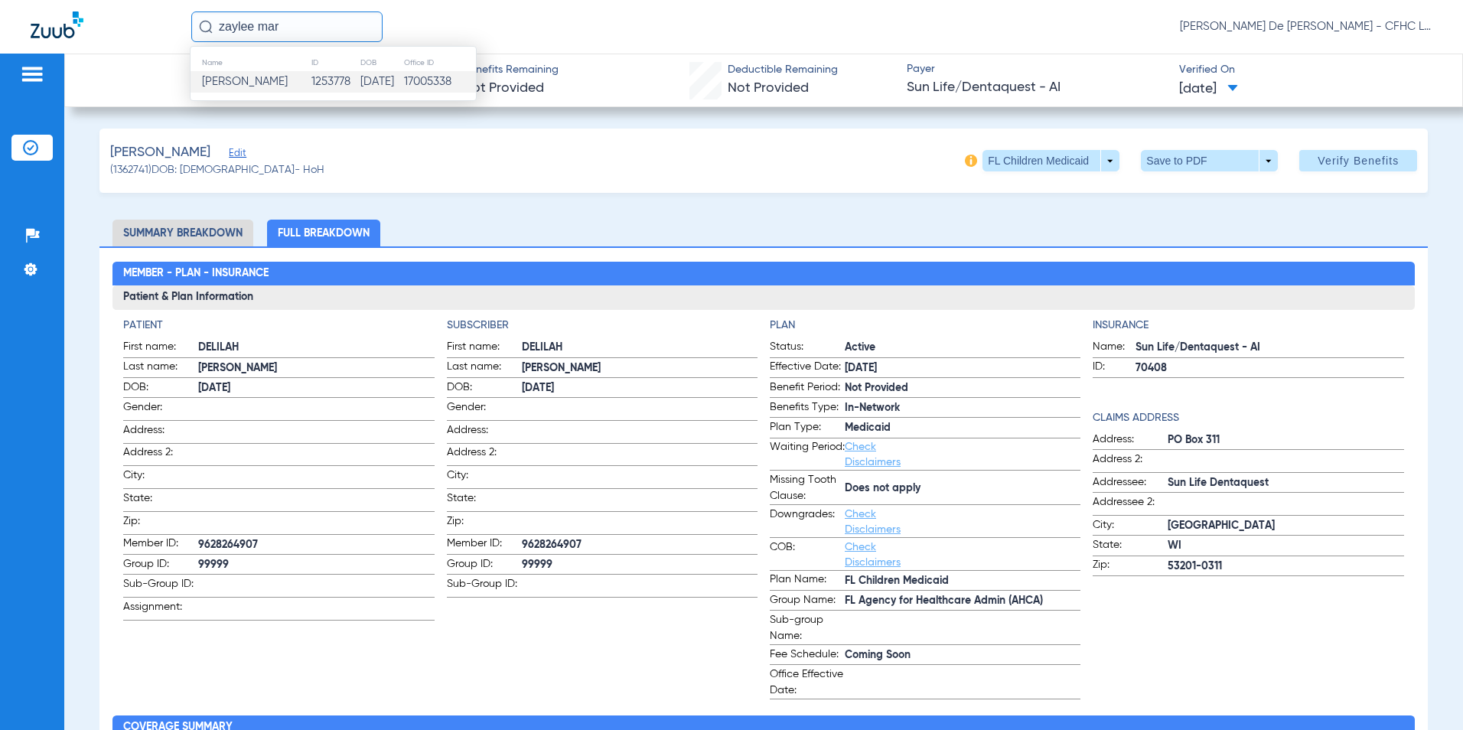
type input "zaylee mar"
click at [360, 81] on td "06/05/2017" at bounding box center [381, 81] width 43 height 21
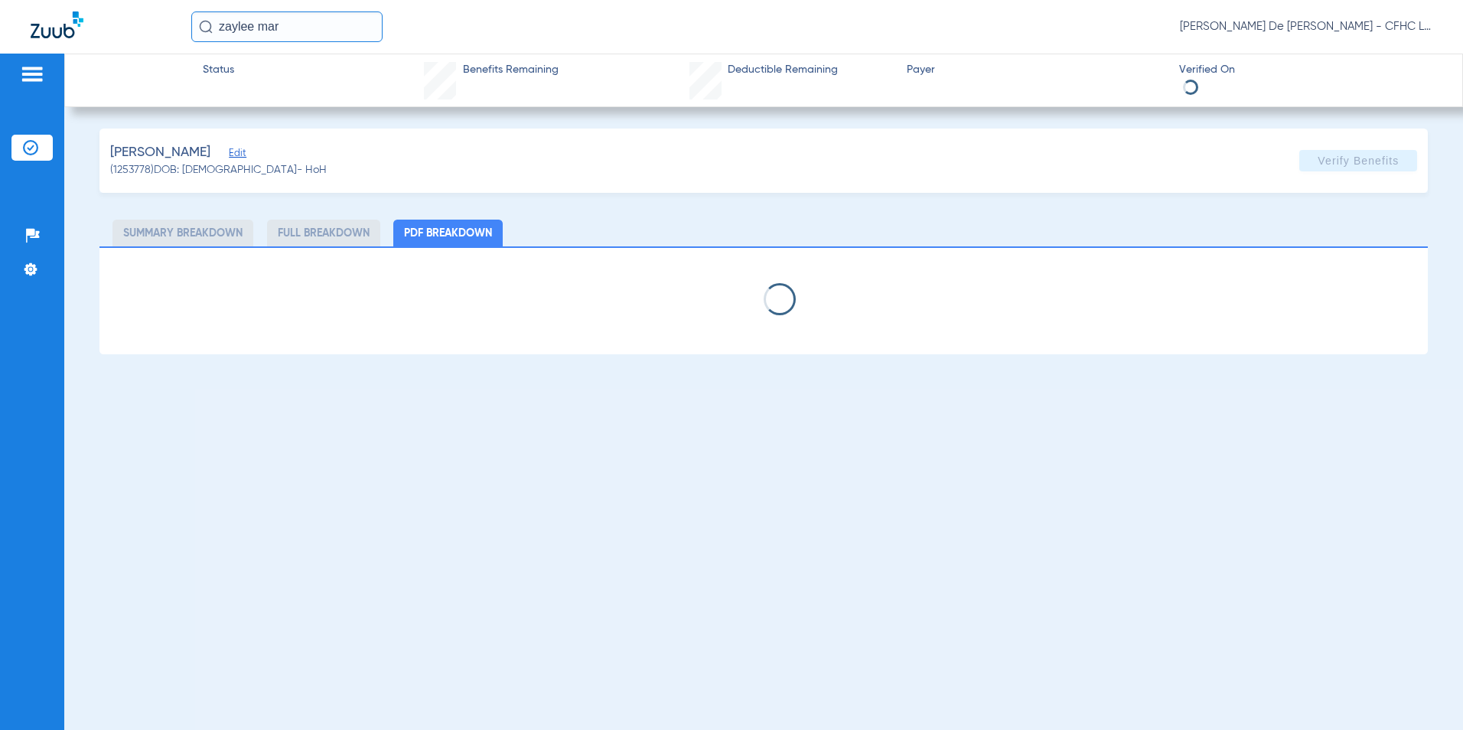
select select "page-width"
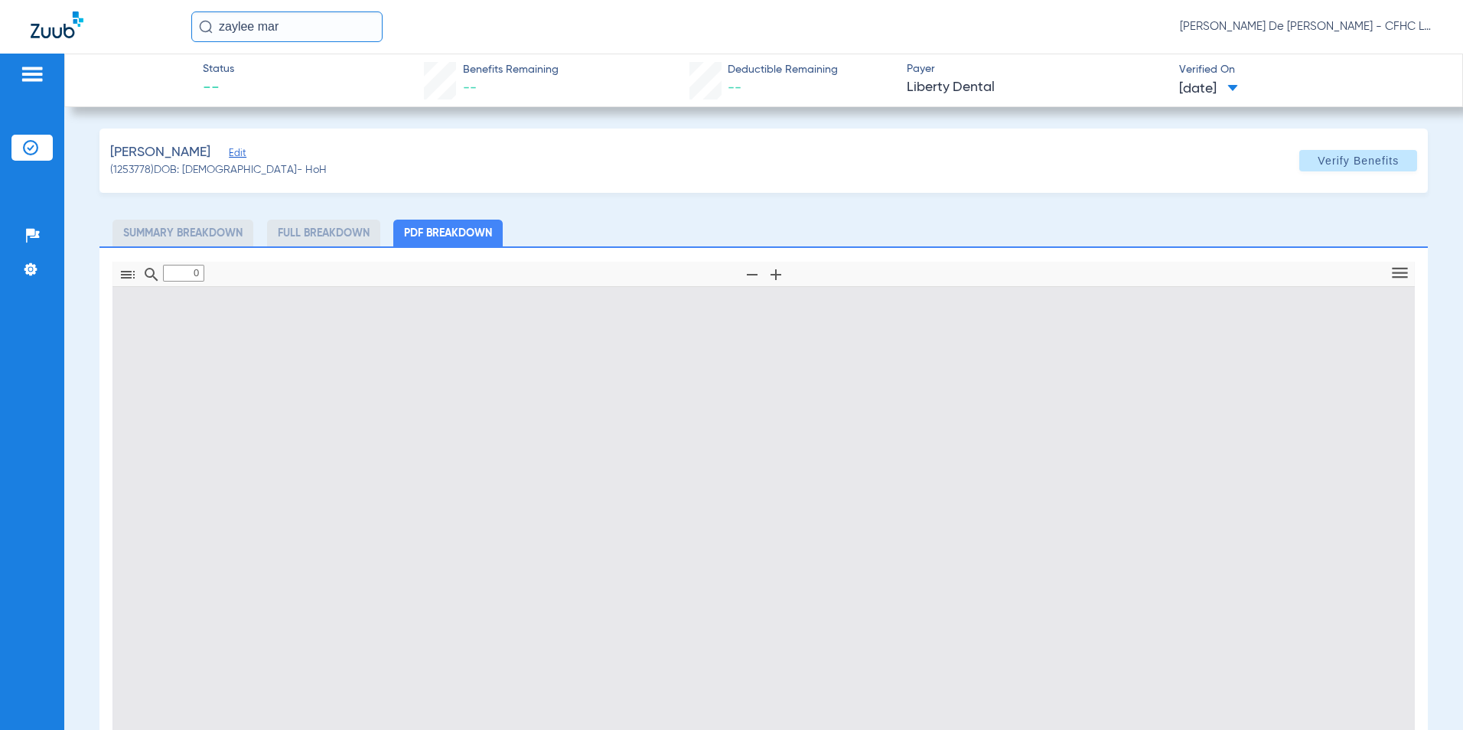
type input "1"
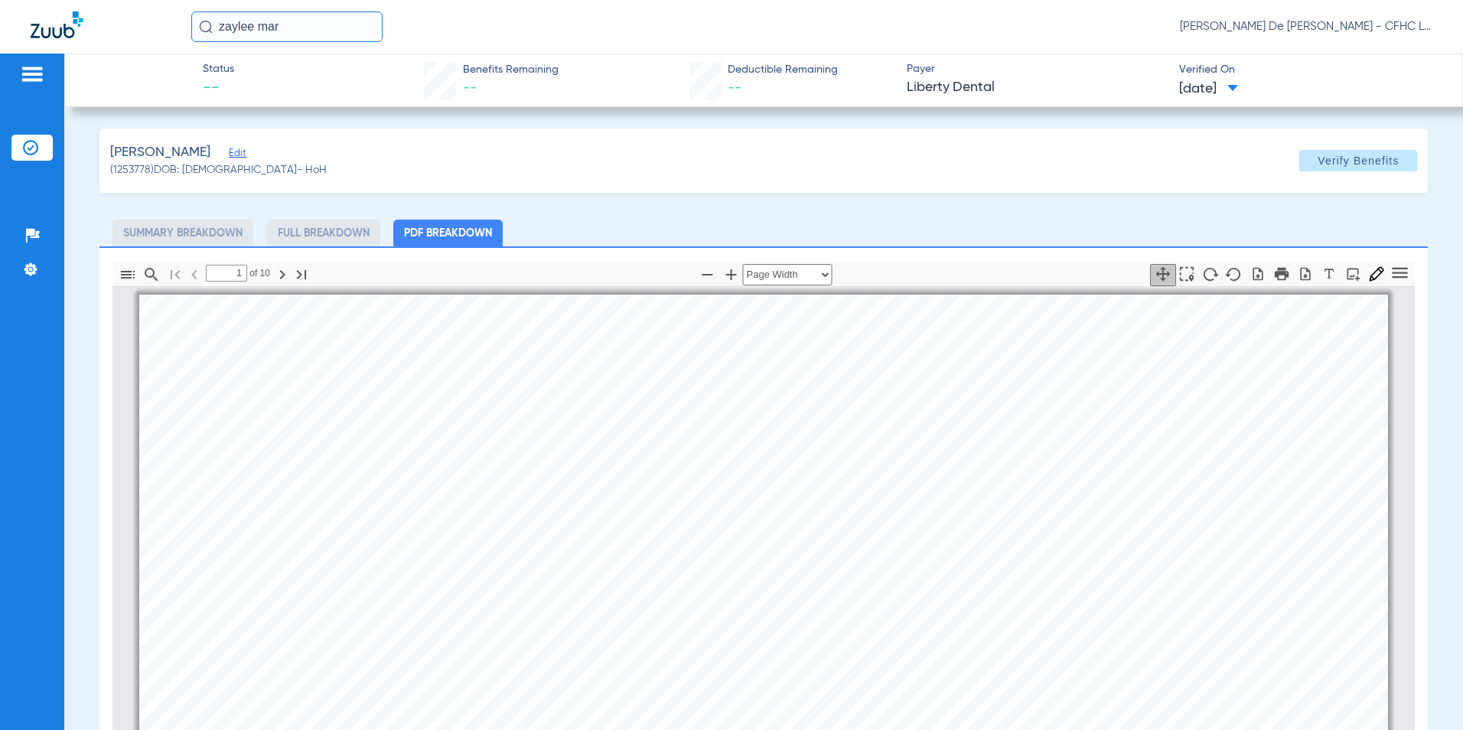
scroll to position [8, 0]
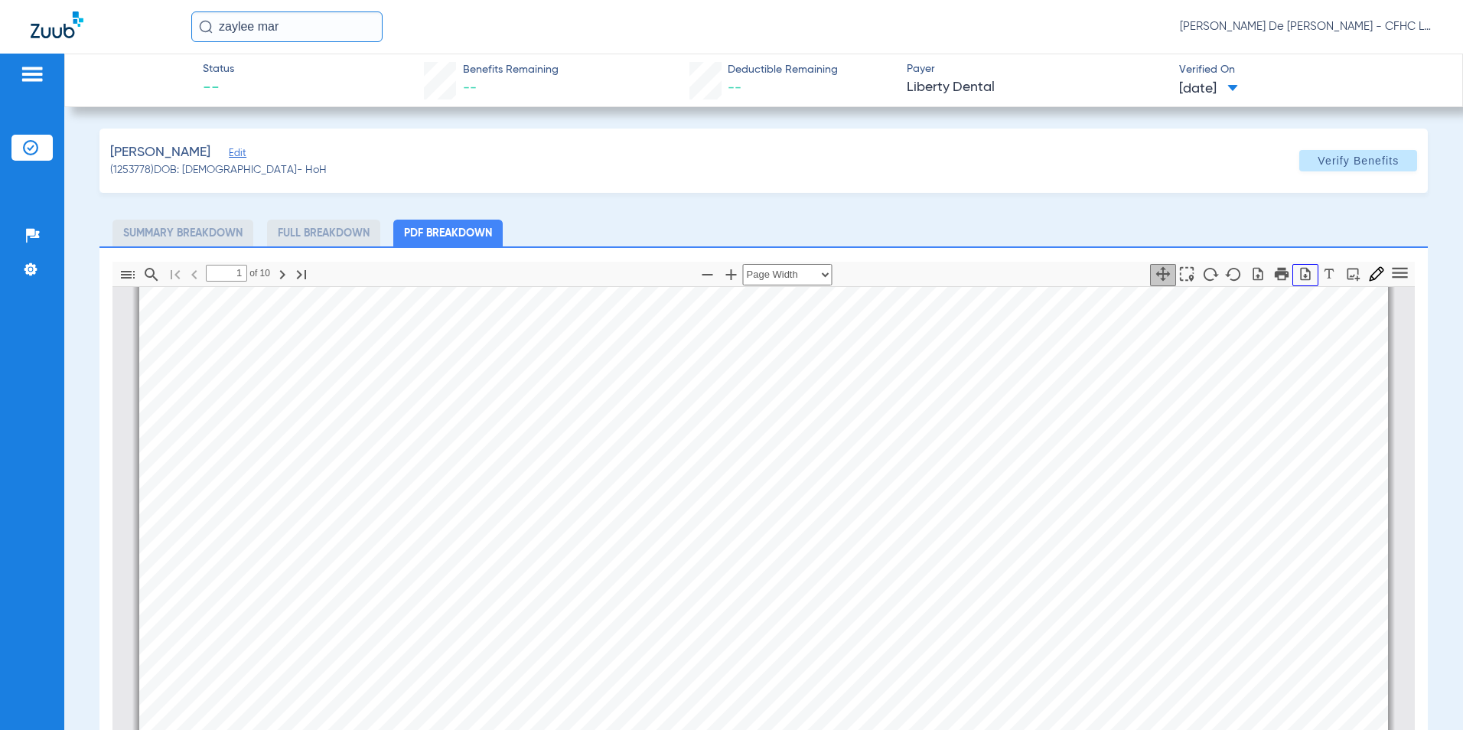
click at [1292, 282] on button "button" at bounding box center [1305, 275] width 26 height 22
drag, startPoint x: 311, startPoint y: 21, endPoint x: 57, endPoint y: 32, distance: 254.2
click at [58, 32] on div "zaylee mar Priscilla De La Cerda - CFHC Lake Wales Dental" at bounding box center [731, 27] width 1463 height 54
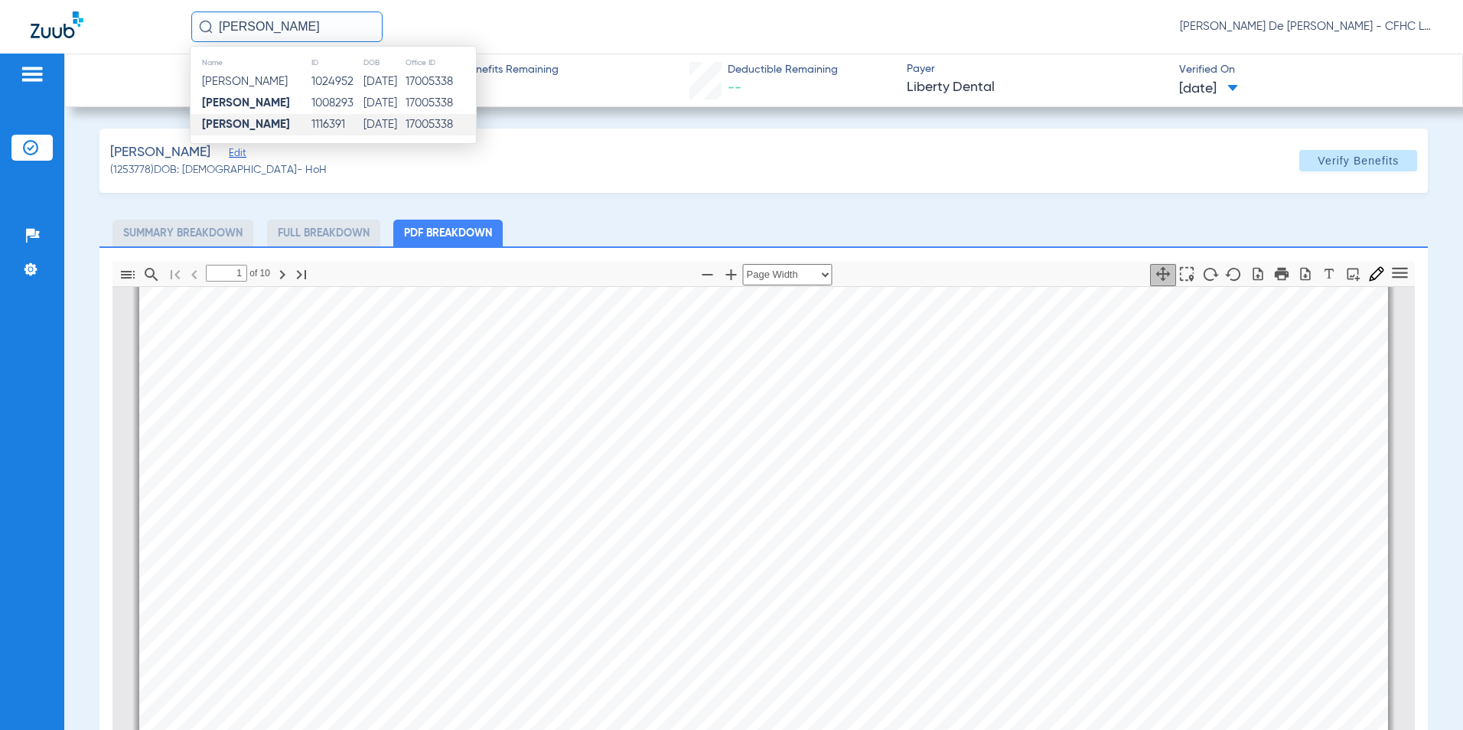
type input "hazel jones"
click at [389, 126] on td "07/09/1974" at bounding box center [384, 124] width 42 height 21
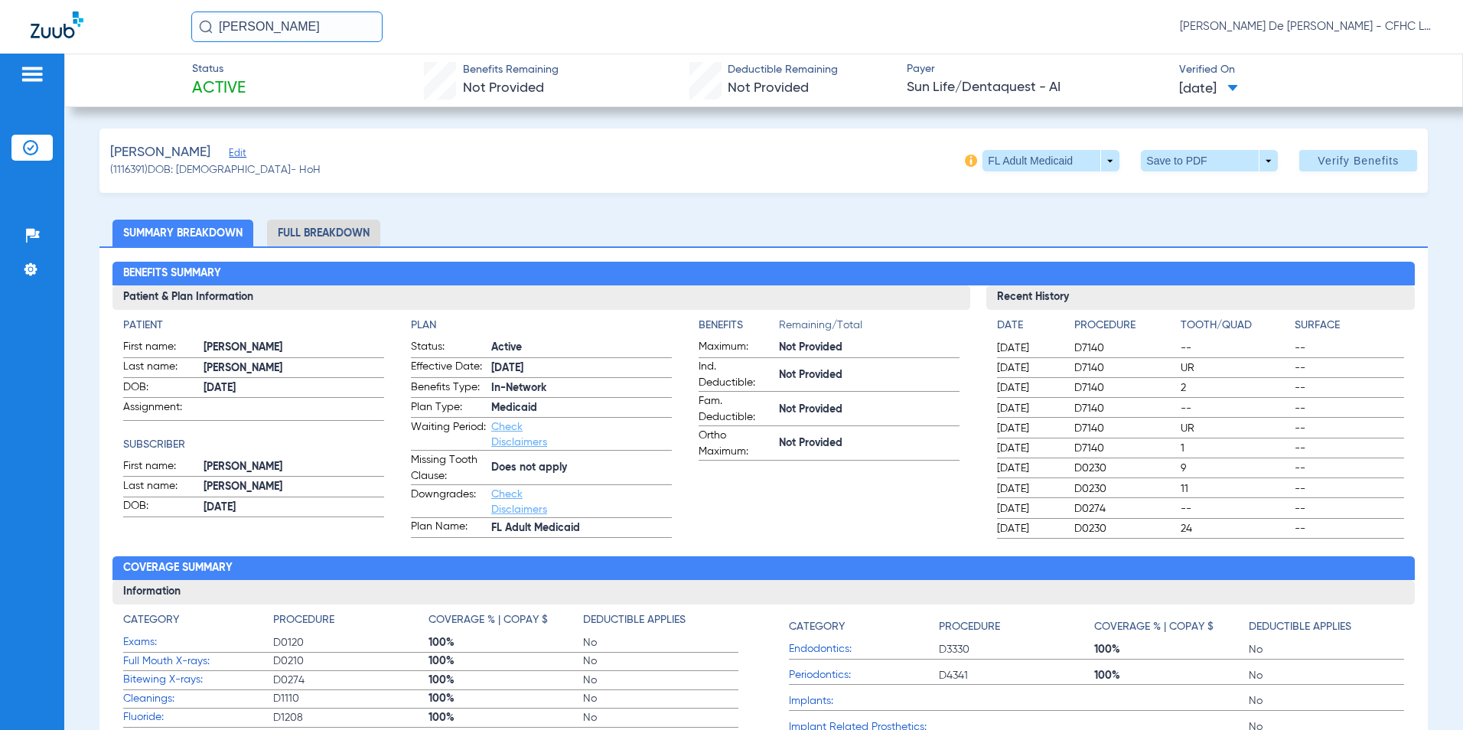
click at [328, 233] on li "Full Breakdown" at bounding box center [323, 233] width 113 height 27
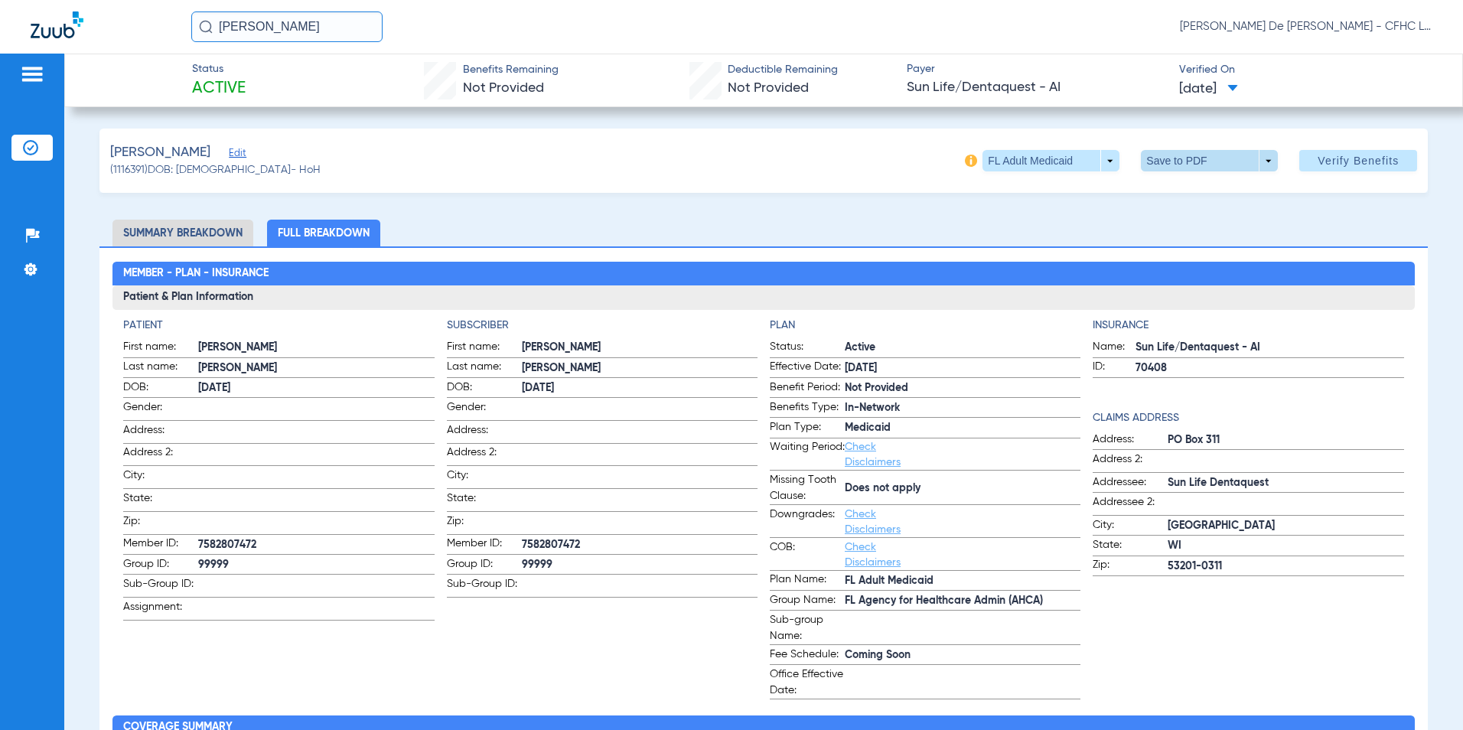
click at [1164, 157] on span at bounding box center [1209, 160] width 137 height 21
click at [1170, 187] on button "insert_drive_file Save to PDF" at bounding box center [1189, 191] width 116 height 31
drag, startPoint x: 295, startPoint y: 32, endPoint x: 66, endPoint y: 29, distance: 228.8
click at [66, 29] on div "hazel jones Priscilla De La Cerda - CFHC Lake Wales Dental" at bounding box center [731, 27] width 1463 height 54
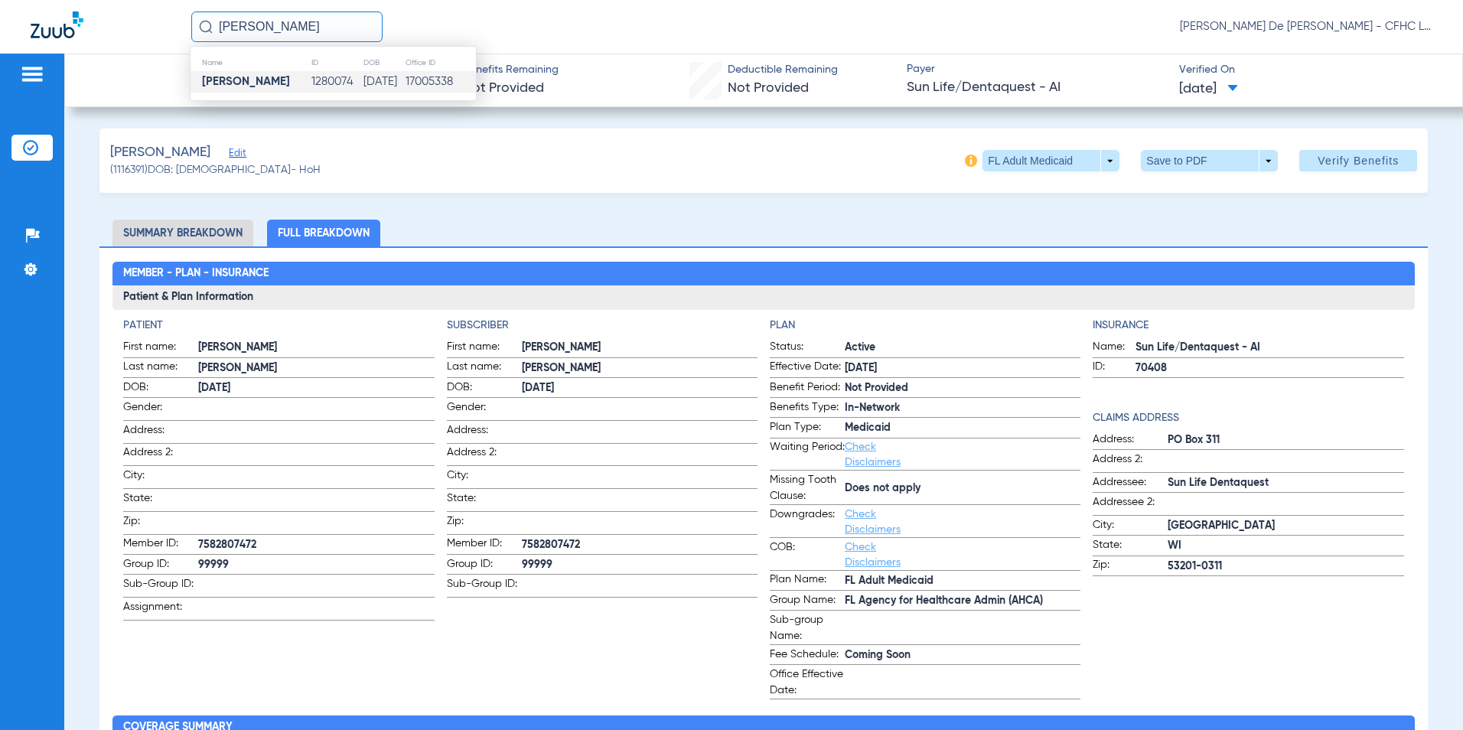
type input "connie aleman"
click at [448, 80] on td "17005338" at bounding box center [440, 81] width 71 height 21
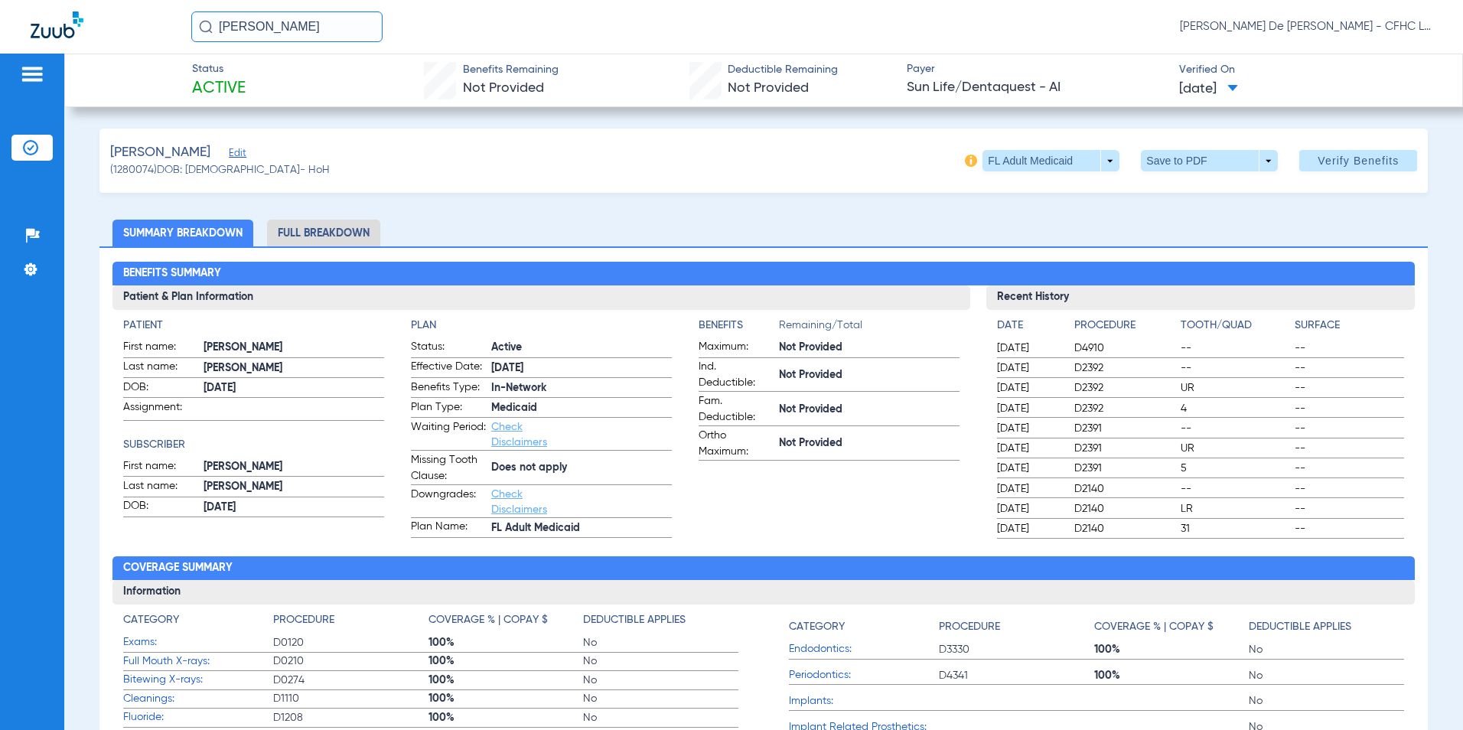
click at [323, 226] on li "Full Breakdown" at bounding box center [323, 233] width 113 height 27
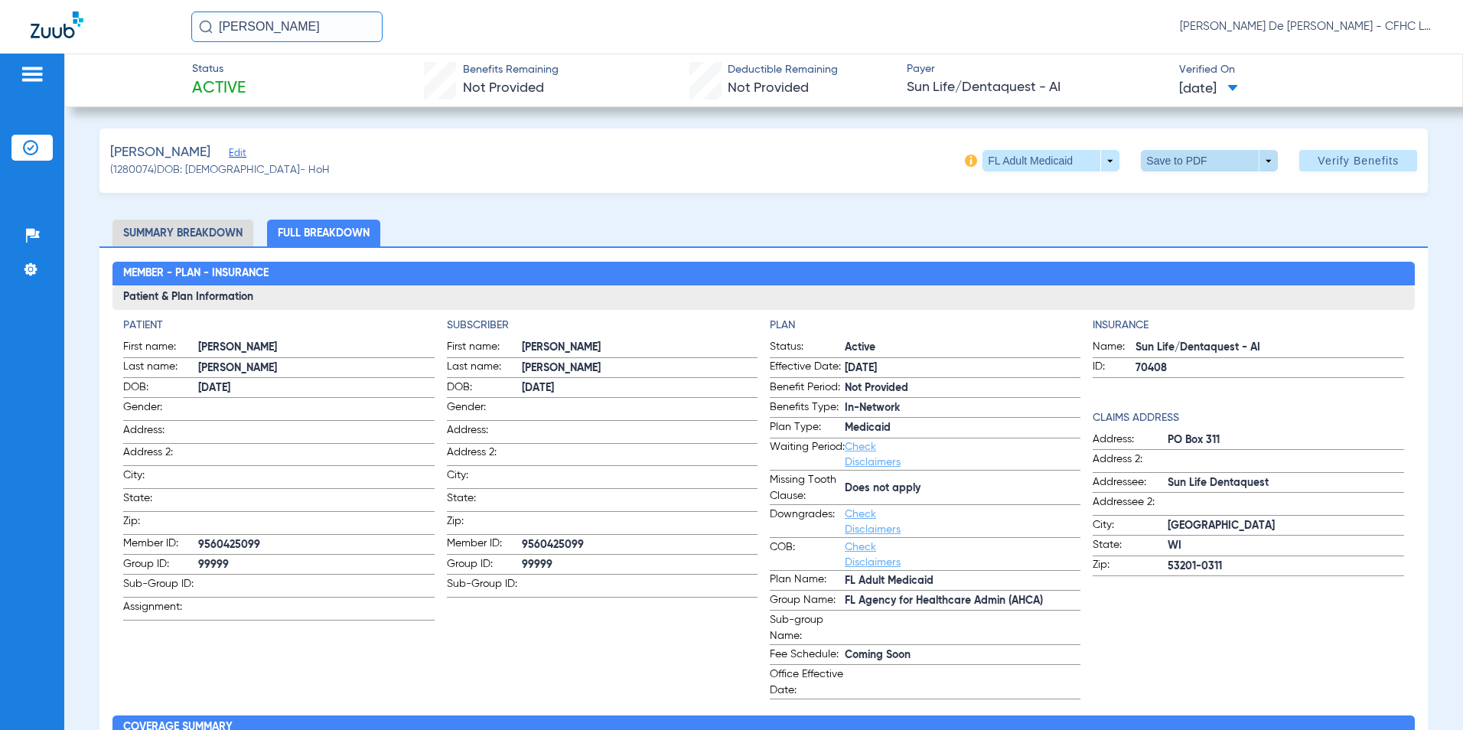
click at [1153, 161] on span at bounding box center [1209, 160] width 137 height 21
click at [1164, 200] on button "insert_drive_file Save to PDF" at bounding box center [1189, 191] width 116 height 31
drag, startPoint x: 326, startPoint y: 26, endPoint x: 96, endPoint y: 36, distance: 229.7
click at [96, 36] on div "connie aleman Priscilla De La Cerda - CFHC Lake Wales Dental" at bounding box center [731, 27] width 1463 height 54
click at [271, 24] on input "text" at bounding box center [286, 26] width 191 height 31
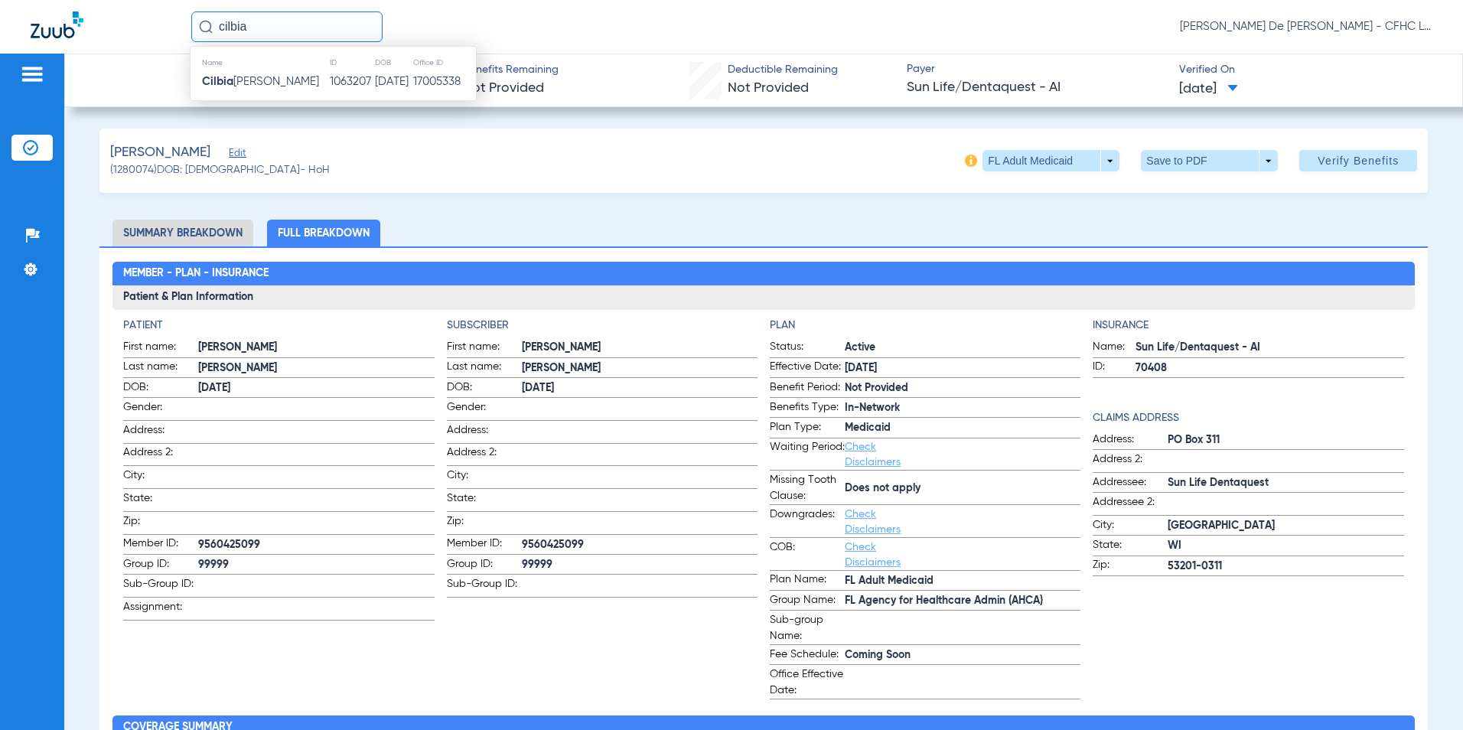
type input "cilbia"
click at [295, 96] on div "Name ID DOB Office ID Cilbia Armenta 1063207 06/04/1987 17005338" at bounding box center [333, 73] width 287 height 55
click at [329, 87] on td "1063207" at bounding box center [352, 81] width 46 height 21
